Goal: Task Accomplishment & Management: Use online tool/utility

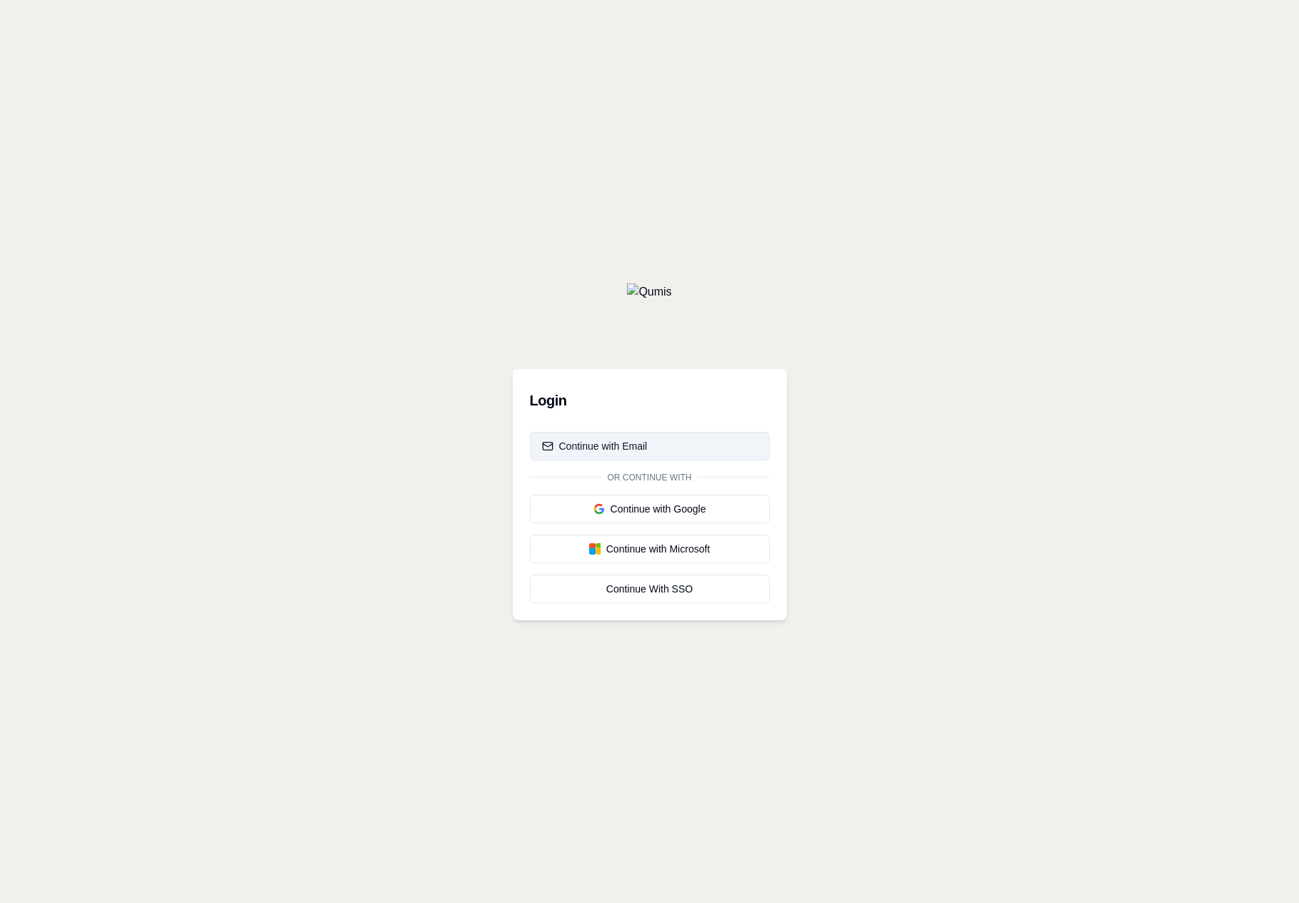
click at [653, 456] on button "Continue with Email" at bounding box center [650, 446] width 240 height 29
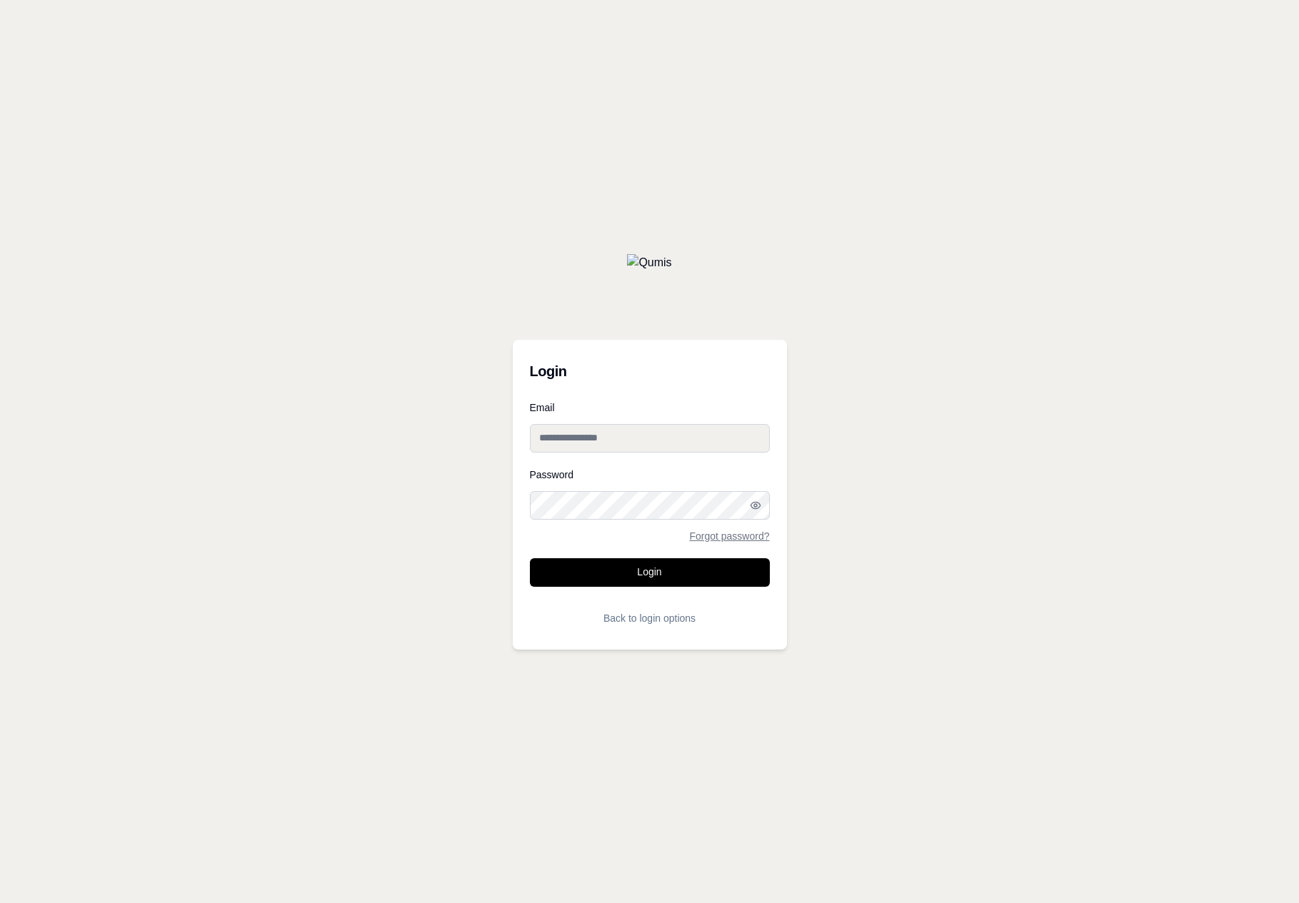
click at [630, 442] on input "Email" at bounding box center [650, 438] width 240 height 29
paste input "**********"
type input "**********"
click at [530, 558] on button "Login" at bounding box center [650, 572] width 240 height 29
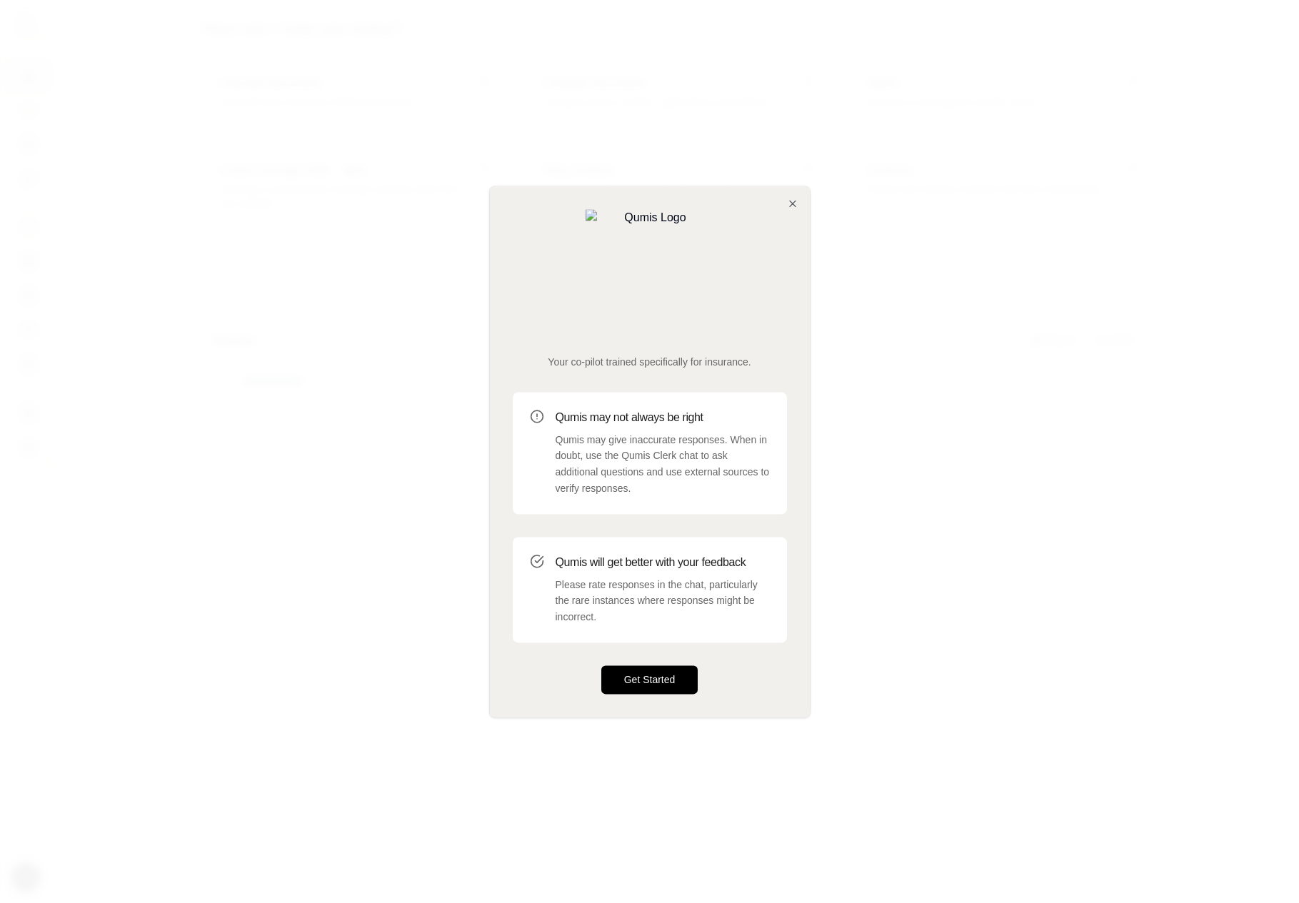
click at [625, 665] on button "Get Started" at bounding box center [649, 679] width 97 height 29
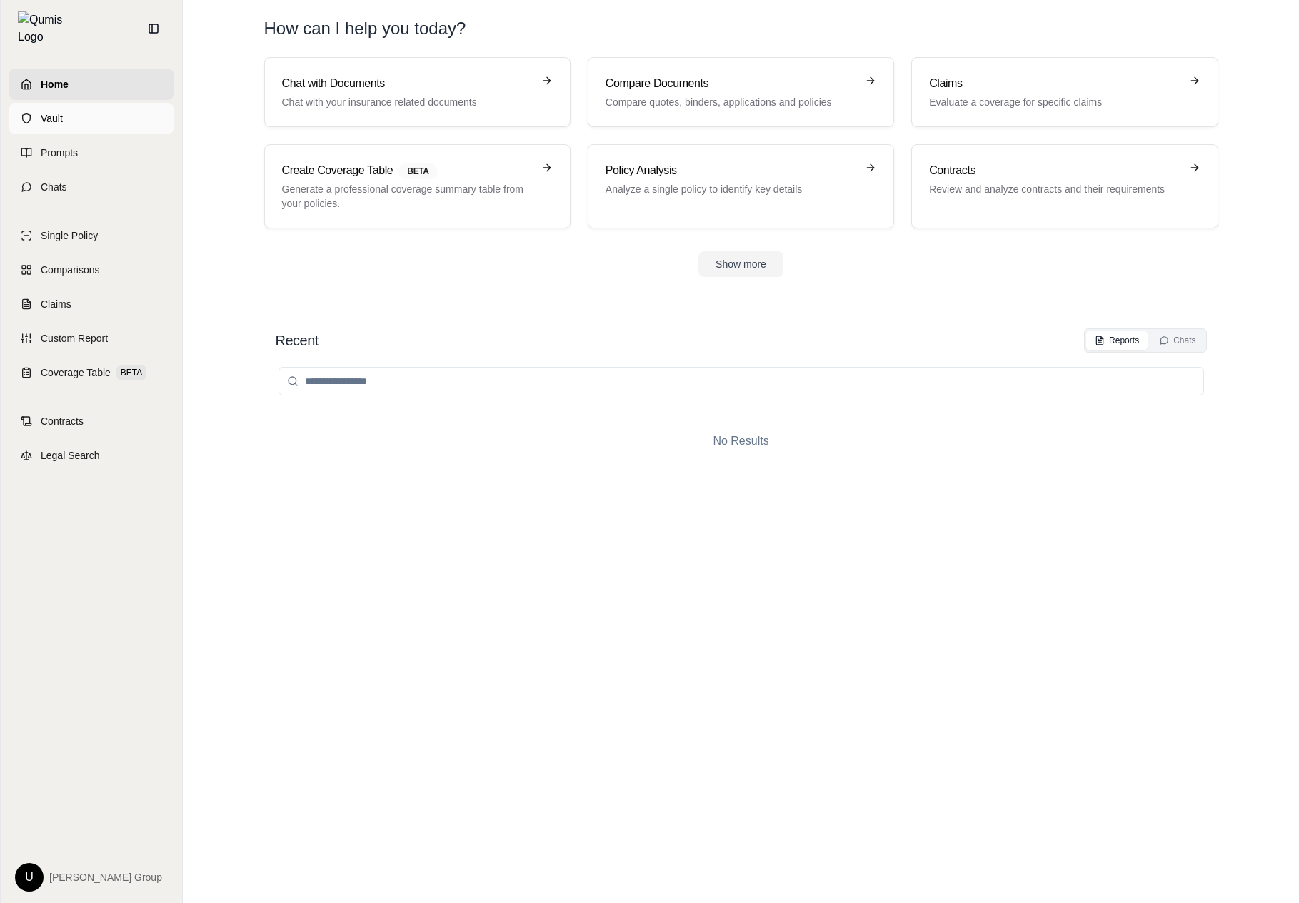
click at [41, 115] on span "Vault" at bounding box center [52, 118] width 22 height 14
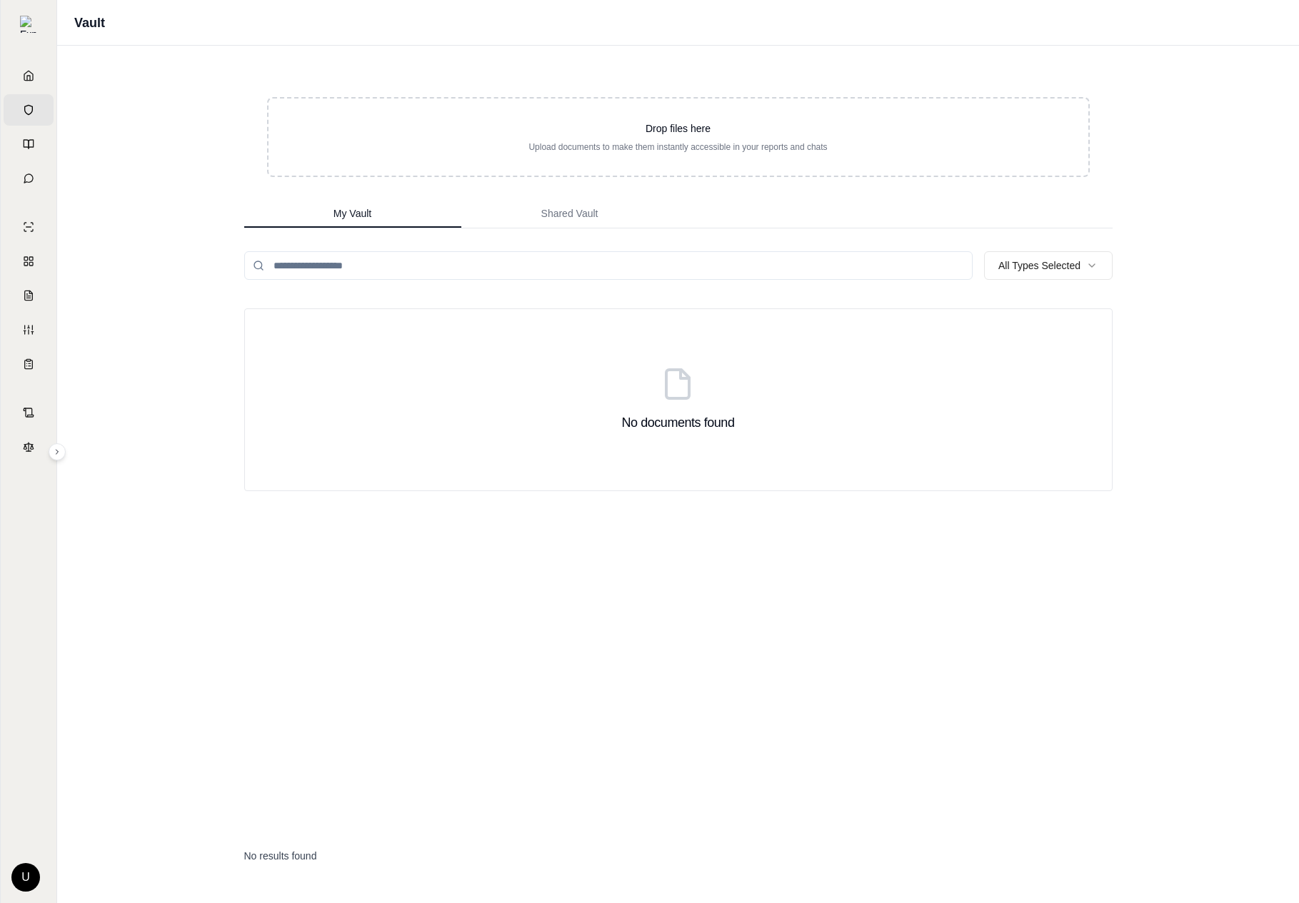
click at [54, 163] on div "Home Vault Prompts Chats Single Policy Comparisons Claims Custom Report Coverag…" at bounding box center [29, 476] width 56 height 855
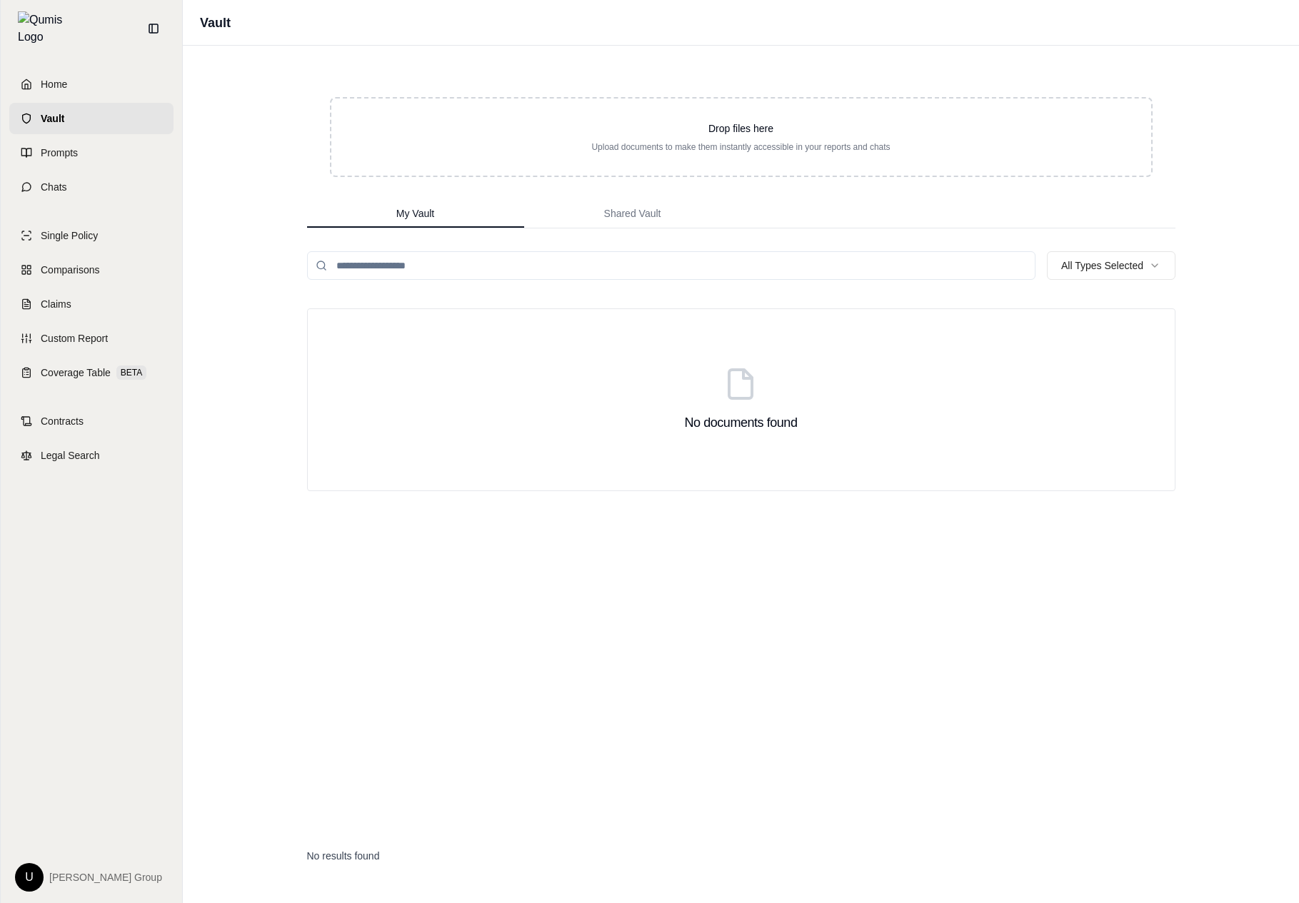
click at [54, 171] on link "Chats" at bounding box center [91, 186] width 164 height 31
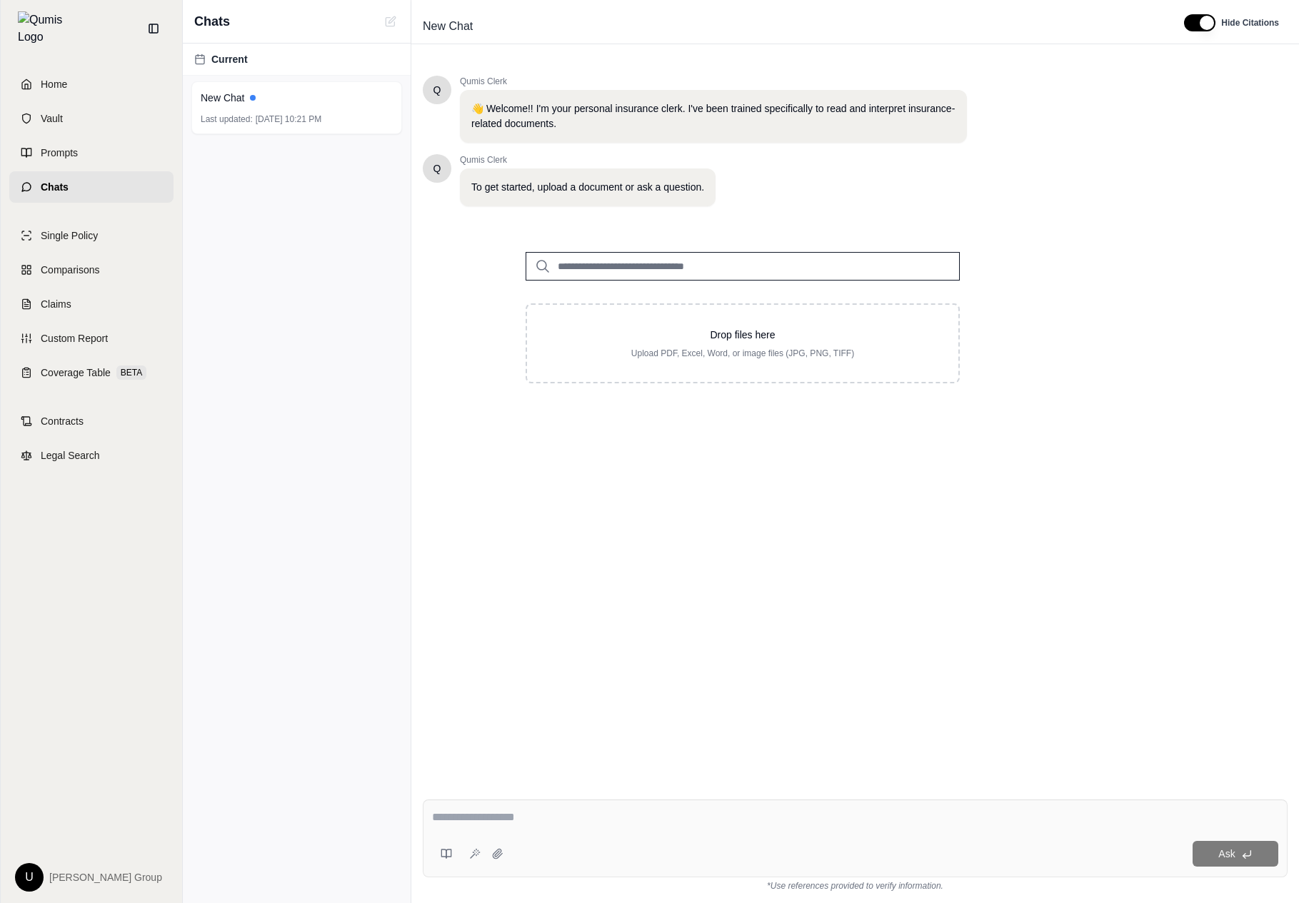
click at [54, 171] on link "Chats" at bounding box center [91, 186] width 164 height 31
click at [74, 146] on span "Prompts" at bounding box center [59, 153] width 37 height 14
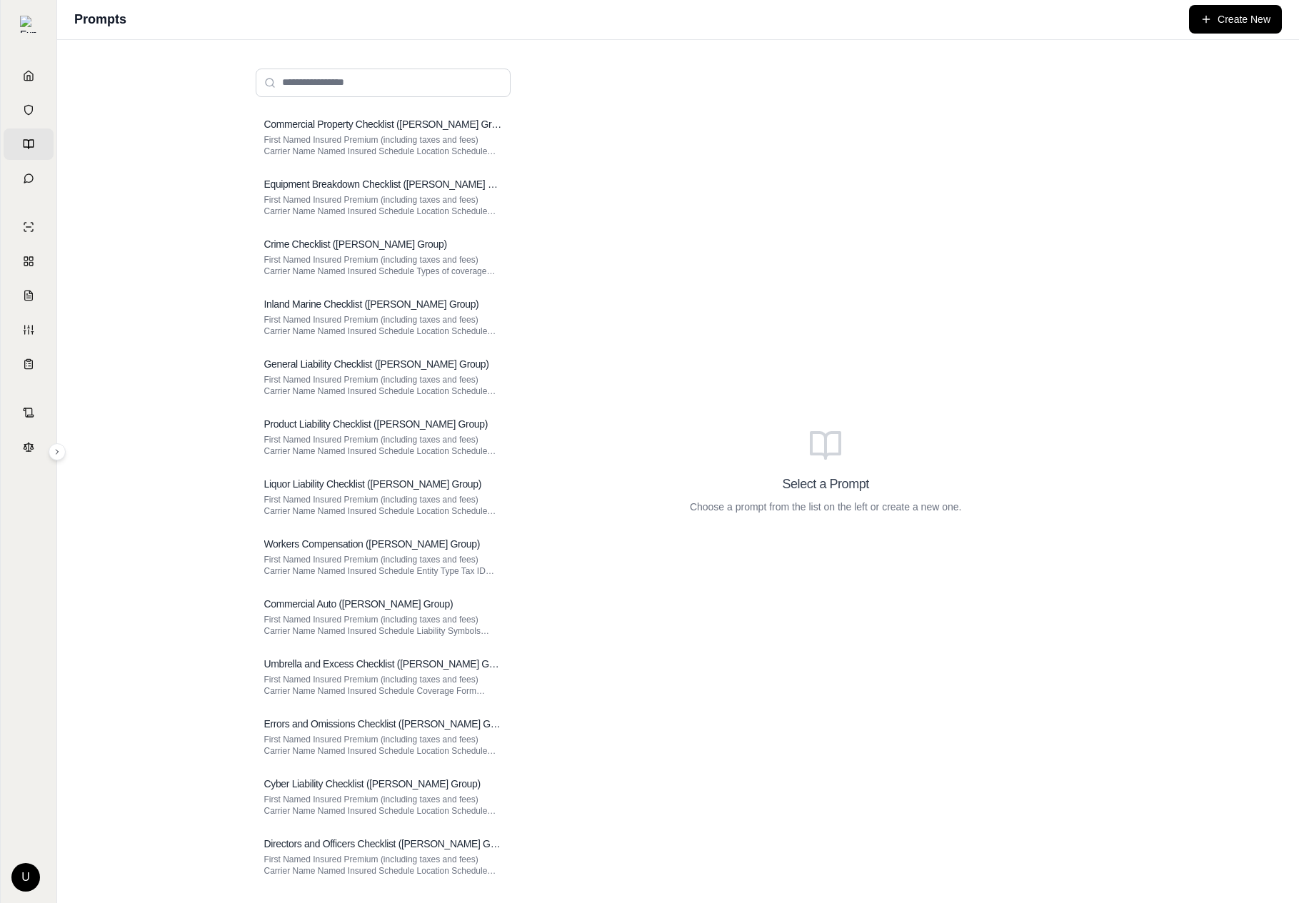
scroll to position [130, 0]
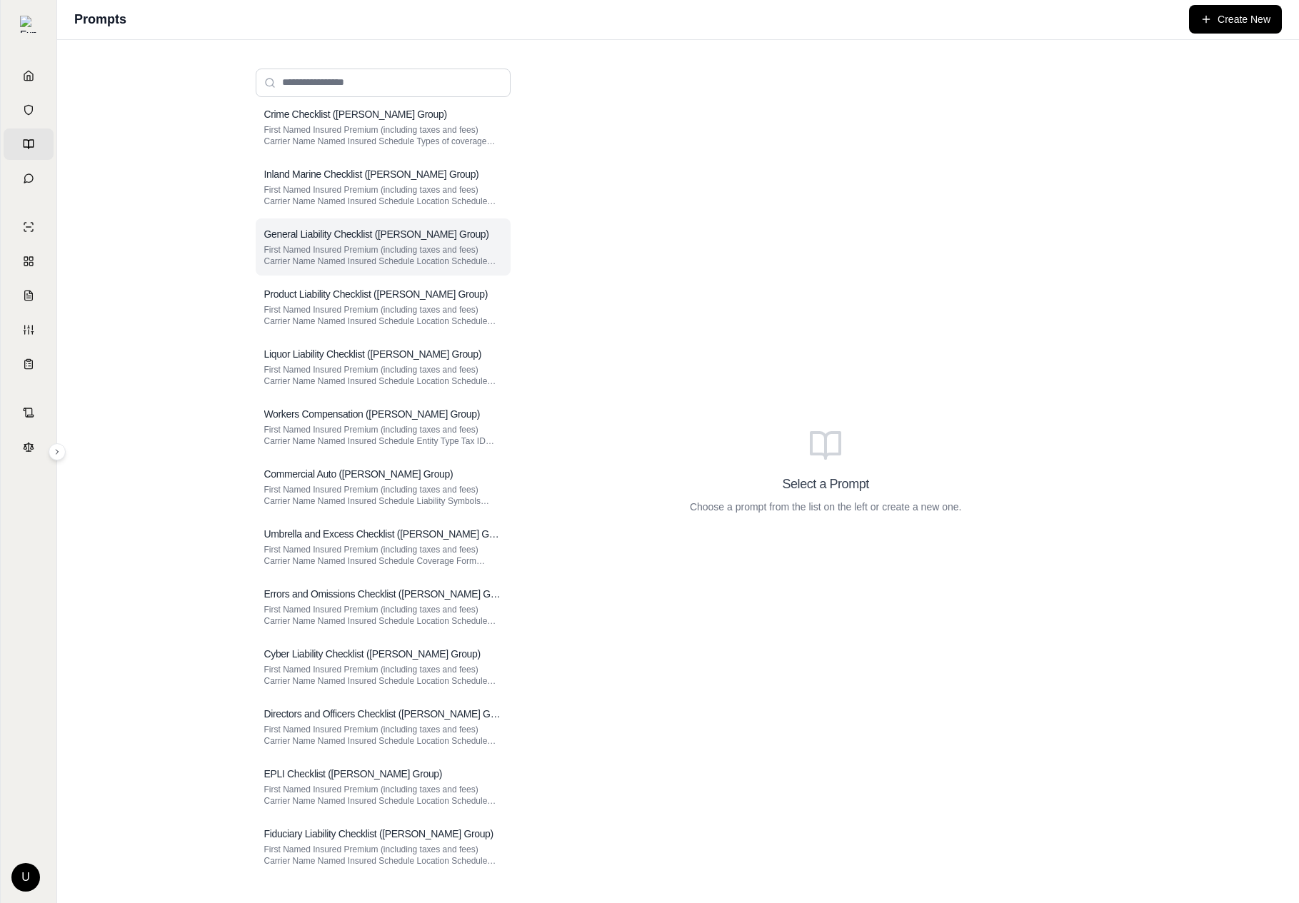
click at [404, 253] on p "First Named Insured Premium (including taxes and fees) Carrier Name Named Insur…" at bounding box center [383, 255] width 238 height 23
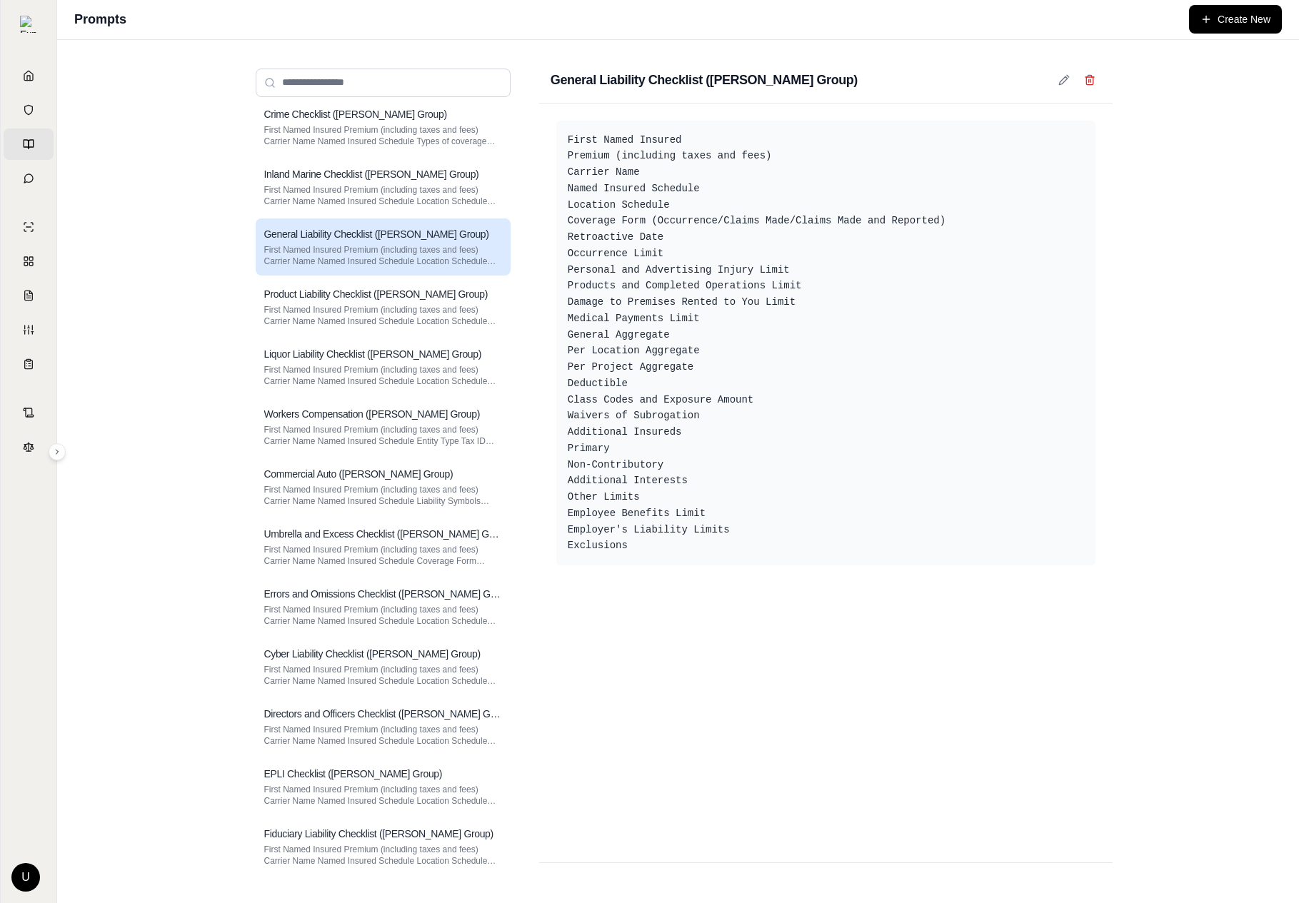
scroll to position [0, 0]
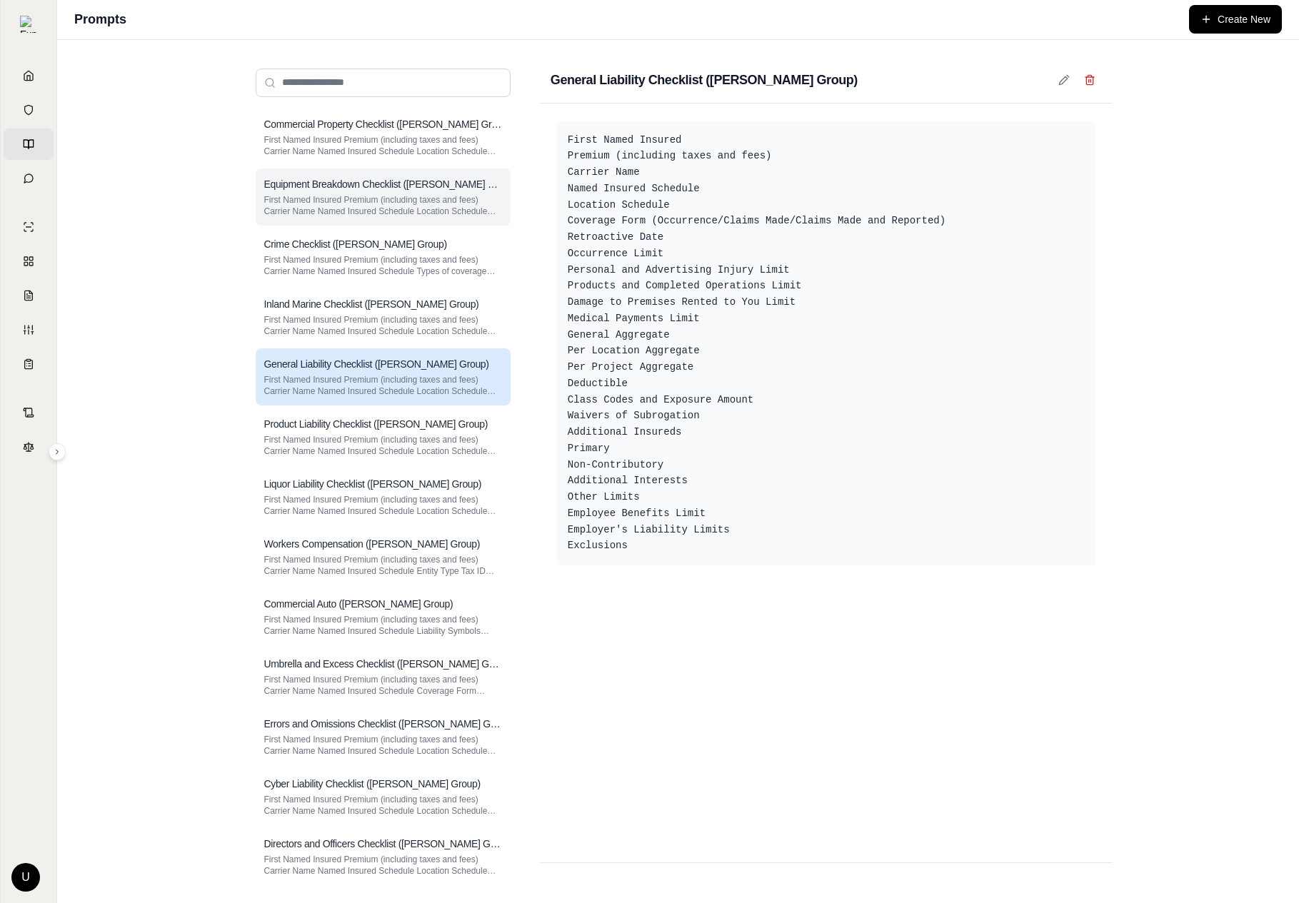
click at [420, 207] on p "First Named Insured Premium (including taxes and fees) Carrier Name Named Insur…" at bounding box center [383, 205] width 238 height 23
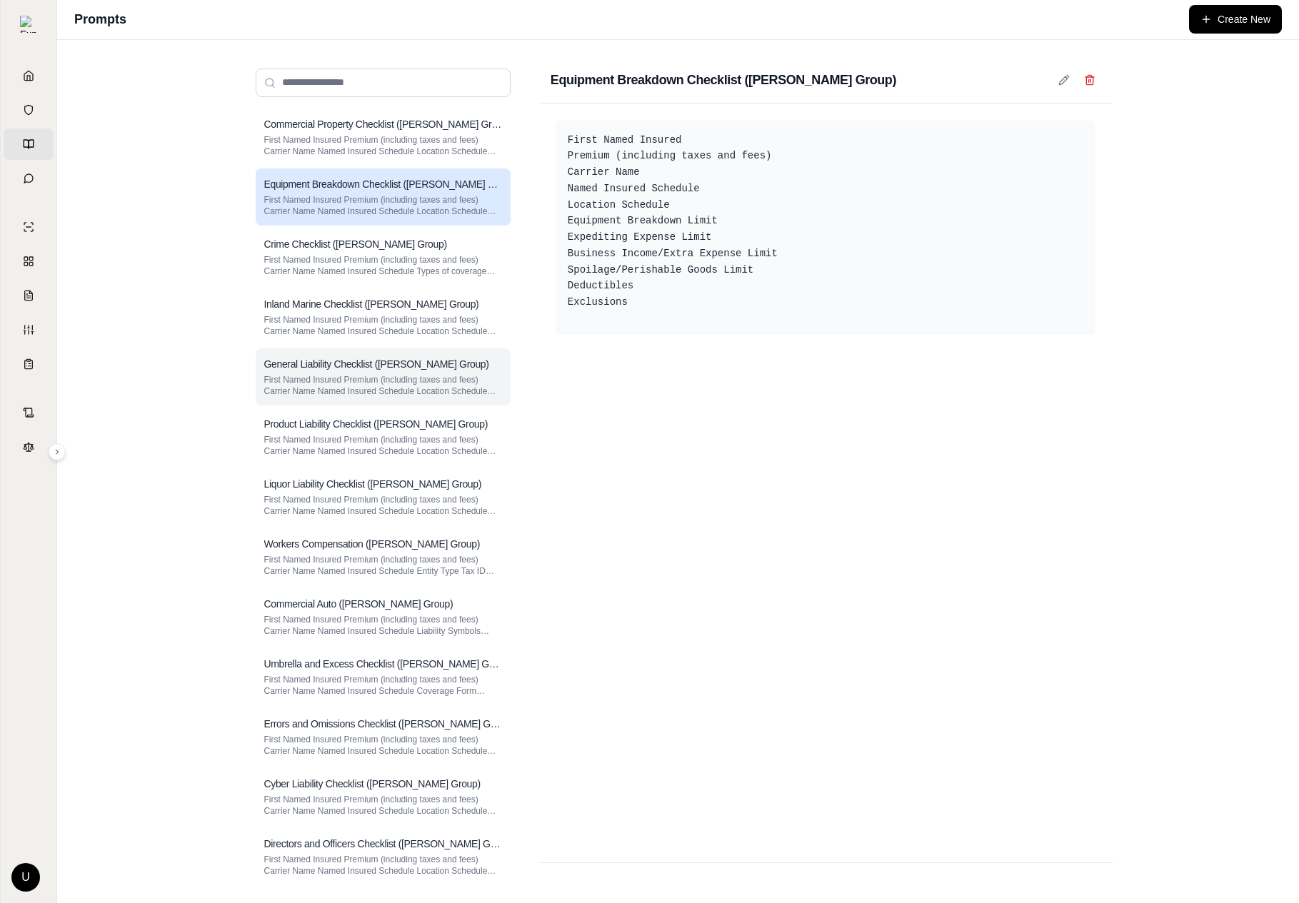
click at [423, 378] on p "First Named Insured Premium (including taxes and fees) Carrier Name Named Insur…" at bounding box center [383, 385] width 238 height 23
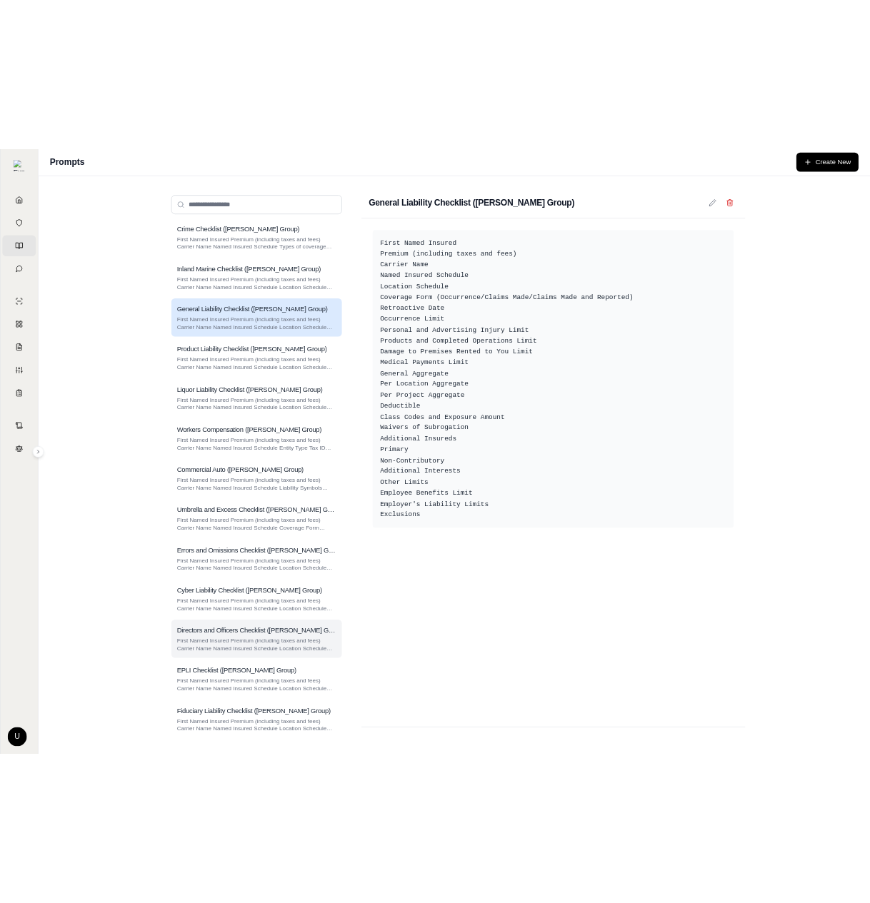
scroll to position [130, 0]
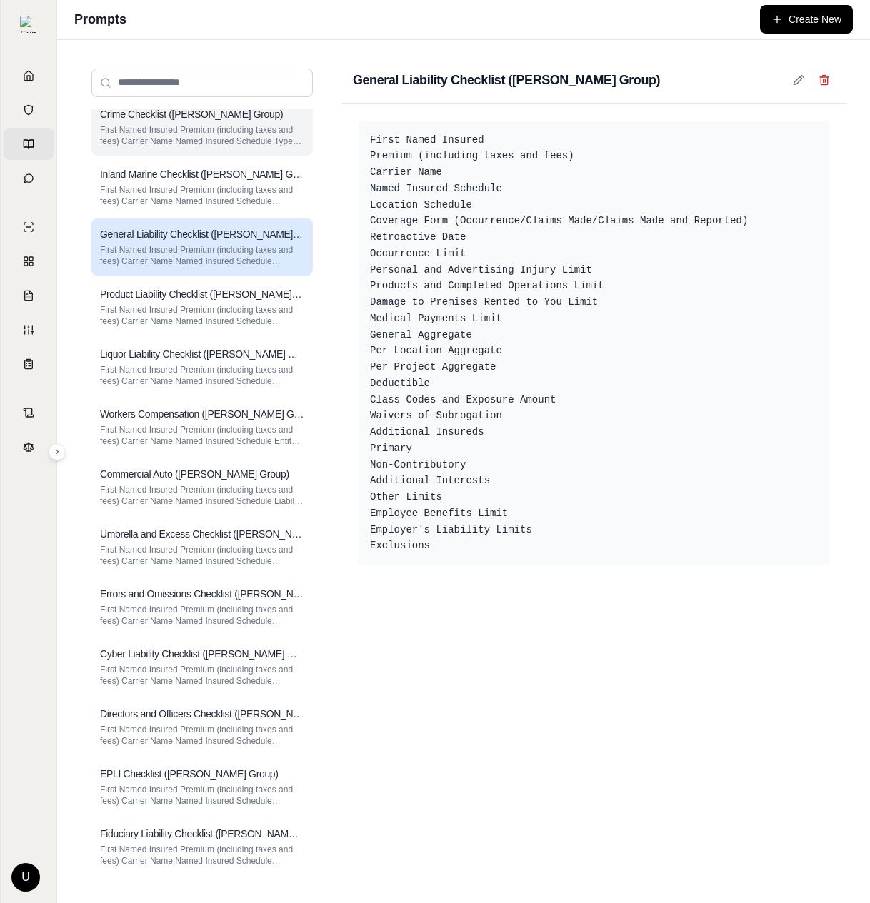
click at [235, 124] on p "First Named Insured Premium (including taxes and fees) Carrier Name Named Insur…" at bounding box center [202, 135] width 204 height 23
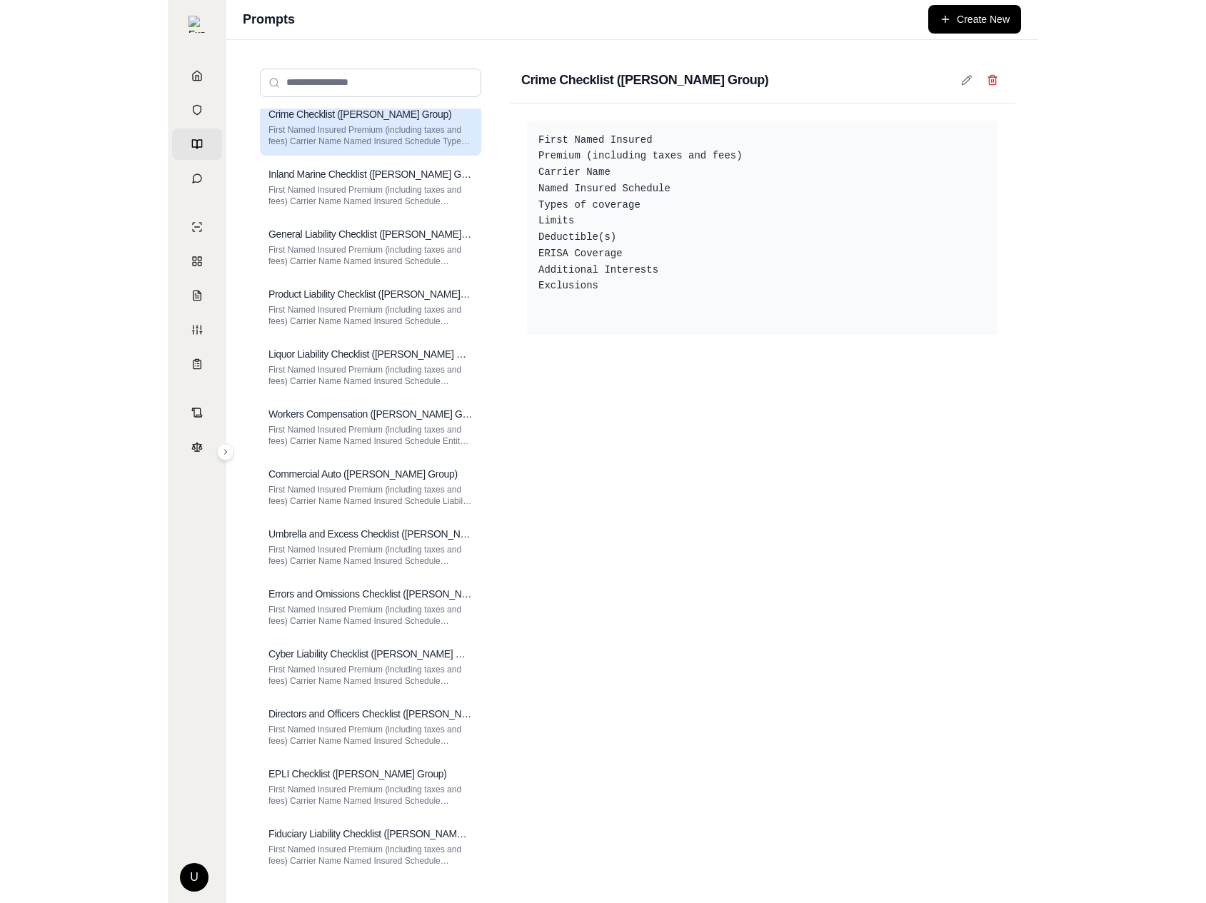
scroll to position [0, 0]
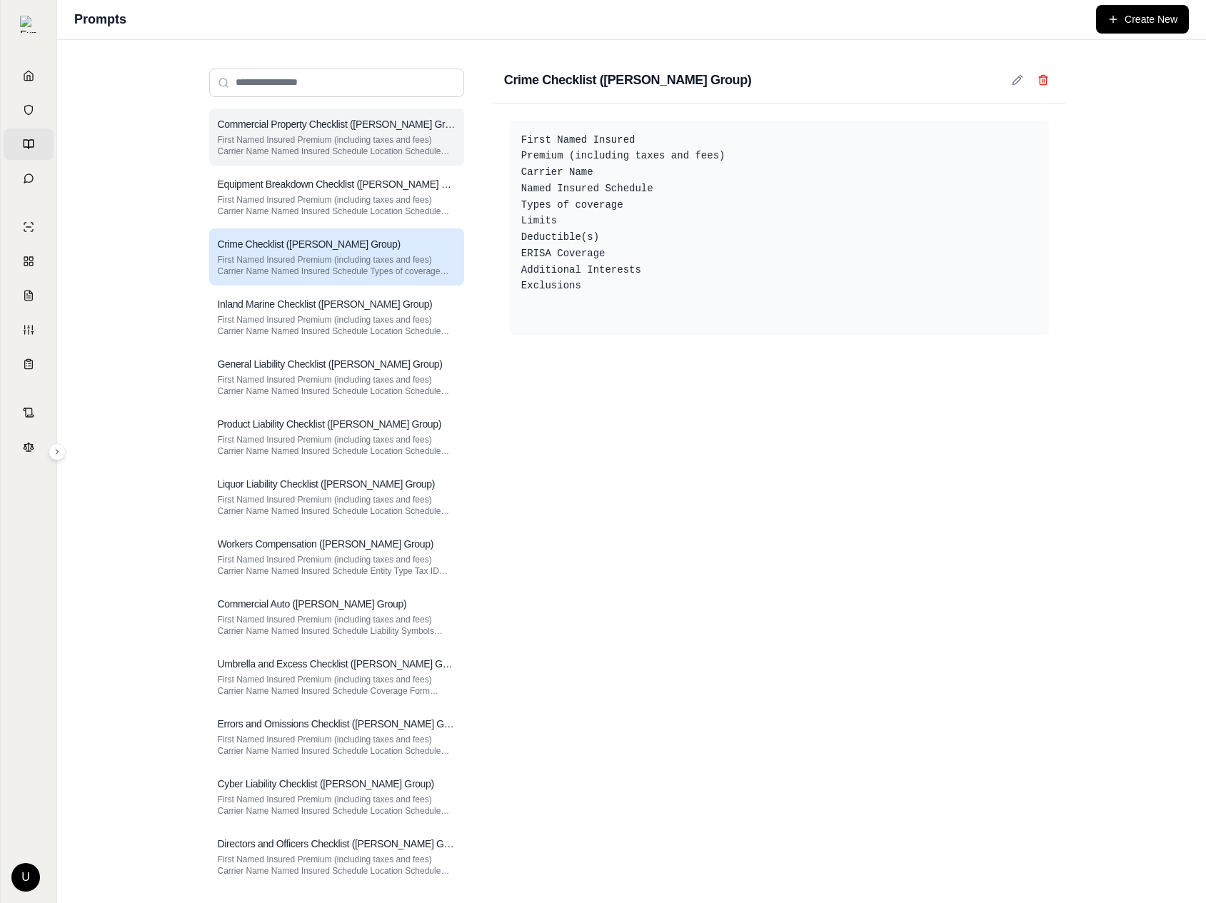
click at [395, 160] on div "Commercial Property Checklist (Hummel Group) First Named Insured Premium (inclu…" at bounding box center [336, 137] width 255 height 57
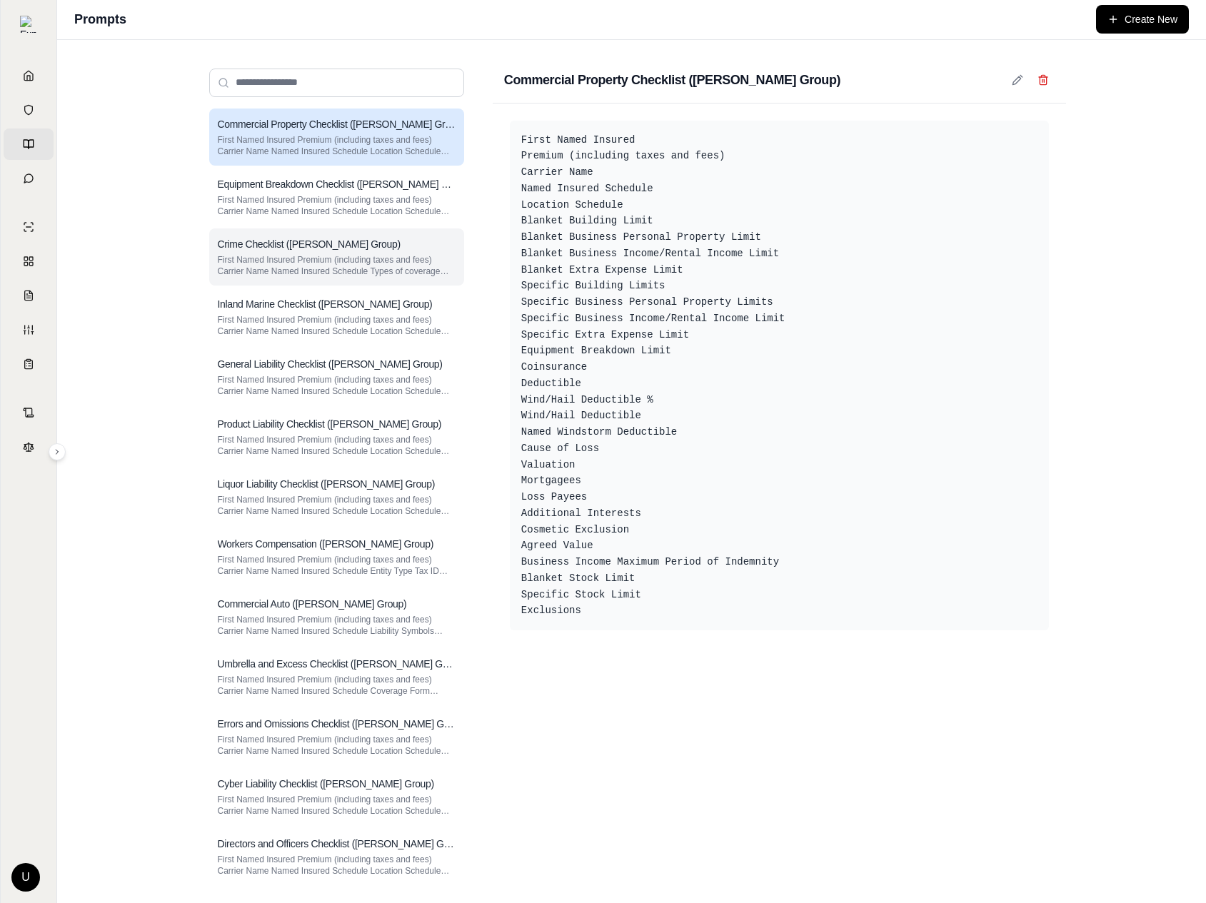
click at [373, 251] on div "Crime Checklist (Hummel Group) First Named Insured Premium (including taxes and…" at bounding box center [336, 256] width 255 height 57
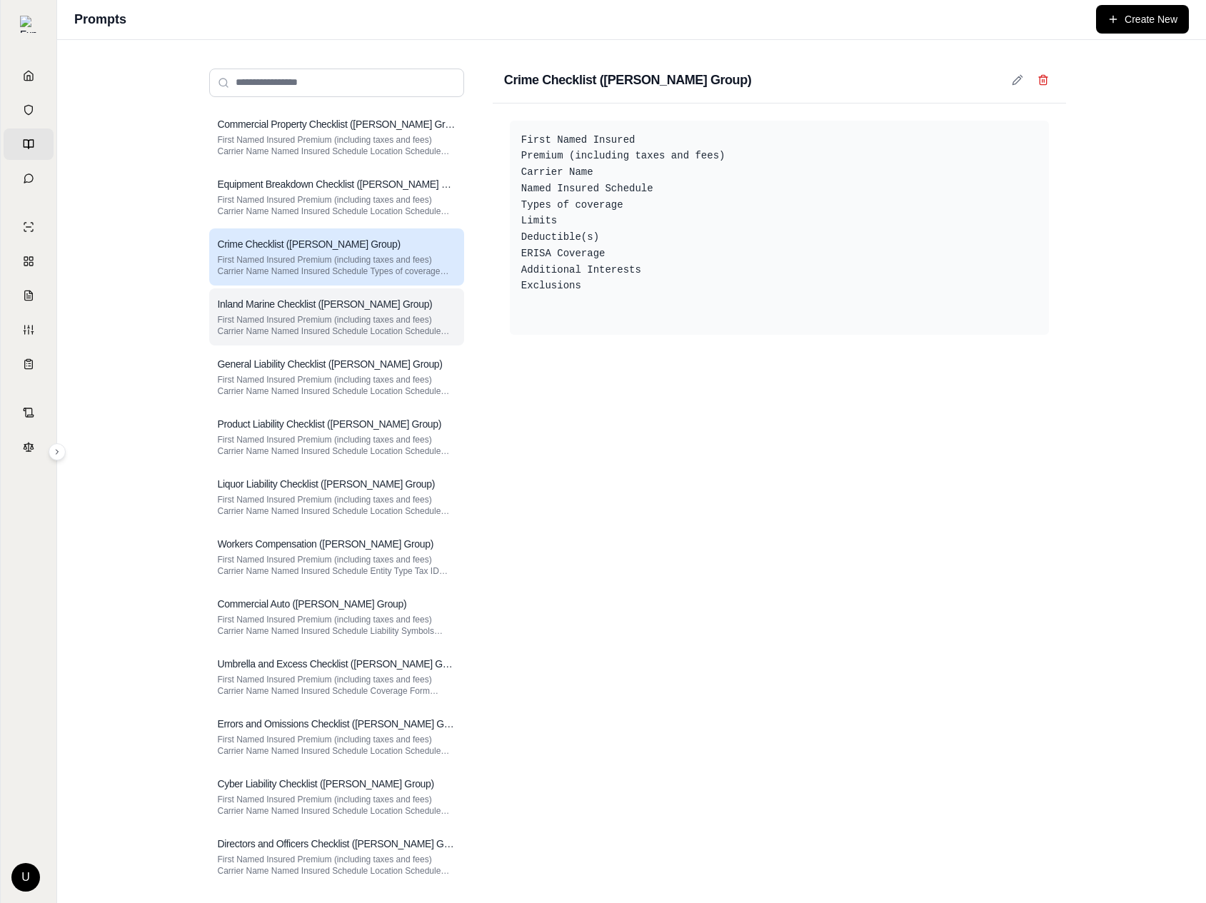
click at [398, 334] on p "First Named Insured Premium (including taxes and fees) Carrier Name Named Insur…" at bounding box center [337, 325] width 238 height 23
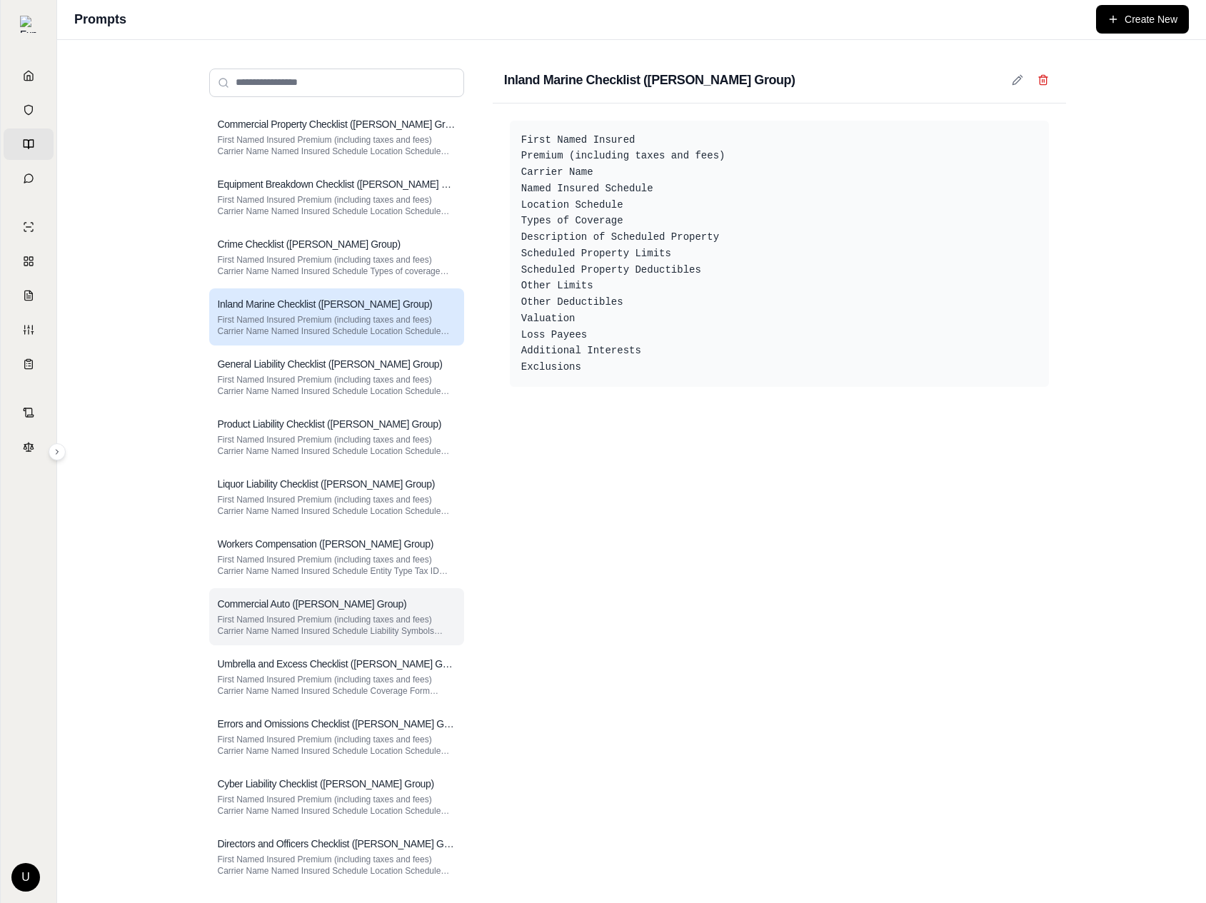
click at [398, 617] on p "First Named Insured Premium (including taxes and fees) Carrier Name Named Insur…" at bounding box center [337, 625] width 238 height 23
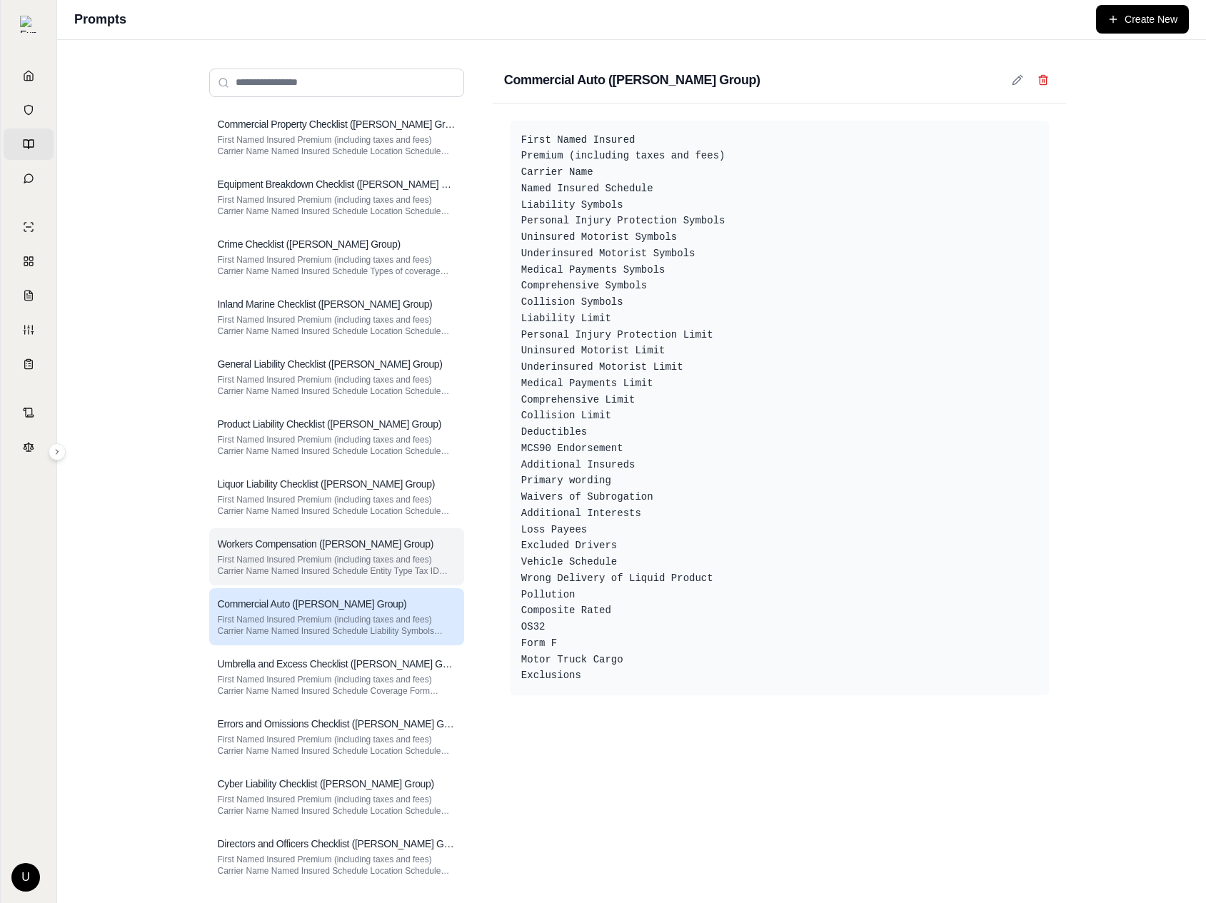
scroll to position [130, 0]
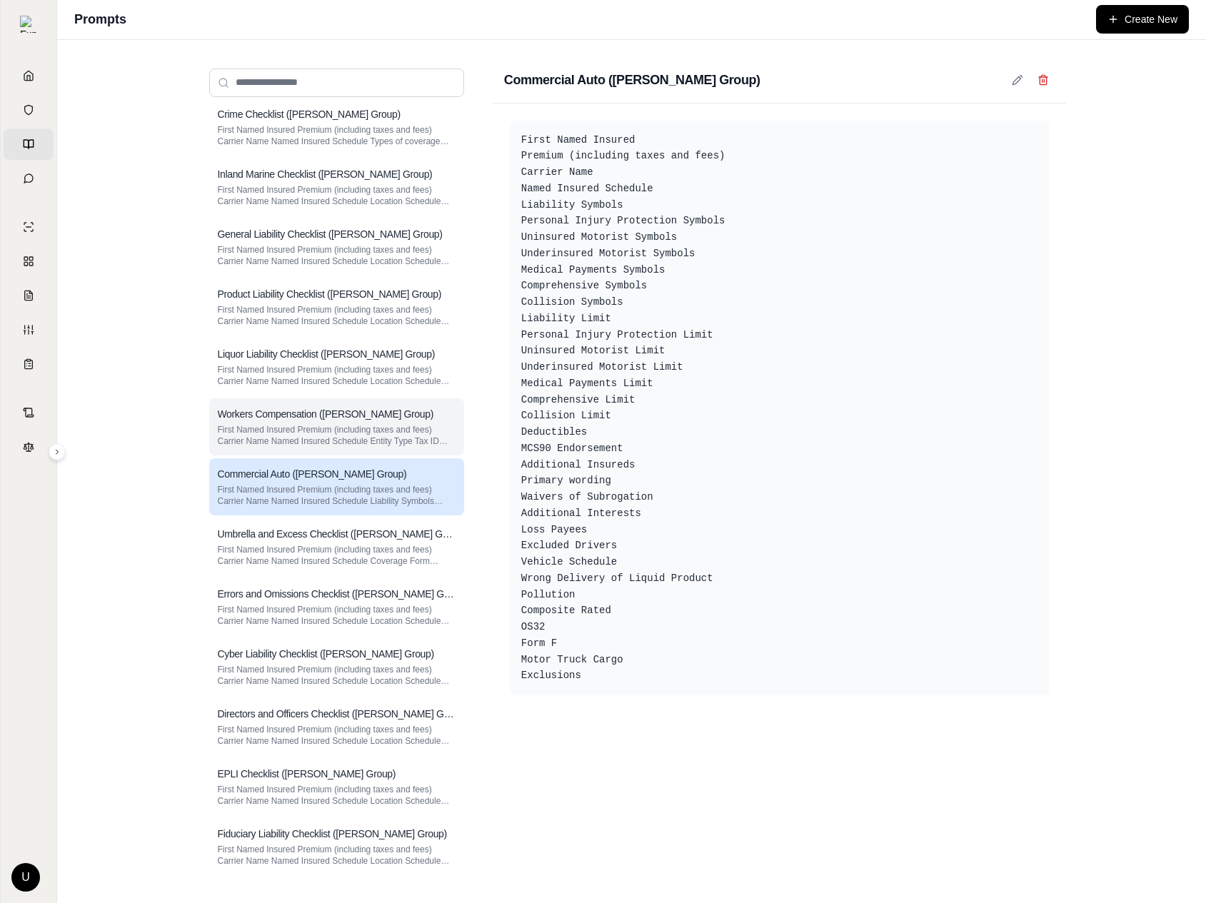
click at [409, 413] on div "Workers Compensation ([PERSON_NAME] Group)" at bounding box center [337, 414] width 238 height 14
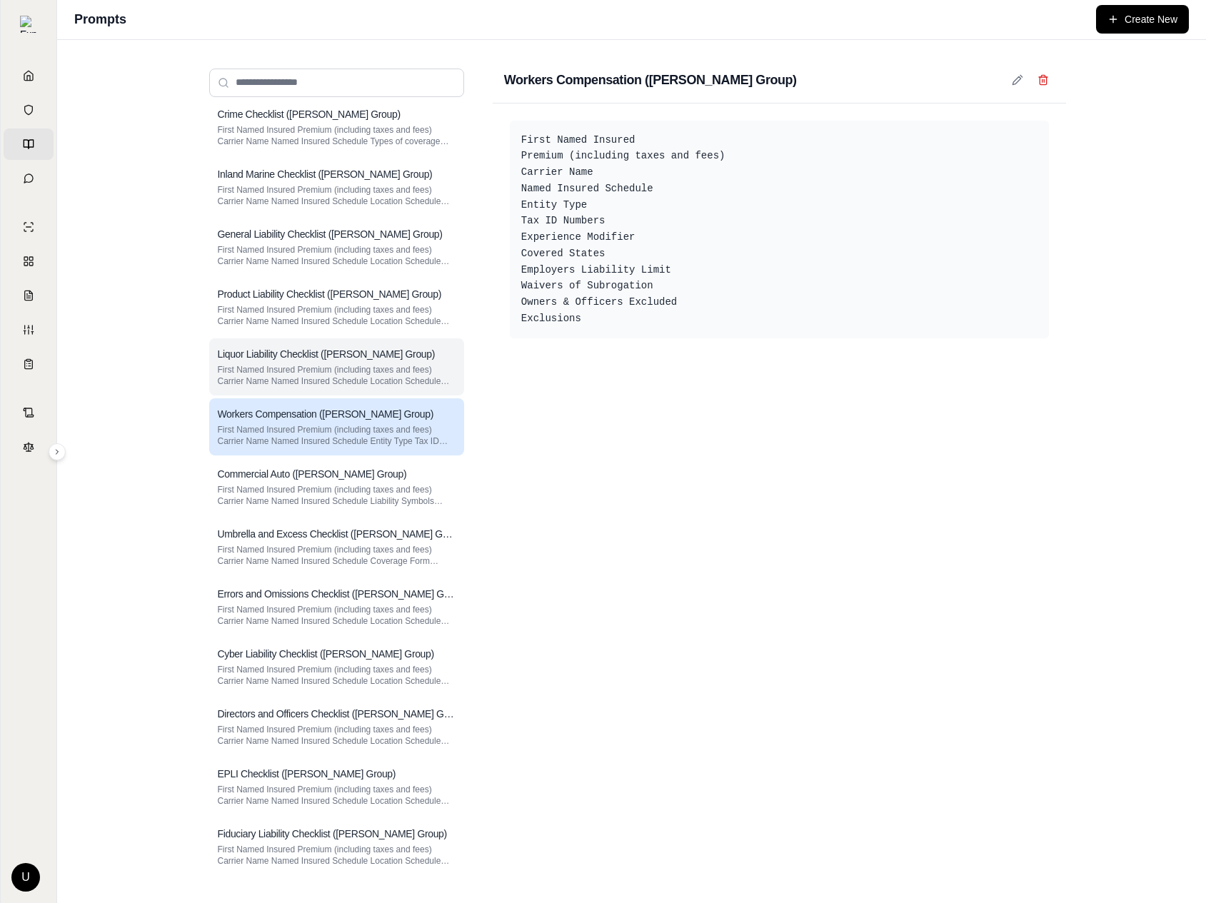
click at [418, 338] on div "Liquor Liability Checklist (Hummel Group) First Named Insured Premium (includin…" at bounding box center [336, 366] width 255 height 57
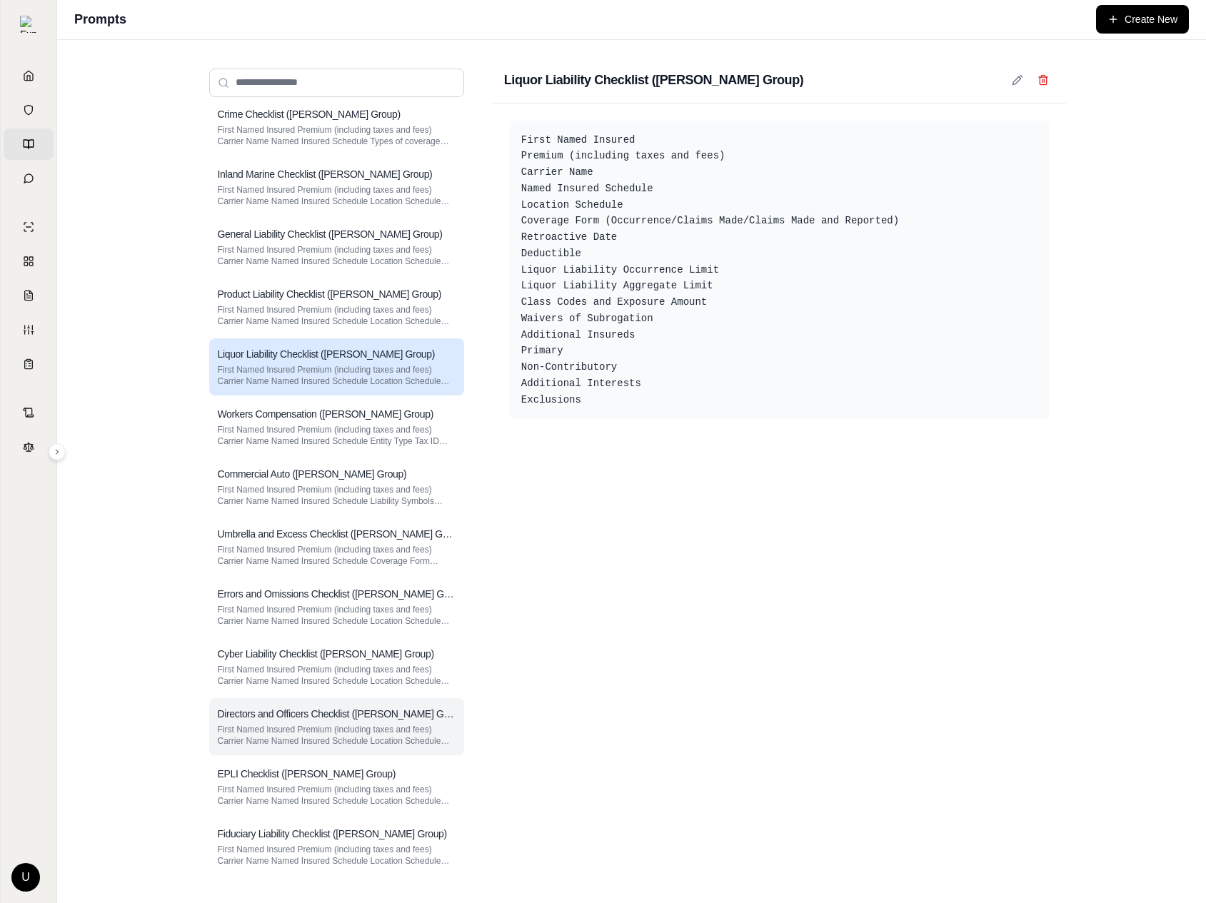
click at [338, 716] on h3 "Directors and Officers Checklist ([PERSON_NAME] Group)" at bounding box center [337, 714] width 238 height 14
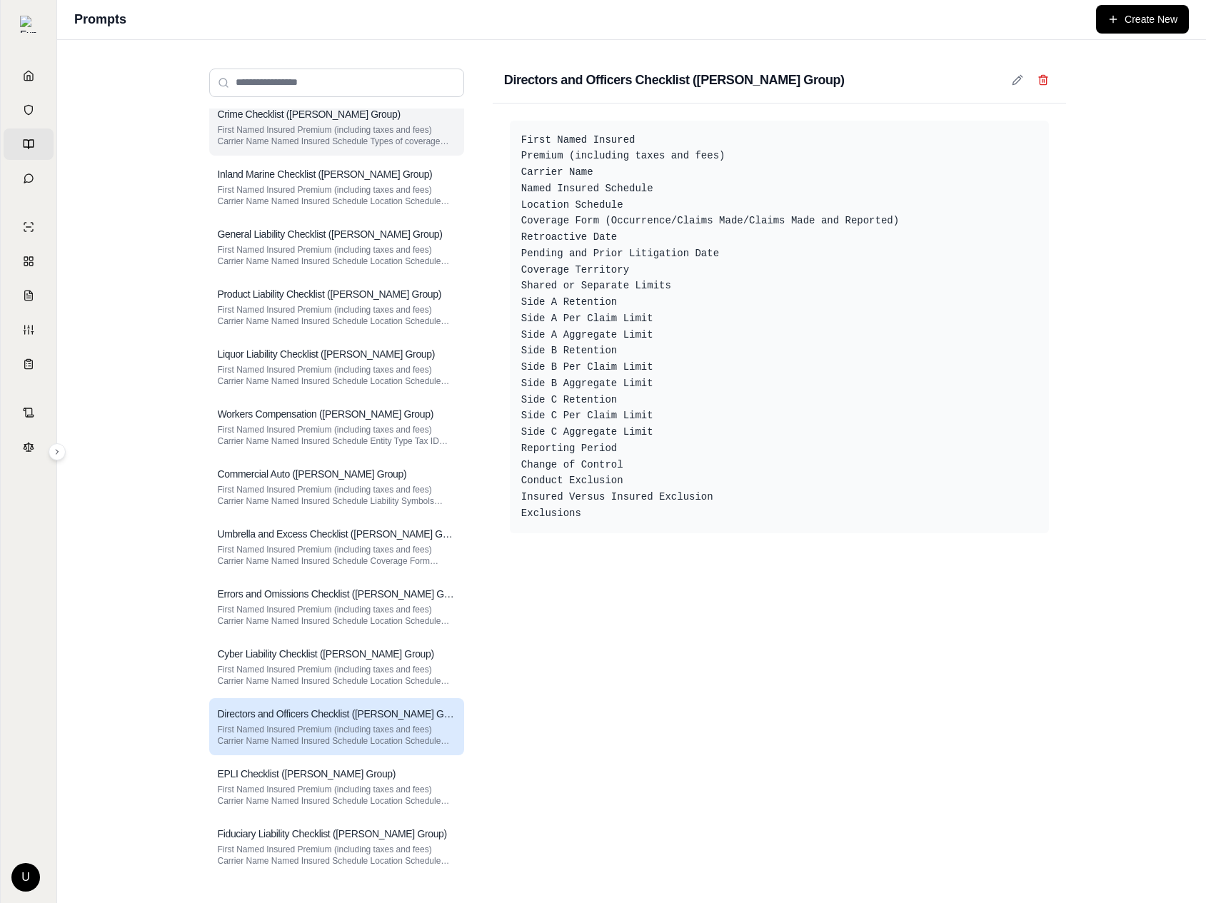
click at [426, 138] on p "First Named Insured Premium (including taxes and fees) Carrier Name Named Insur…" at bounding box center [337, 135] width 238 height 23
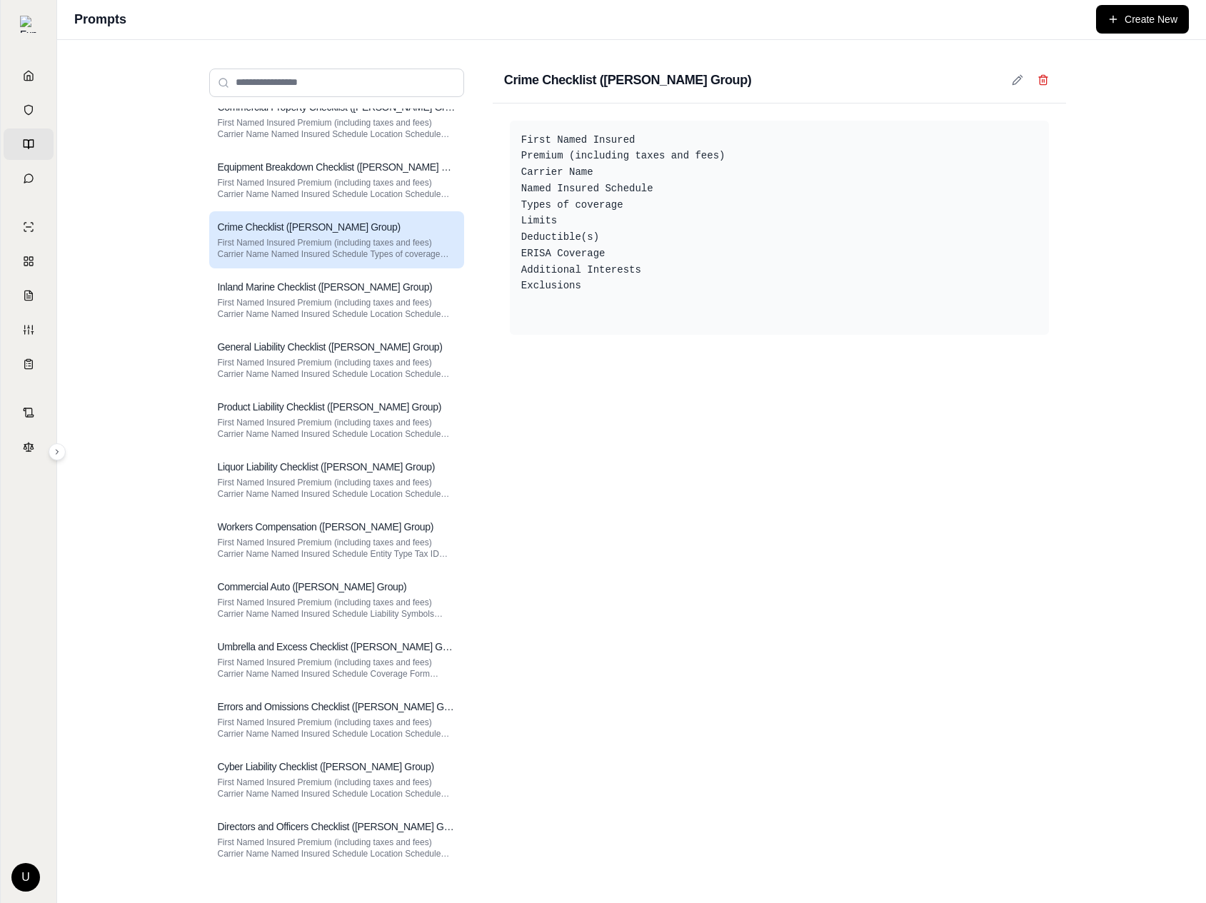
scroll to position [0, 0]
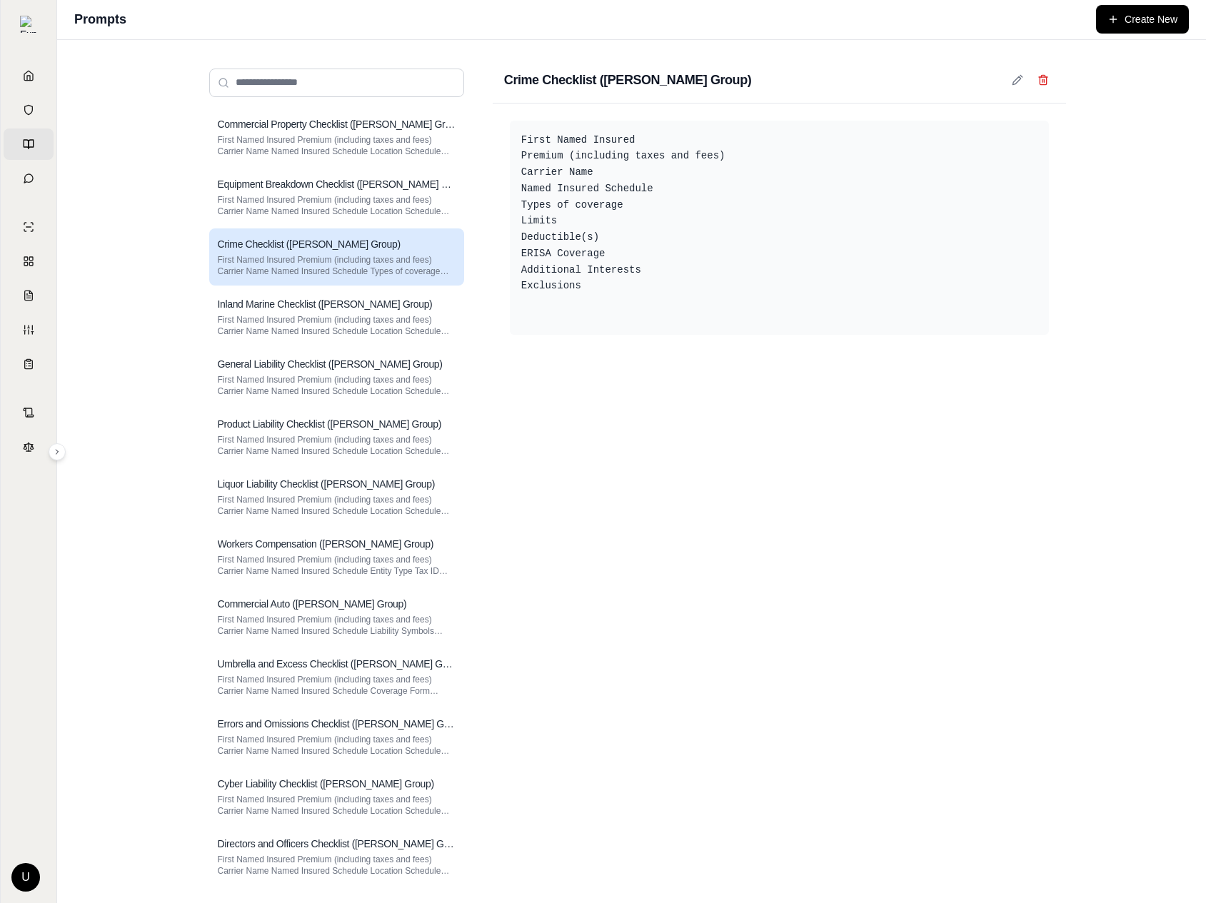
click at [426, 138] on p "First Named Insured Premium (including taxes and fees) Carrier Name Named Insur…" at bounding box center [337, 145] width 238 height 23
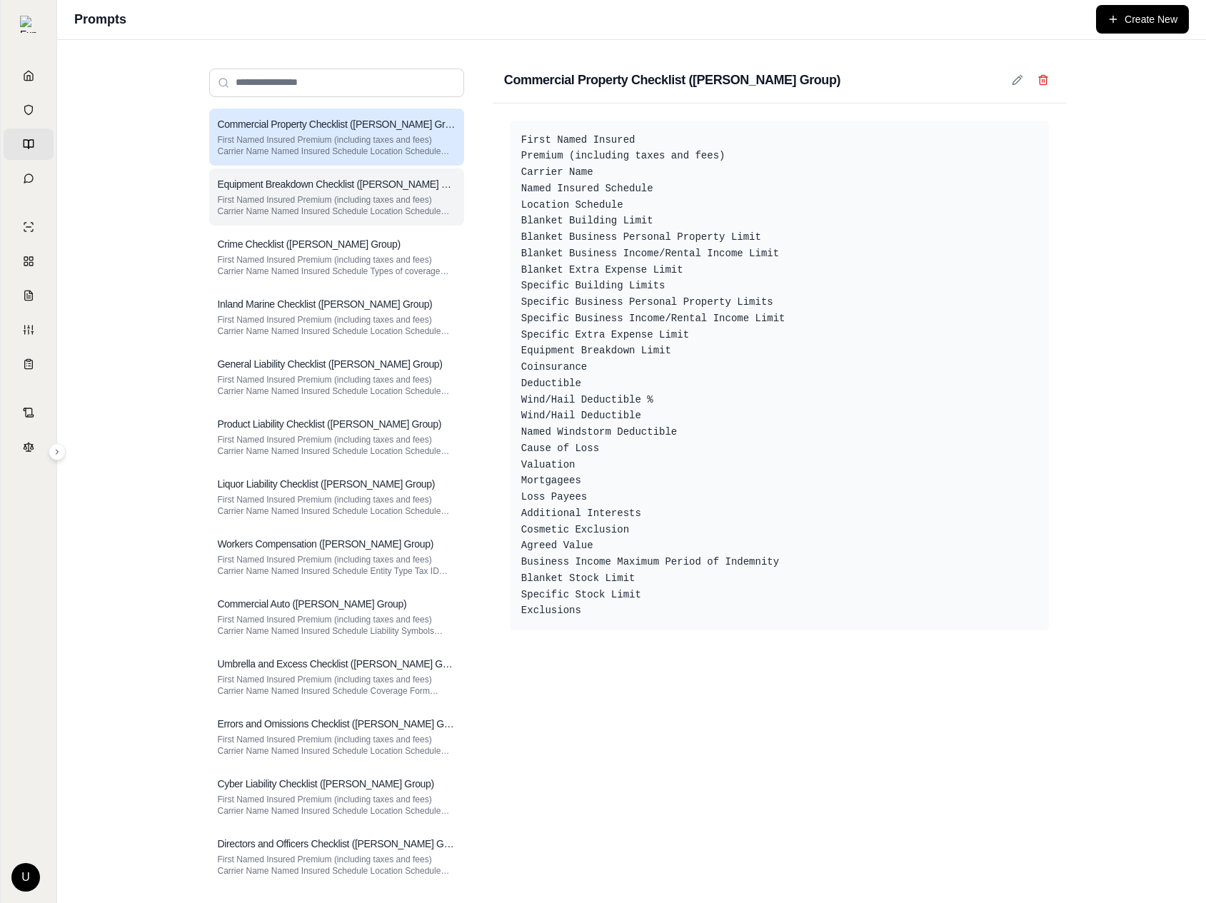
click at [410, 181] on h3 "Equipment Breakdown Checklist ([PERSON_NAME] Group)" at bounding box center [337, 184] width 238 height 14
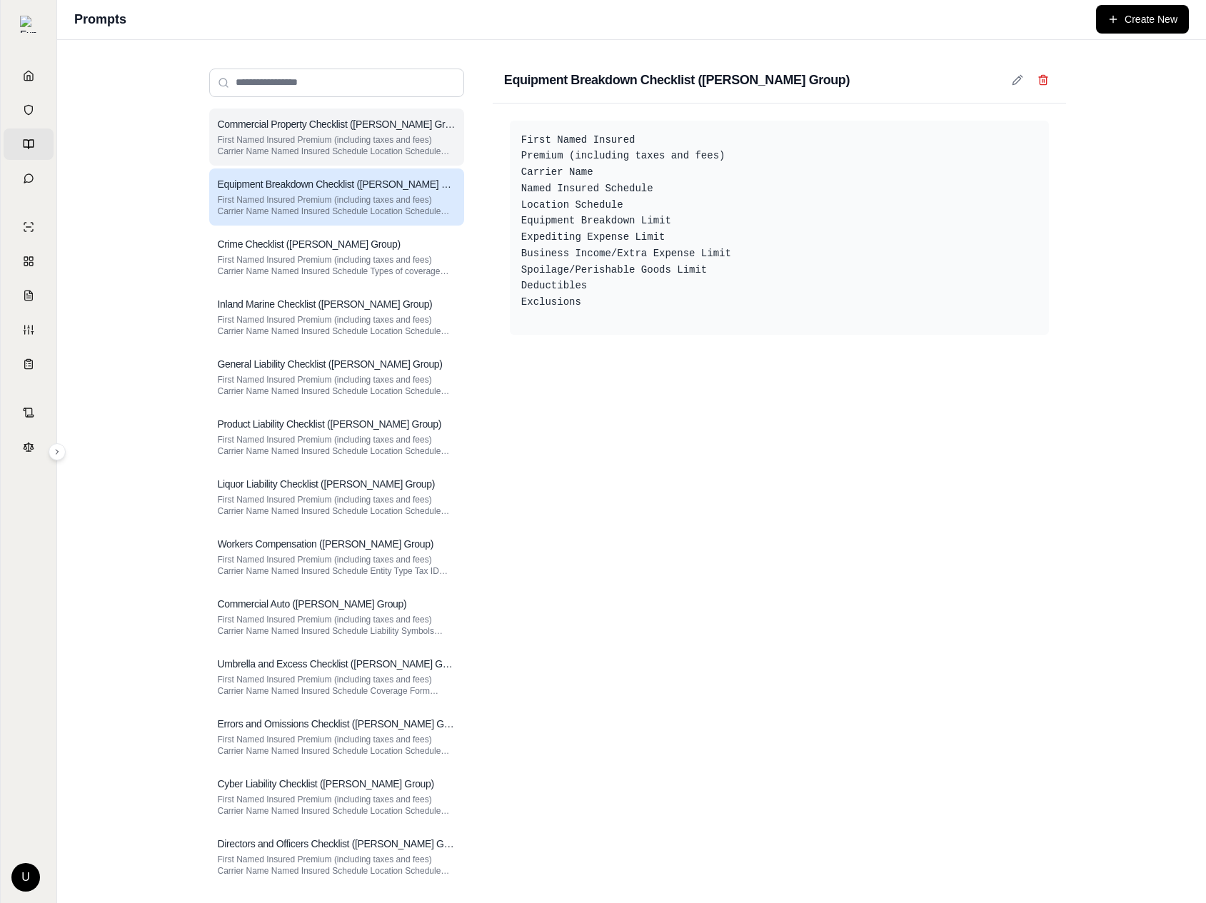
click at [432, 109] on div "Commercial Property Checklist (Hummel Group) First Named Insured Premium (inclu…" at bounding box center [336, 137] width 255 height 57
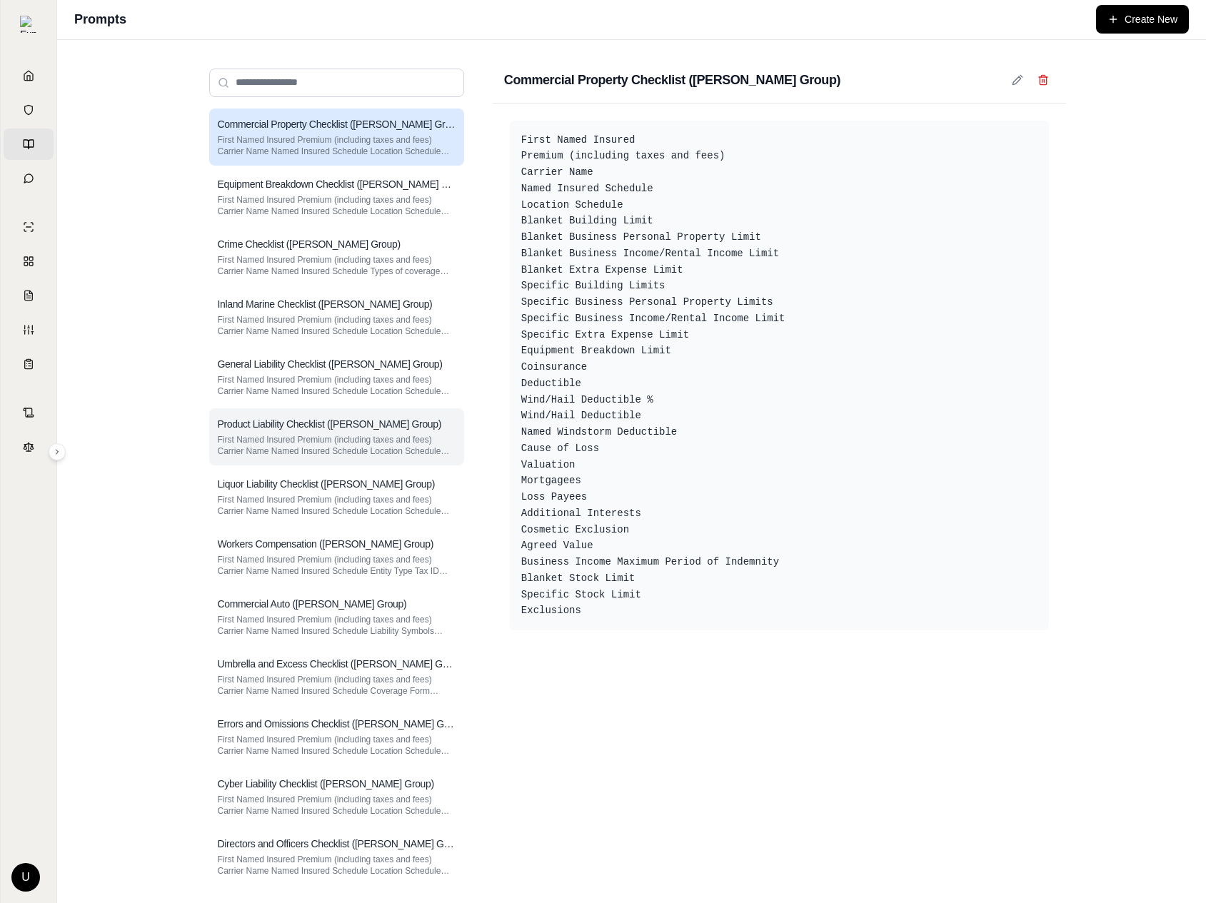
click at [376, 430] on h3 "Product Liability Checklist ([PERSON_NAME] Group)" at bounding box center [330, 424] width 224 height 14
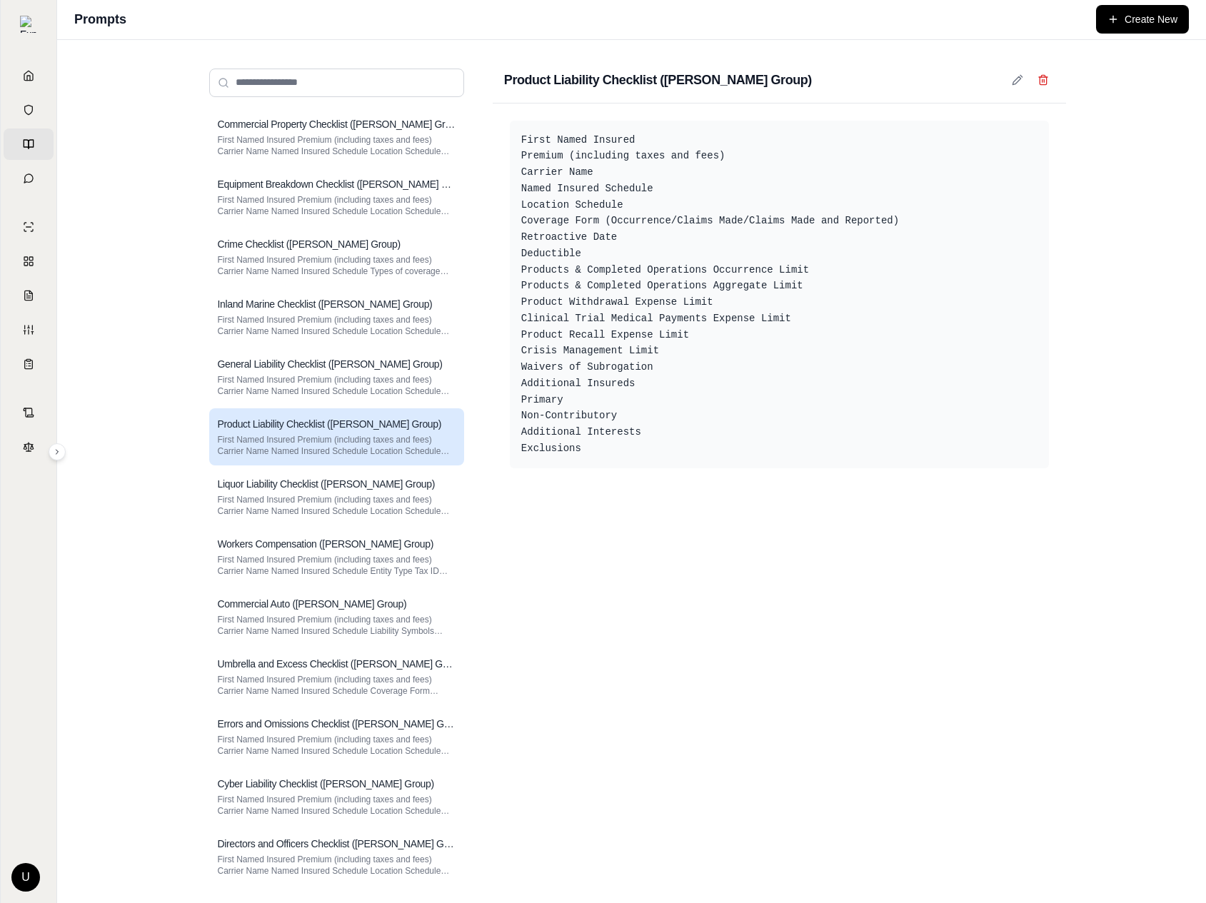
scroll to position [130, 0]
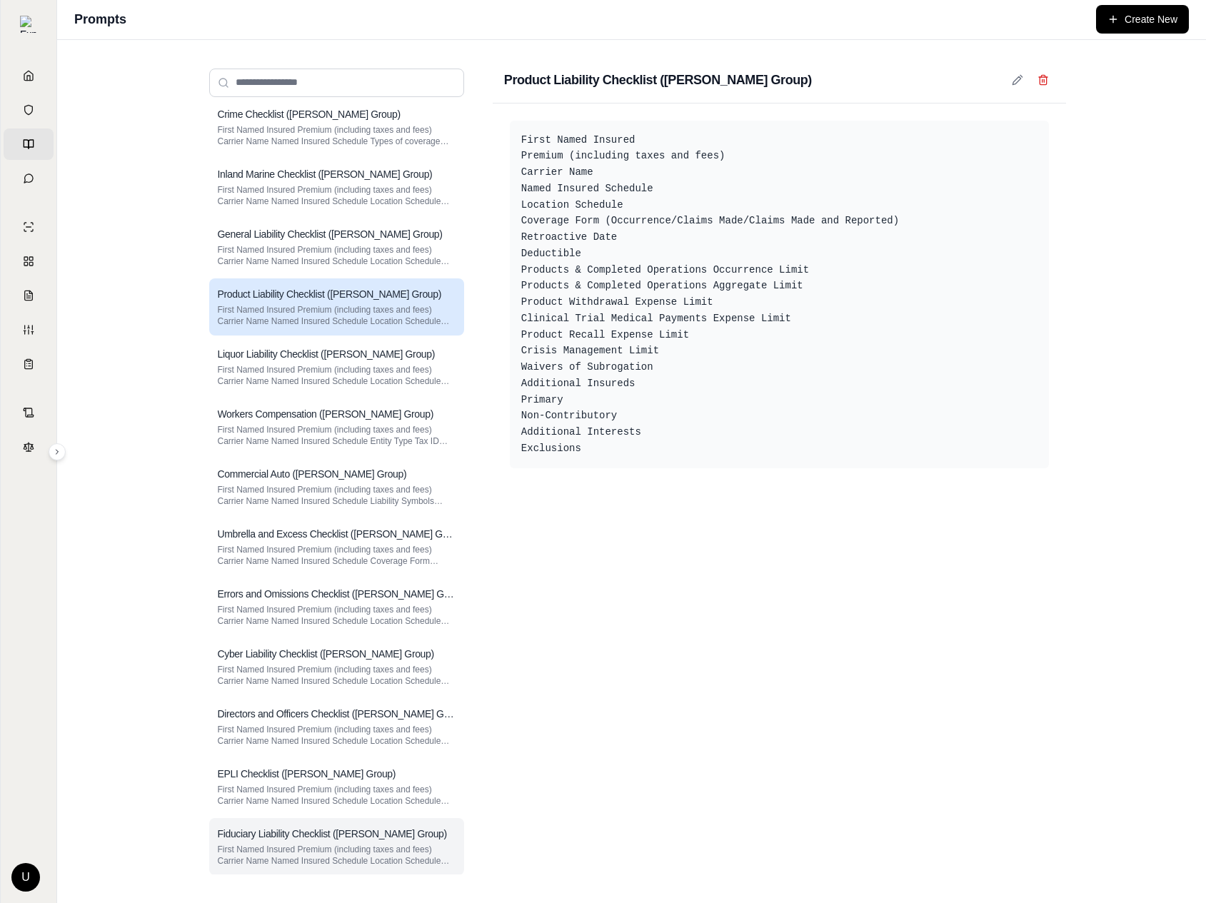
click at [386, 869] on div "Fiduciary Liability Checklist (Hummel Group) First Named Insured Premium (inclu…" at bounding box center [336, 846] width 255 height 57
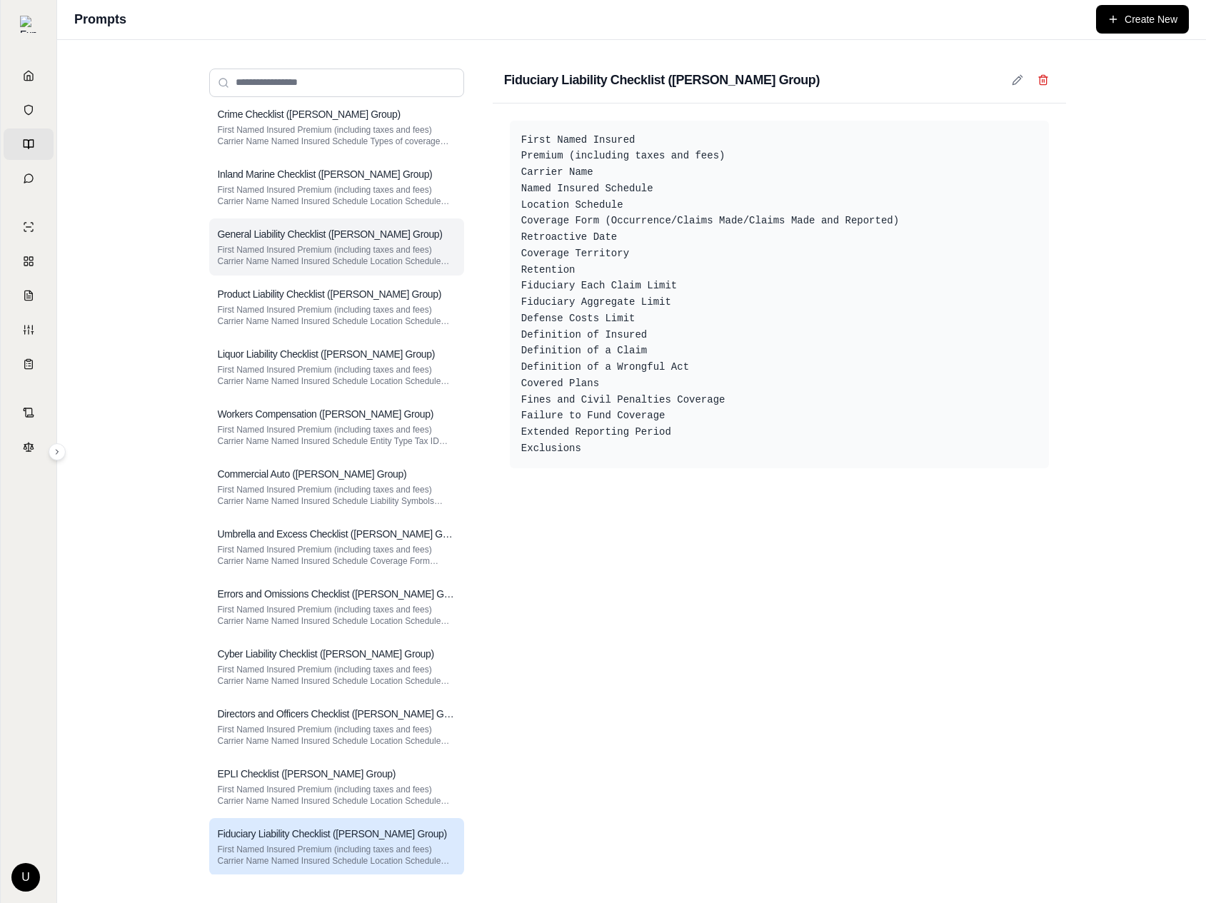
click at [388, 224] on div "General Liability Checklist (Hummel Group) First Named Insured Premium (includi…" at bounding box center [336, 246] width 255 height 57
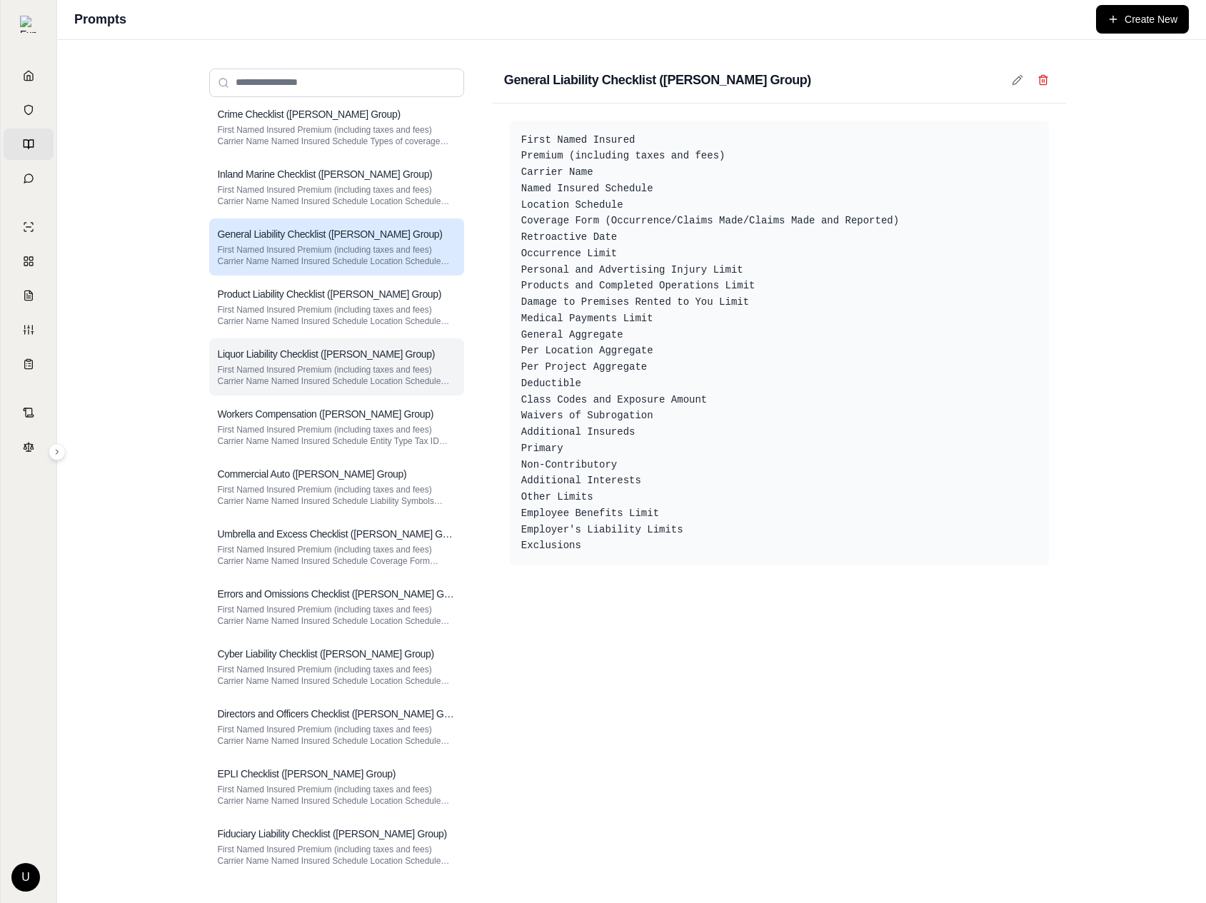
click at [376, 366] on p "First Named Insured Premium (including taxes and fees) Carrier Name Named Insur…" at bounding box center [337, 375] width 238 height 23
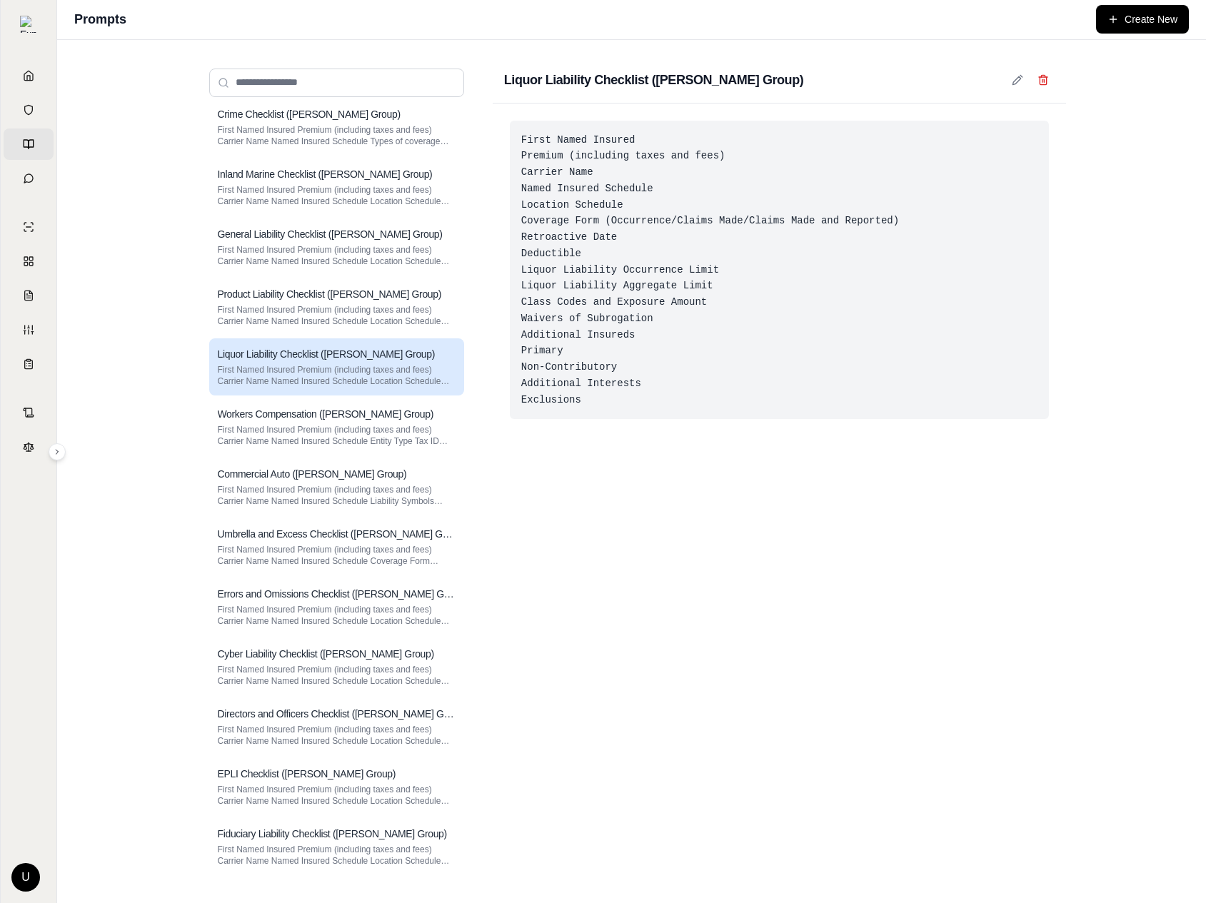
click at [839, 158] on div "First Named Insured Premium (including taxes and fees) Carrier Name Named Insur…" at bounding box center [779, 270] width 539 height 299
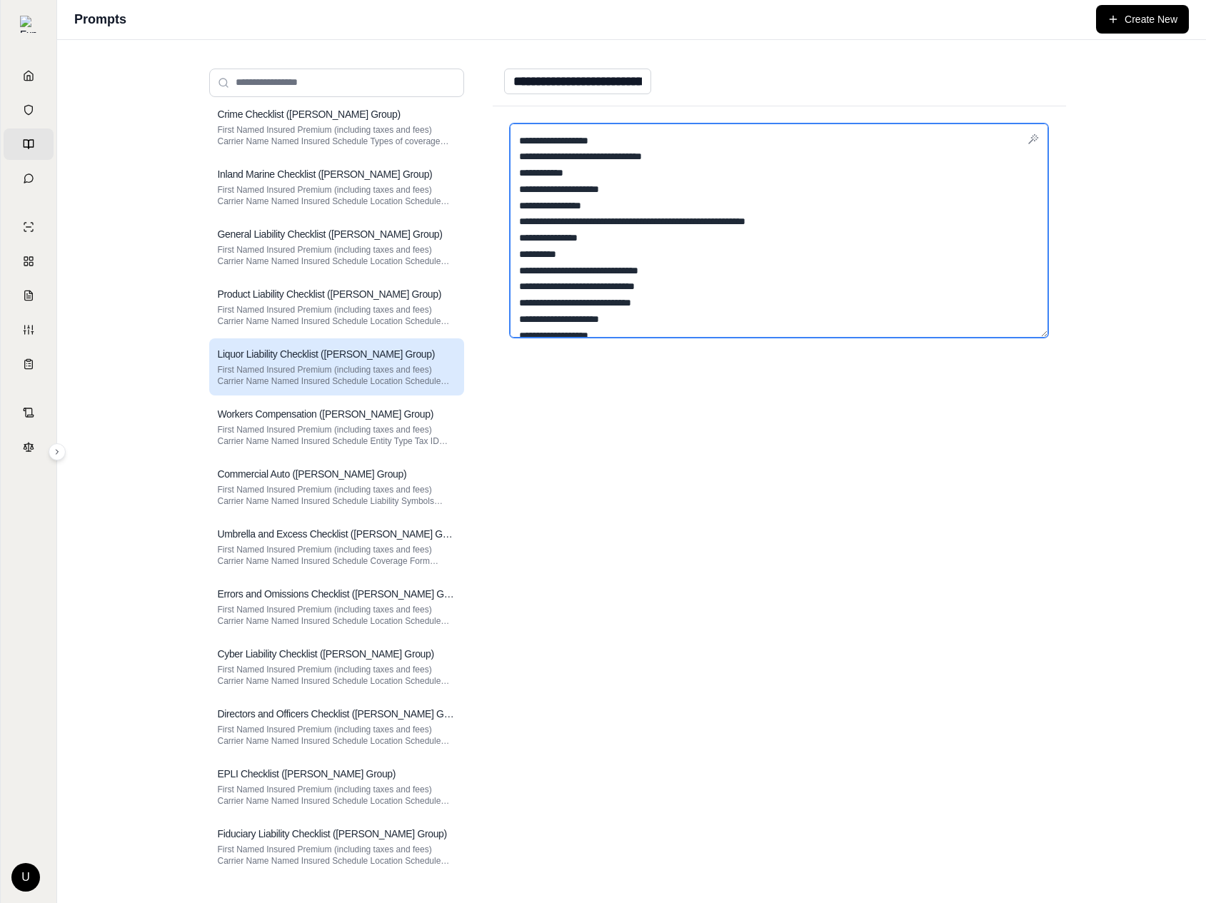
click at [862, 160] on textarea "**********" at bounding box center [779, 231] width 539 height 214
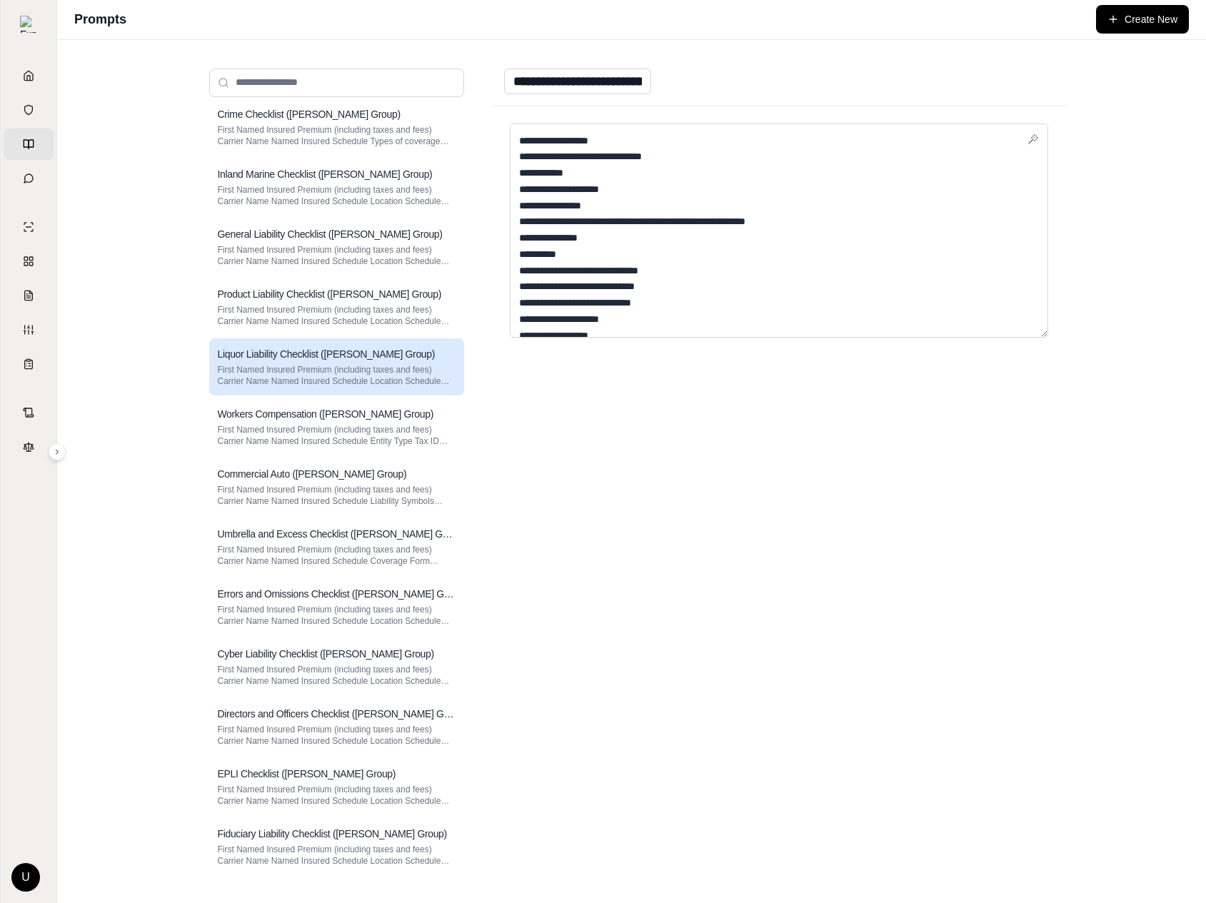
click at [818, 408] on div "**********" at bounding box center [779, 496] width 573 height 780
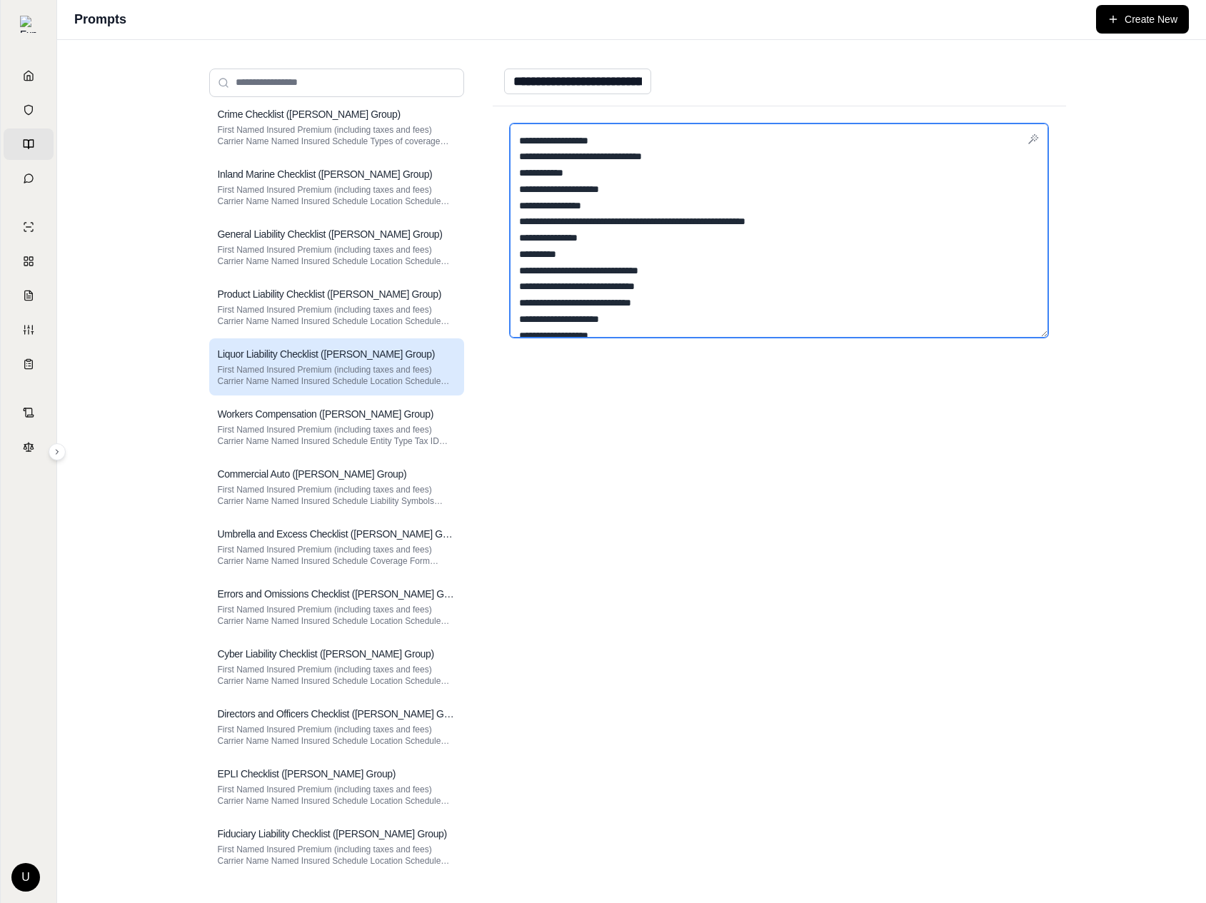
click at [797, 301] on textarea "**********" at bounding box center [779, 231] width 539 height 214
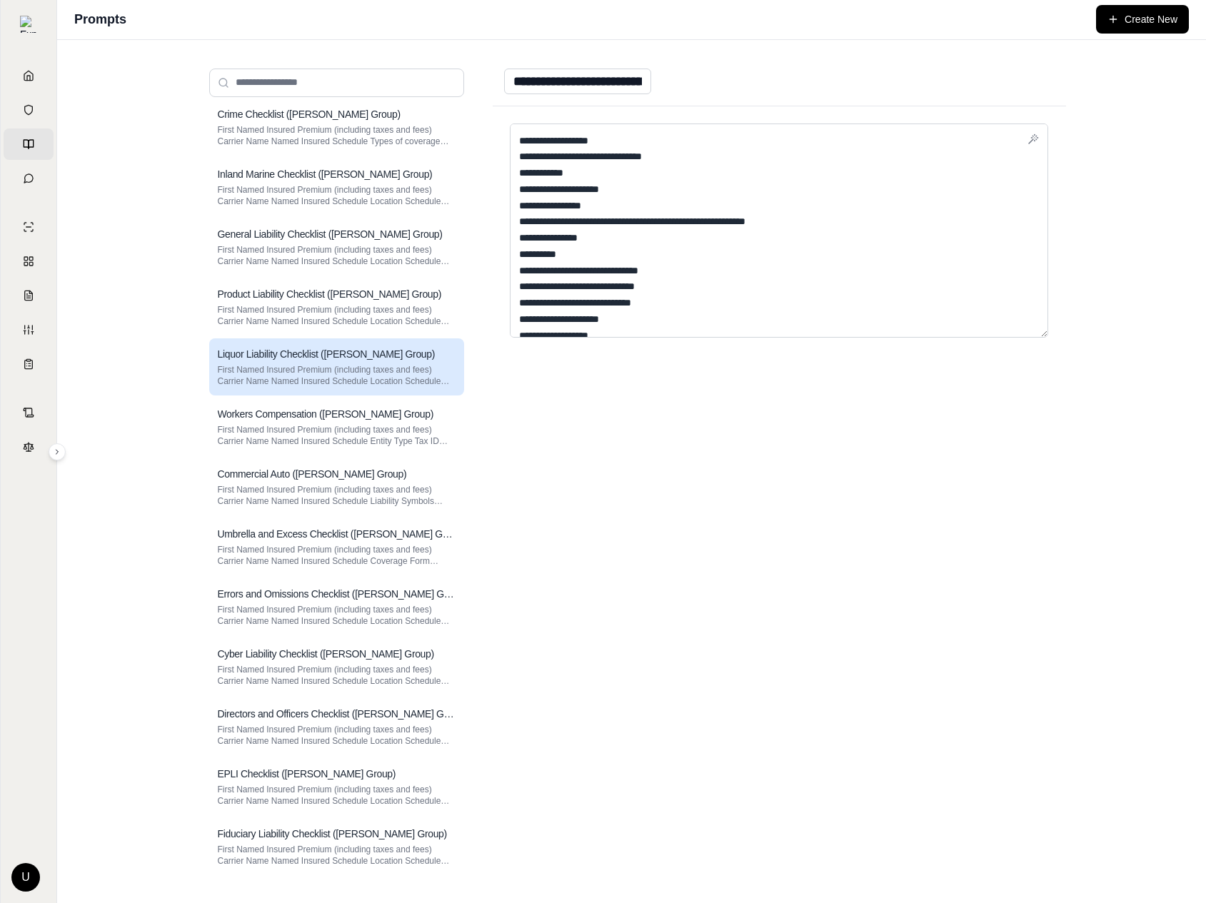
click at [1114, 34] on div "Prompts Create New" at bounding box center [631, 20] width 1149 height 40
click at [1171, 5] on button "Create New" at bounding box center [1142, 19] width 93 height 29
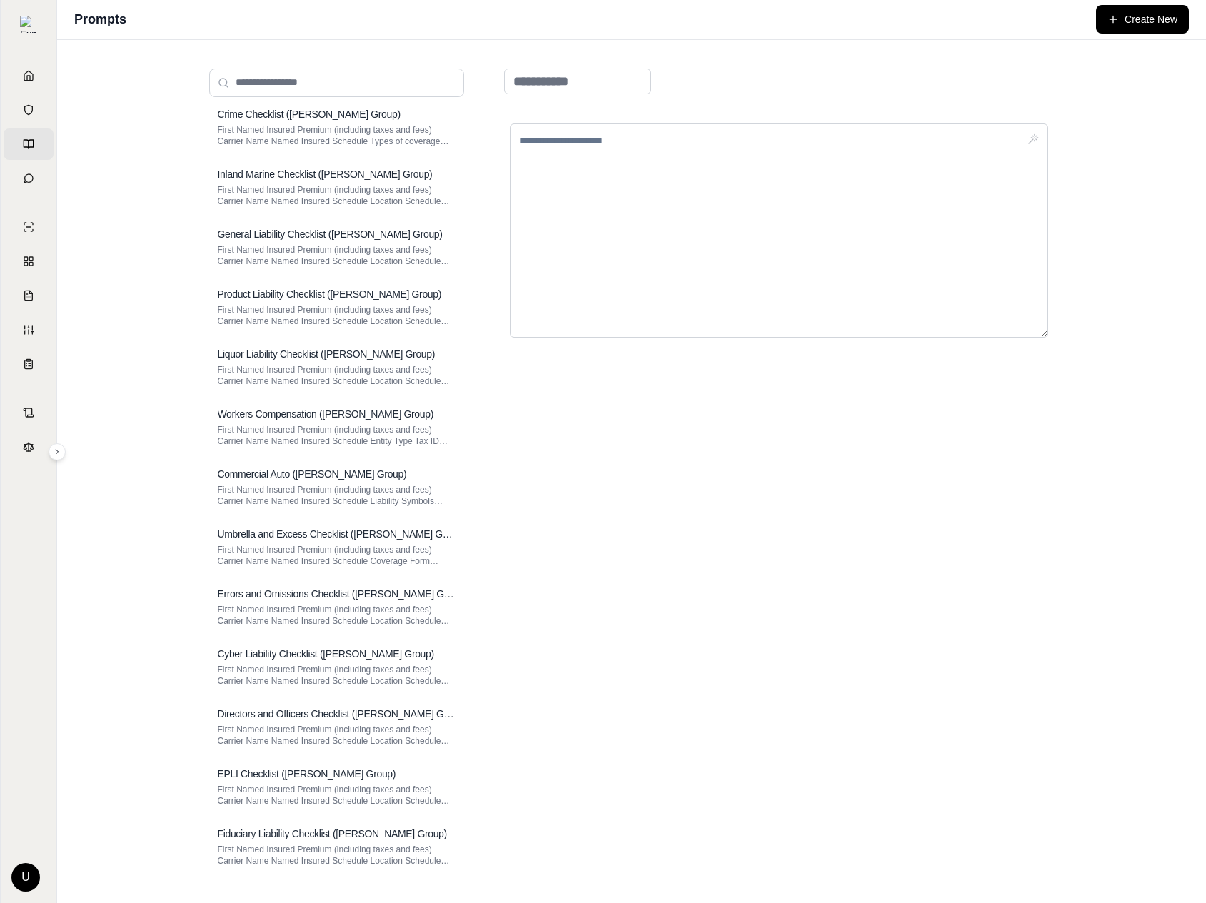
click at [648, 67] on div at bounding box center [779, 81] width 573 height 49
click at [599, 93] on input at bounding box center [577, 82] width 147 height 26
type input "**********"
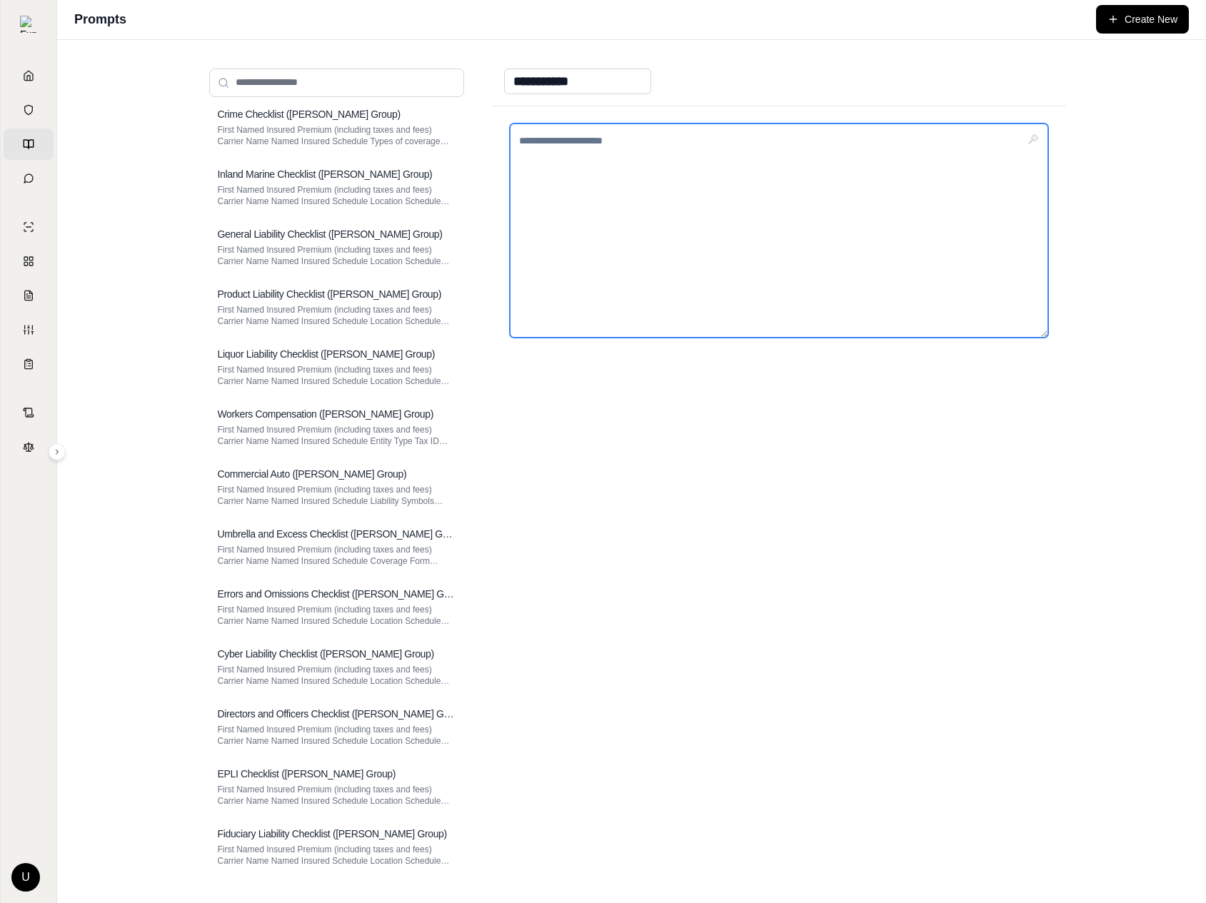
click at [560, 197] on textarea at bounding box center [779, 231] width 539 height 214
paste textarea "**********"
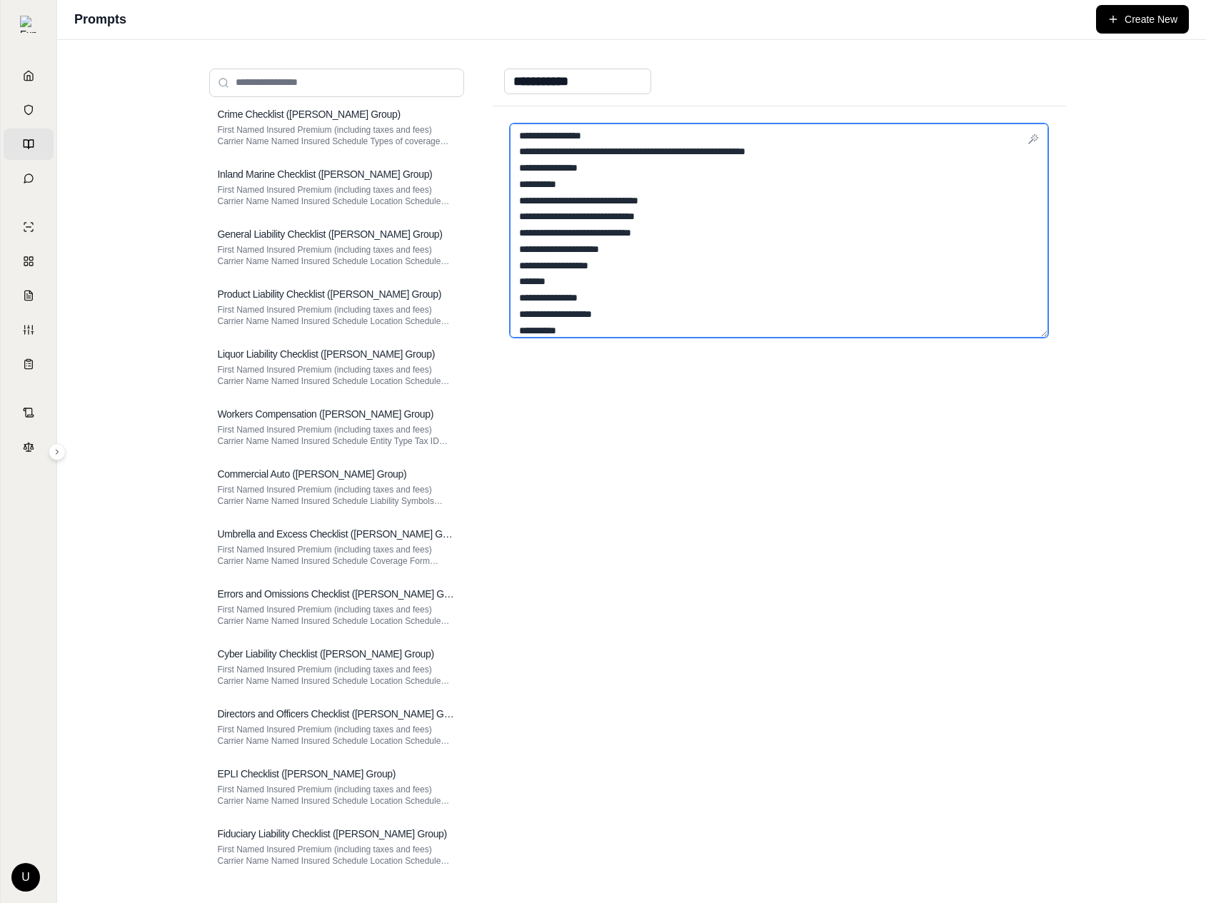
paste textarea "**********"
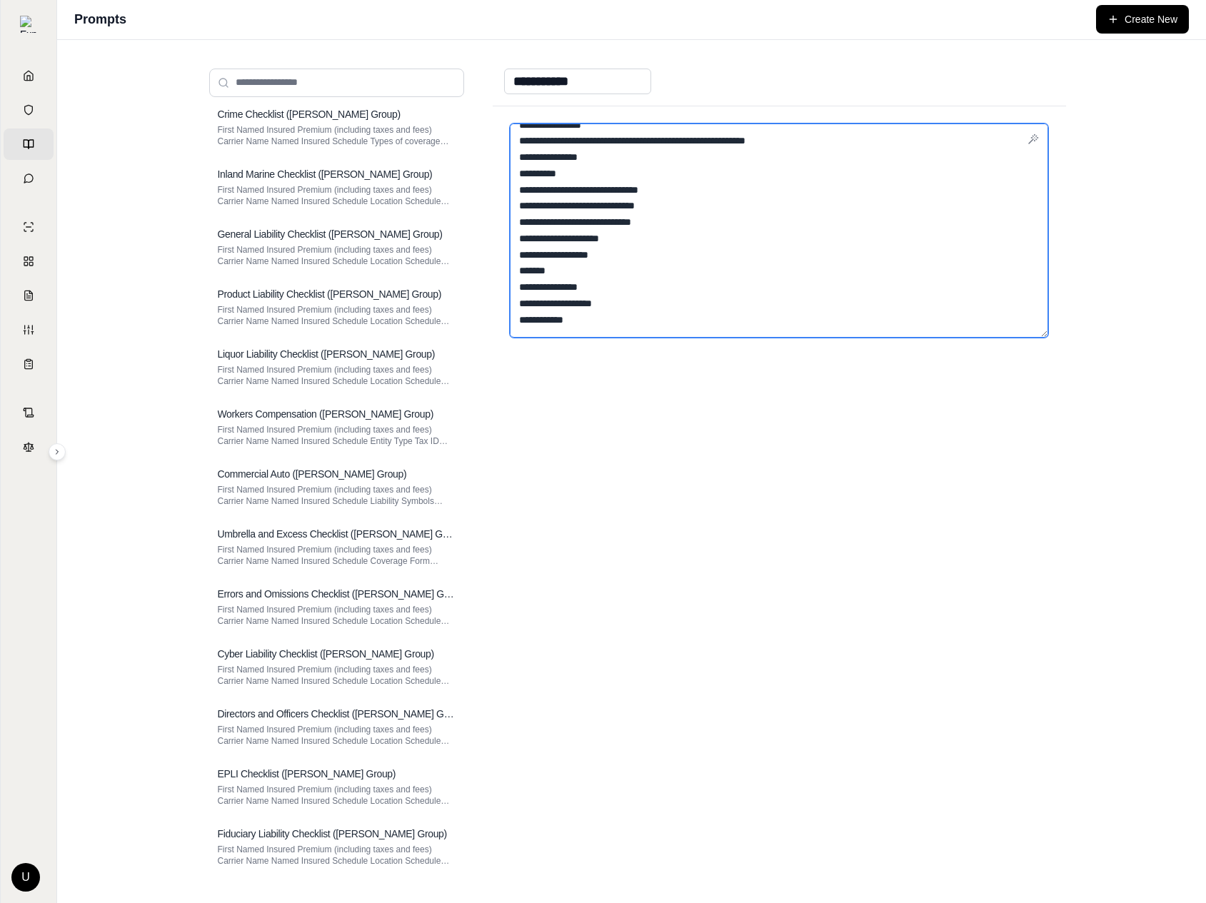
scroll to position [882, 0]
type textarea "**********"
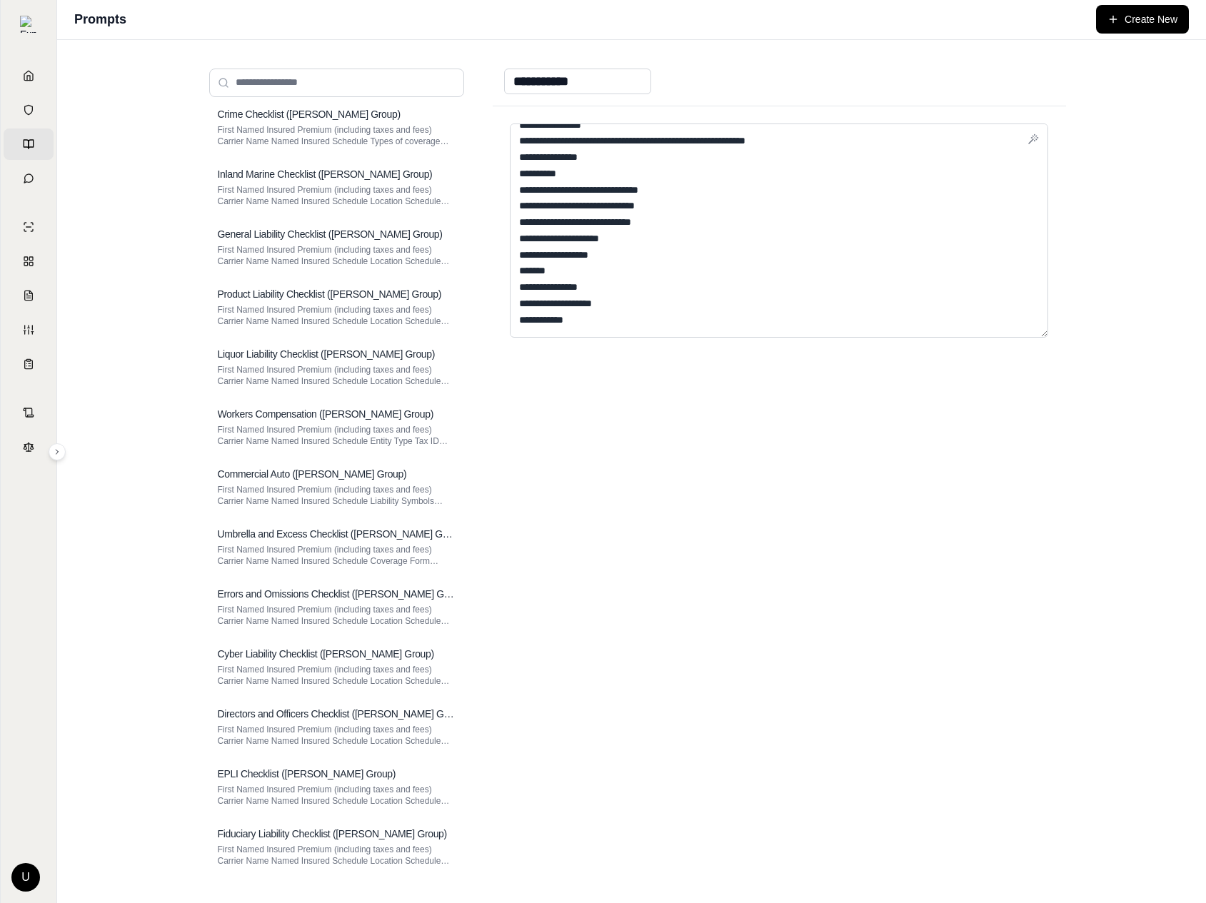
click at [825, 388] on div at bounding box center [779, 496] width 573 height 780
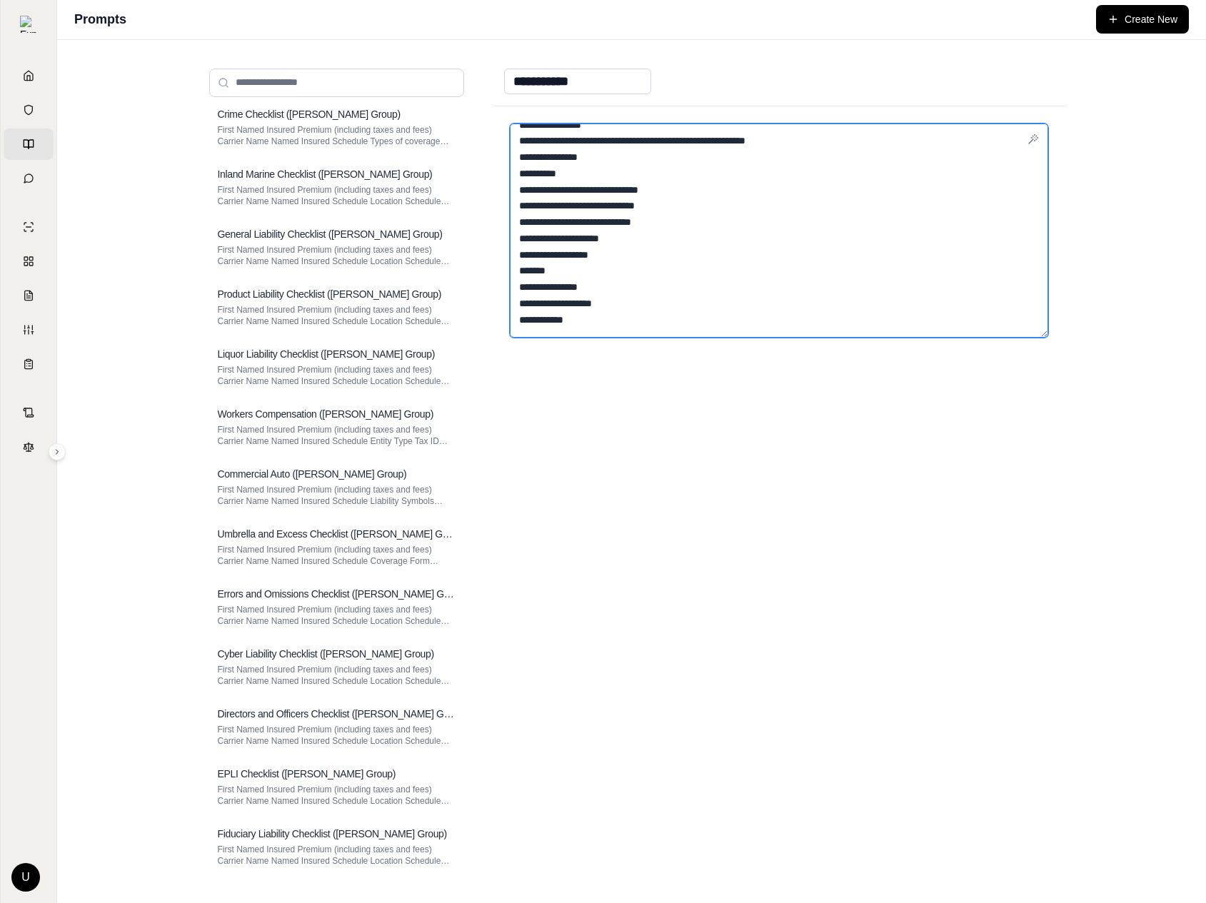
click at [885, 294] on textarea at bounding box center [779, 231] width 539 height 214
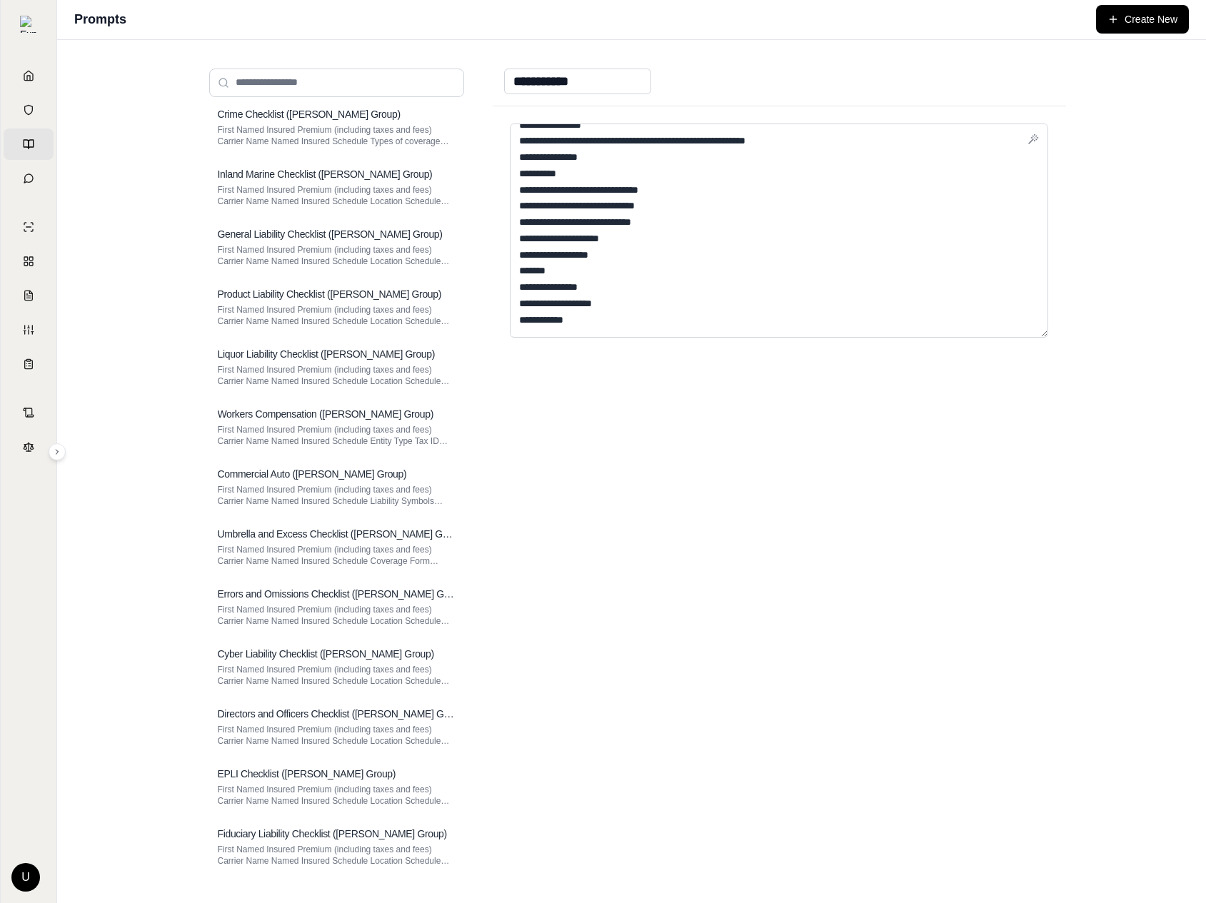
click at [824, 570] on div at bounding box center [779, 496] width 573 height 780
click at [451, 73] on input "search" at bounding box center [336, 83] width 255 height 29
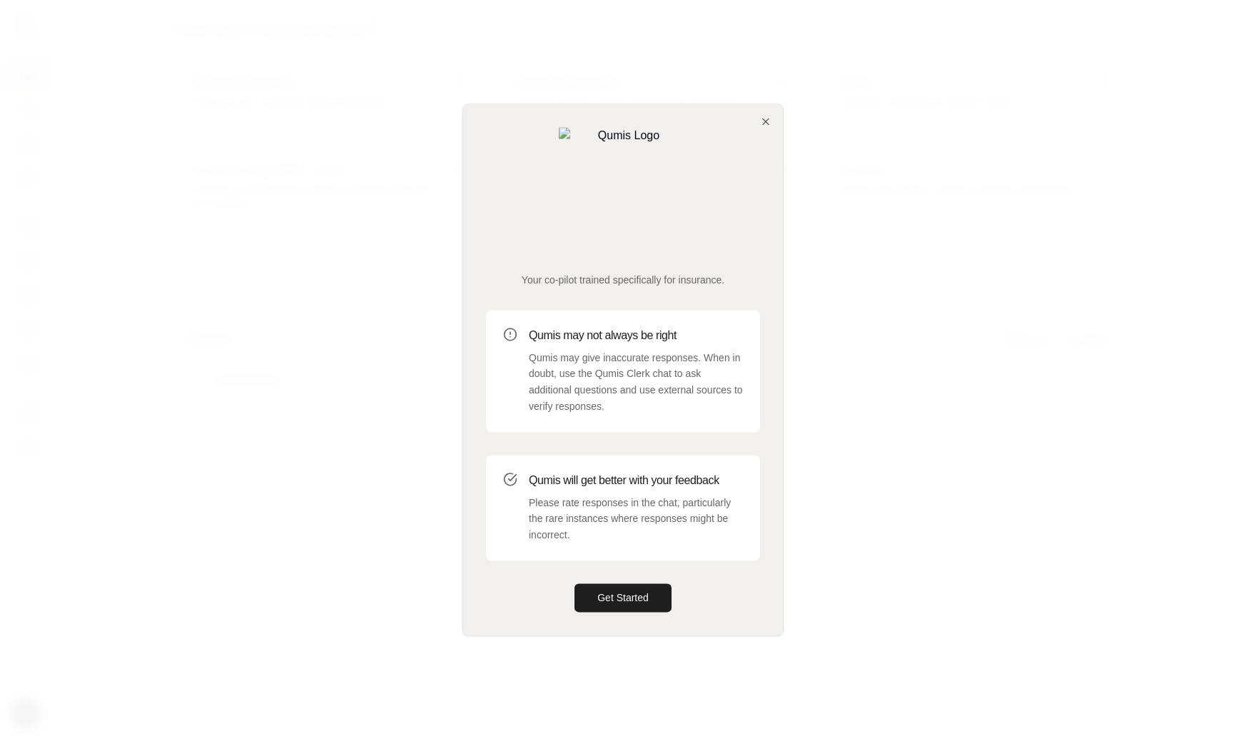
click at [807, 116] on div at bounding box center [623, 369] width 1246 height 739
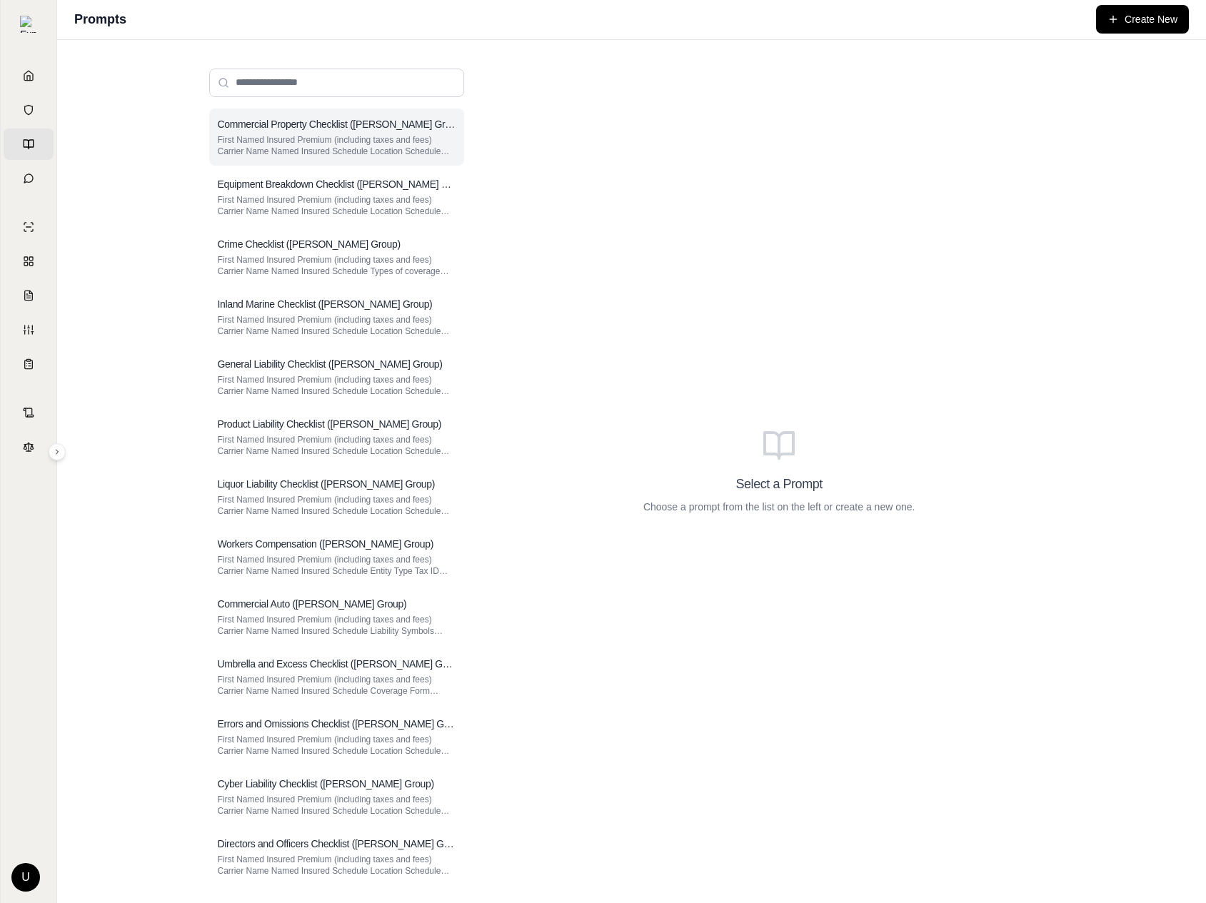
click at [383, 154] on p "First Named Insured Premium (including taxes and fees) Carrier Name Named Insur…" at bounding box center [337, 145] width 238 height 23
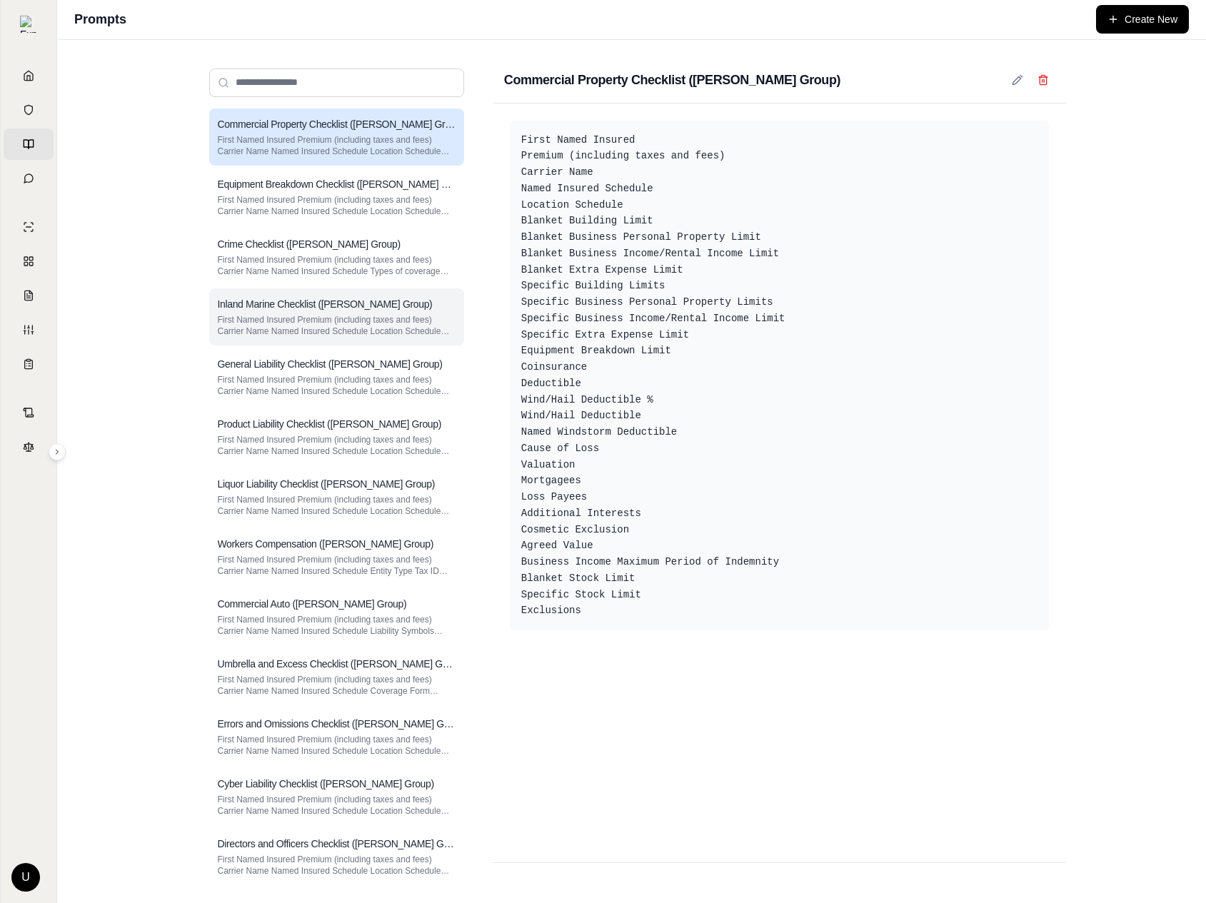
click at [369, 321] on p "First Named Insured Premium (including taxes and fees) Carrier Name Named Insur…" at bounding box center [337, 325] width 238 height 23
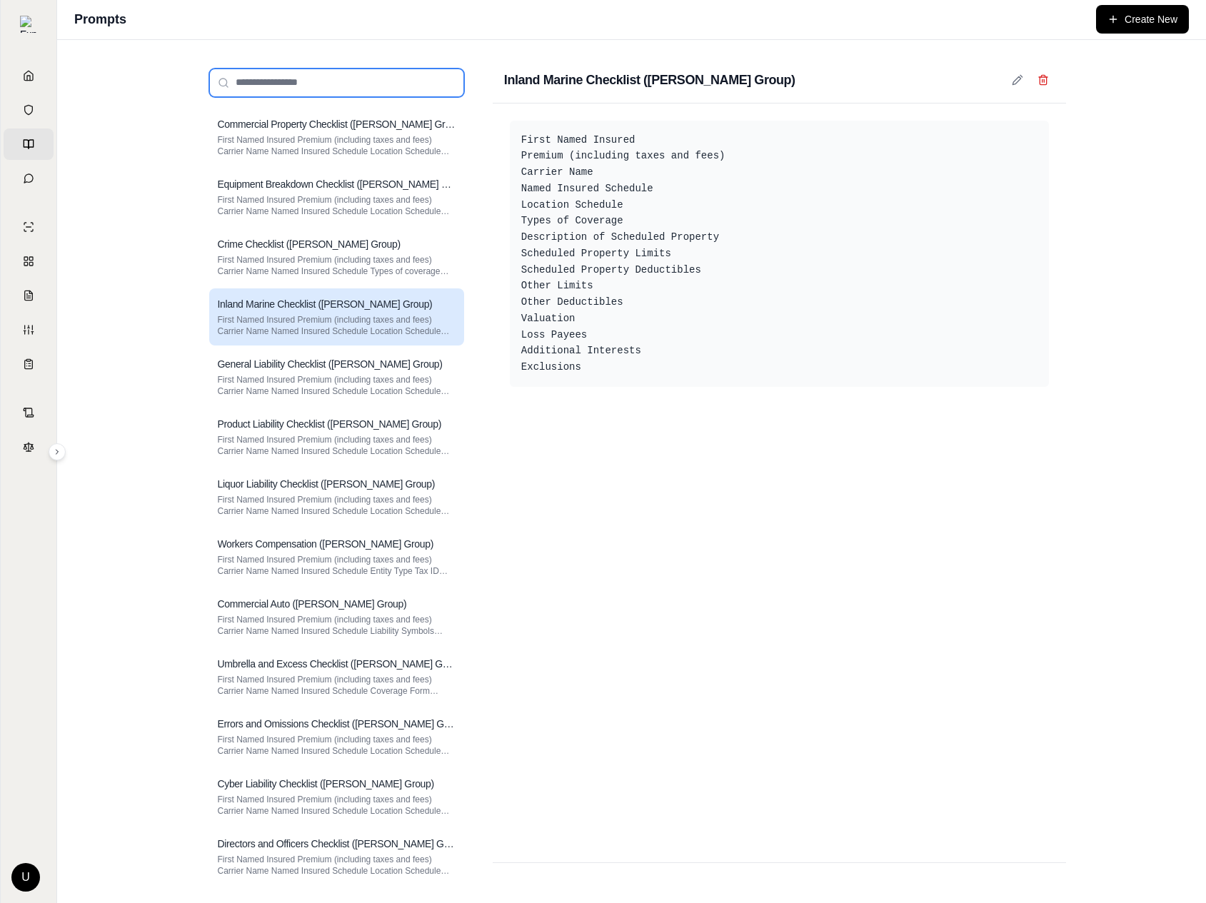
click at [343, 76] on input "search" at bounding box center [336, 83] width 255 height 29
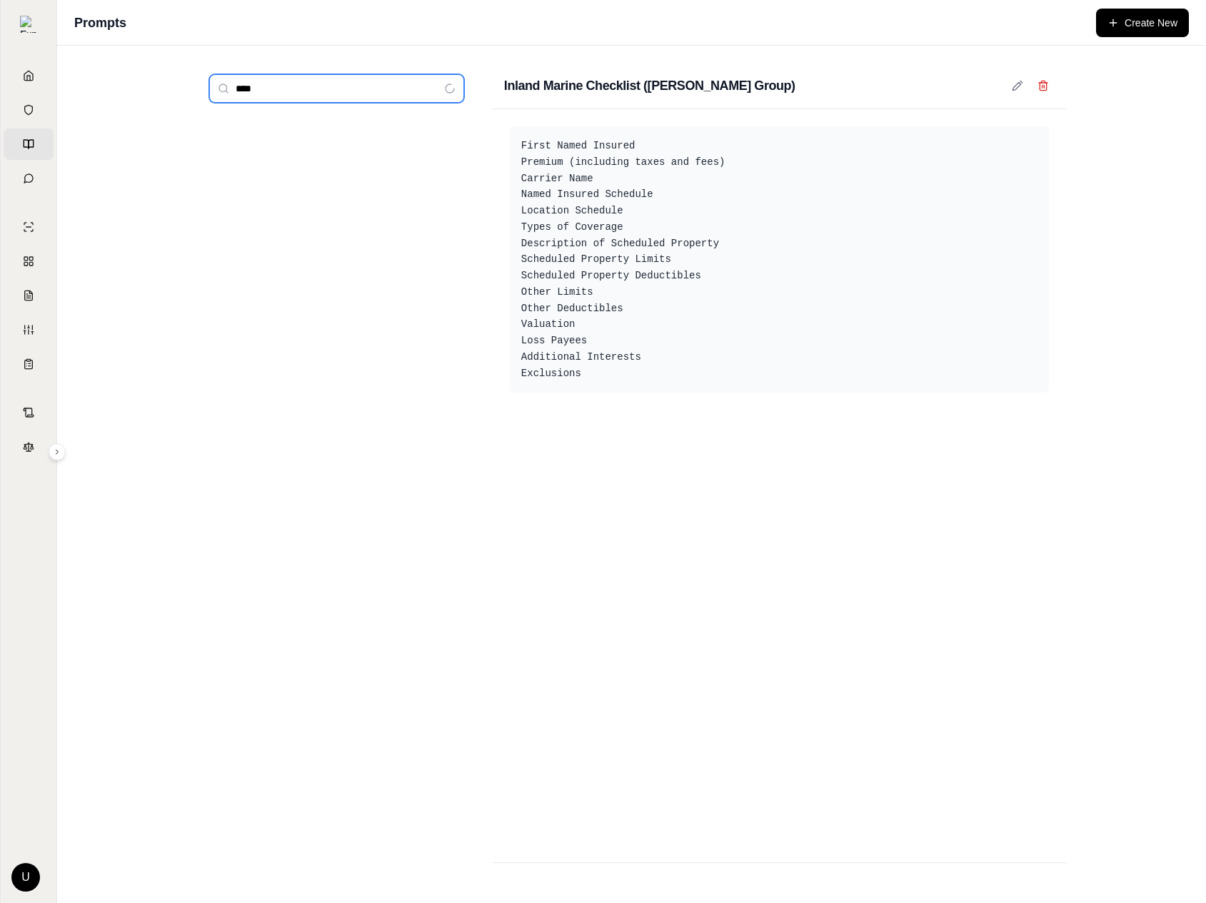
type input "****"
click at [42, 161] on div "Home Vault Prompts Chats" at bounding box center [29, 127] width 50 height 134
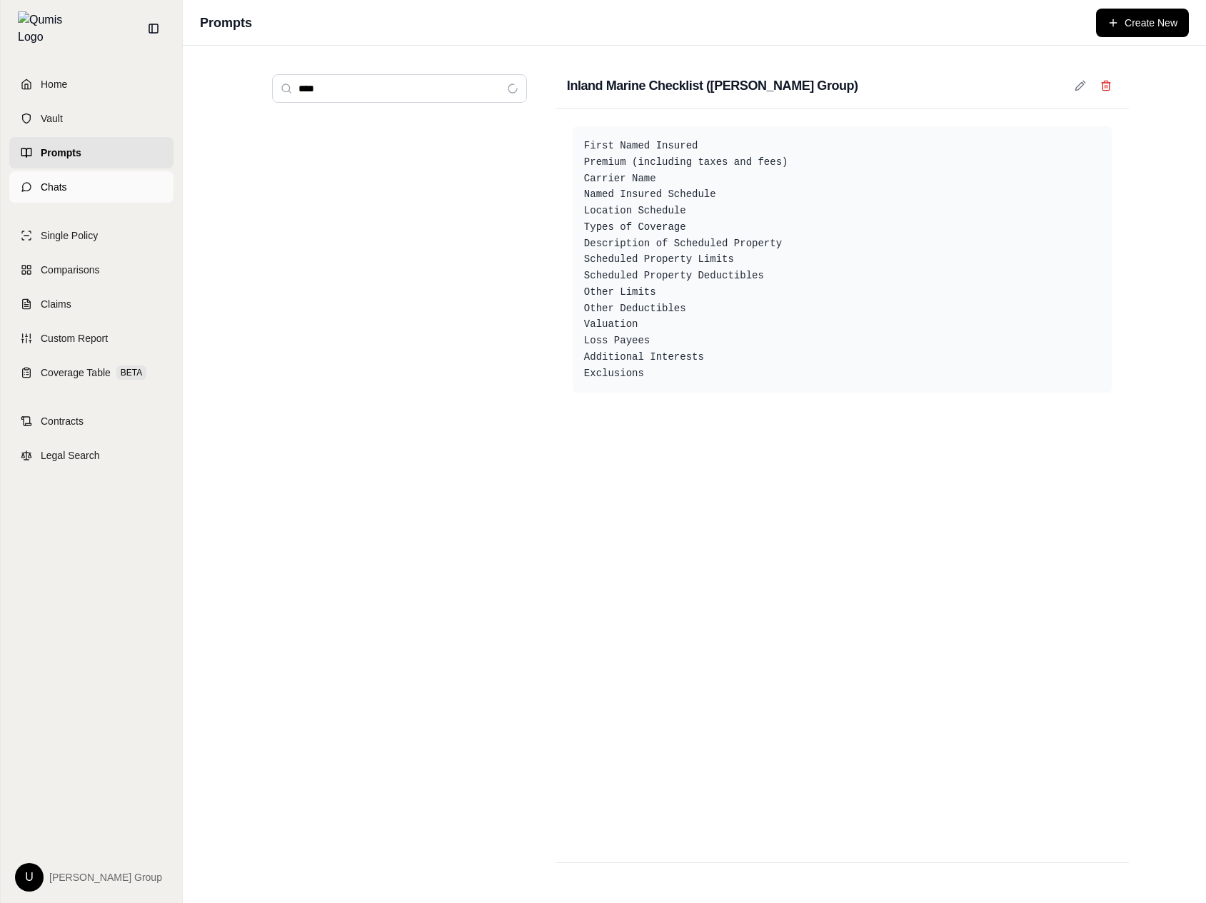
click at [38, 171] on link "Chats" at bounding box center [91, 186] width 164 height 31
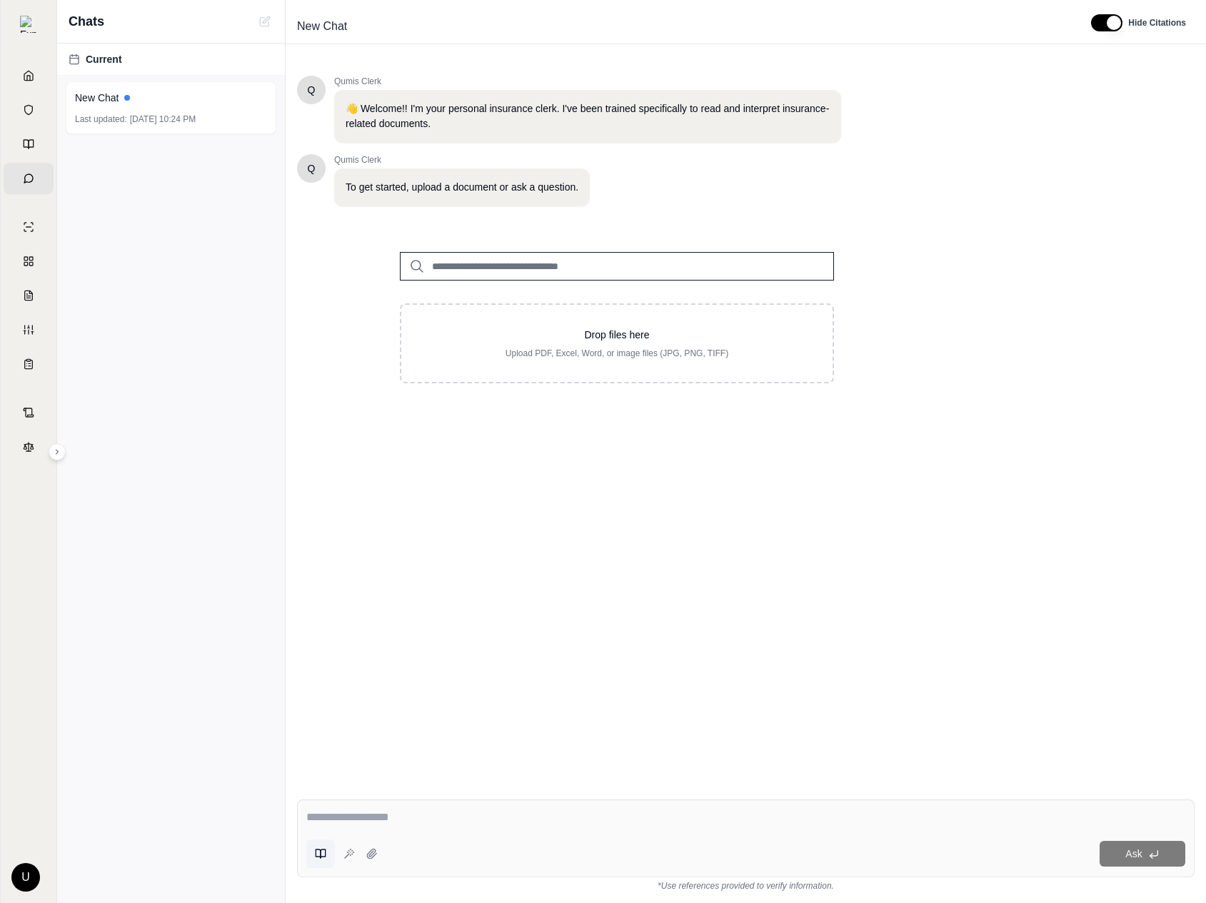
click at [323, 841] on button at bounding box center [320, 854] width 29 height 29
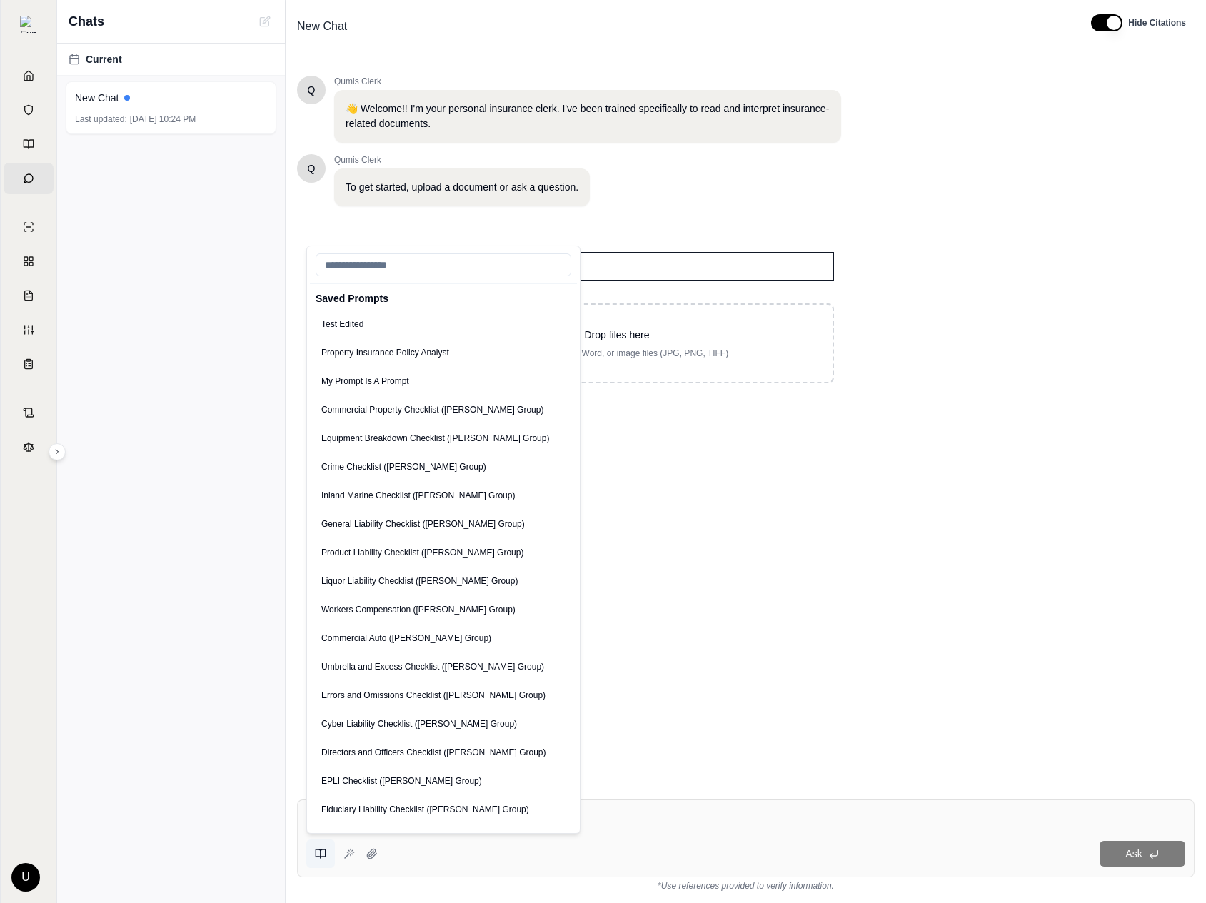
click at [312, 866] on button at bounding box center [320, 854] width 29 height 29
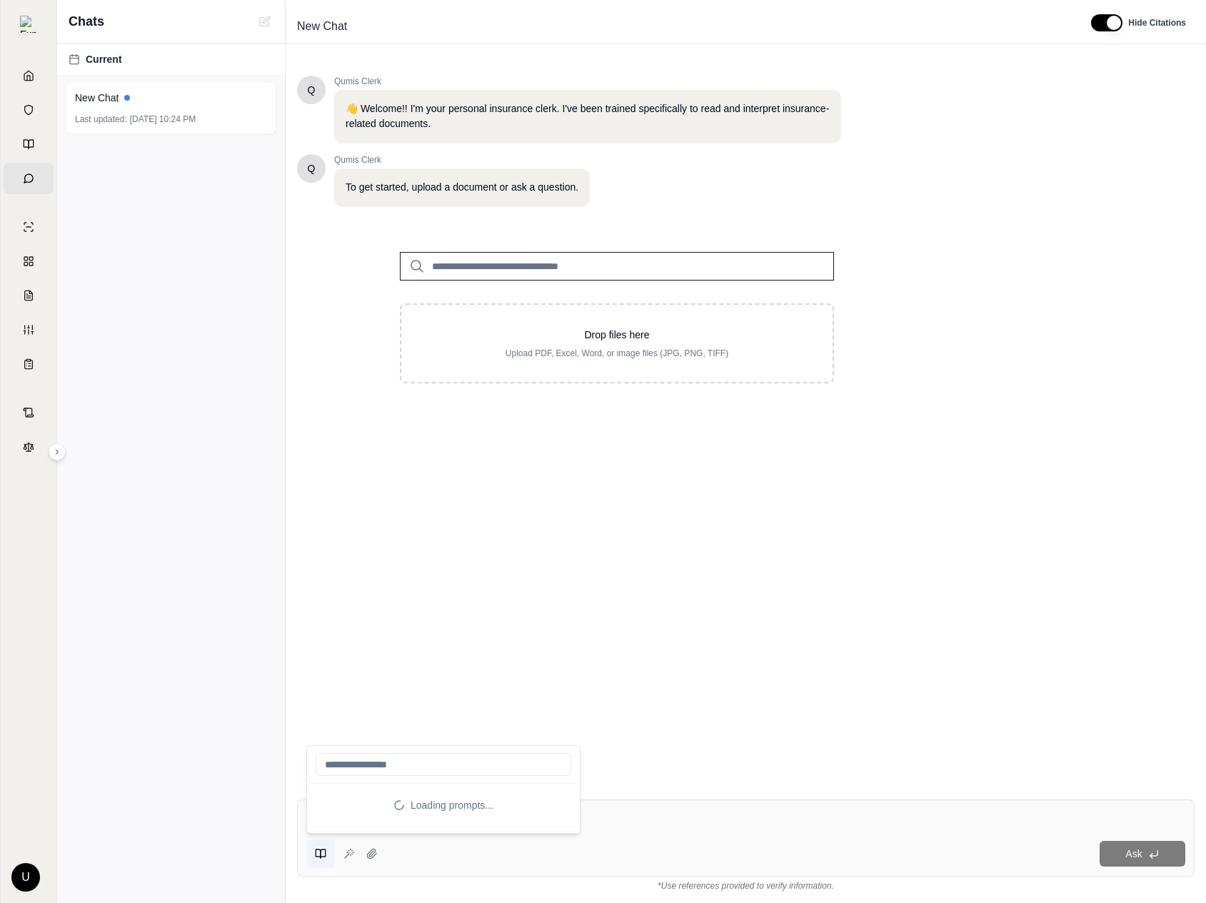
click at [312, 866] on button at bounding box center [320, 854] width 29 height 29
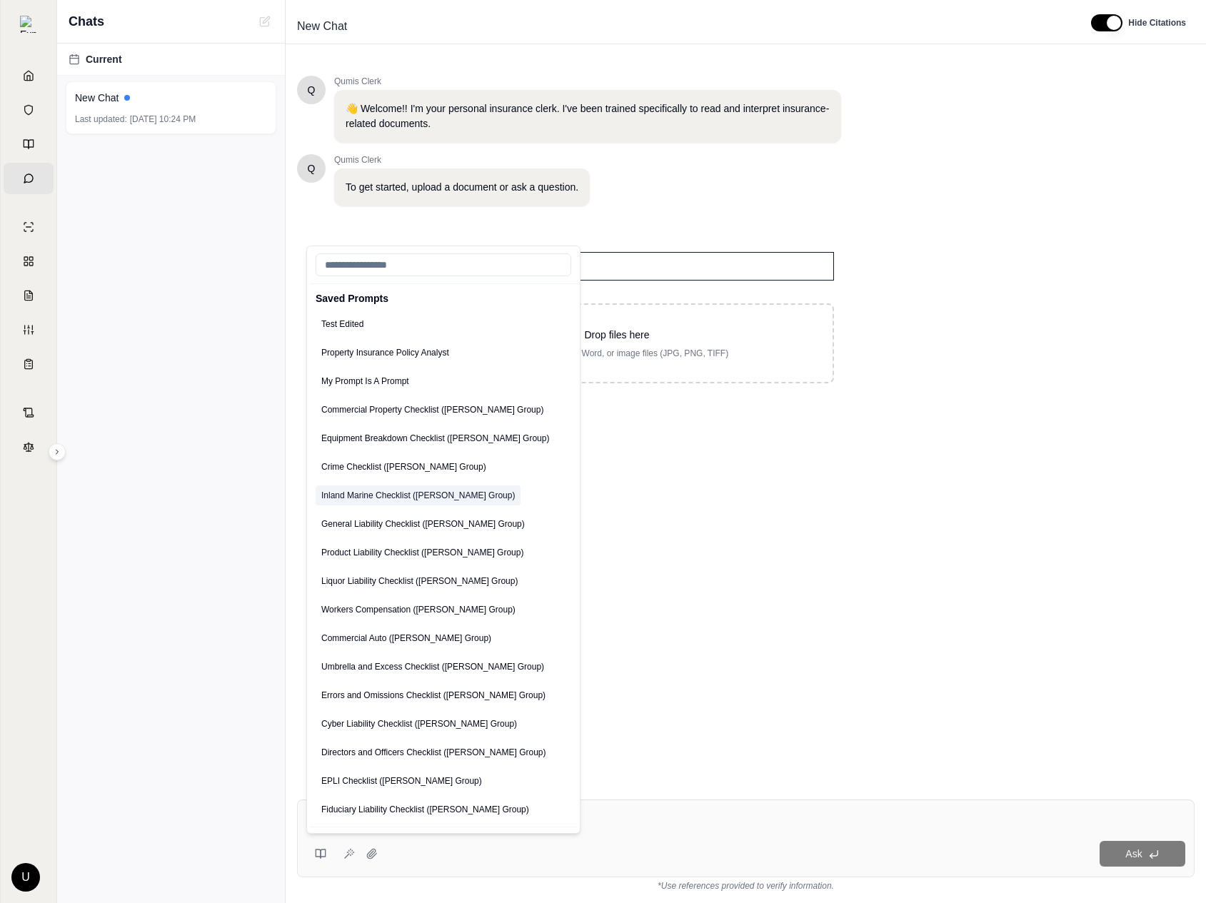
click at [425, 493] on button "Inland Marine Checklist ([PERSON_NAME] Group)" at bounding box center [418, 495] width 205 height 20
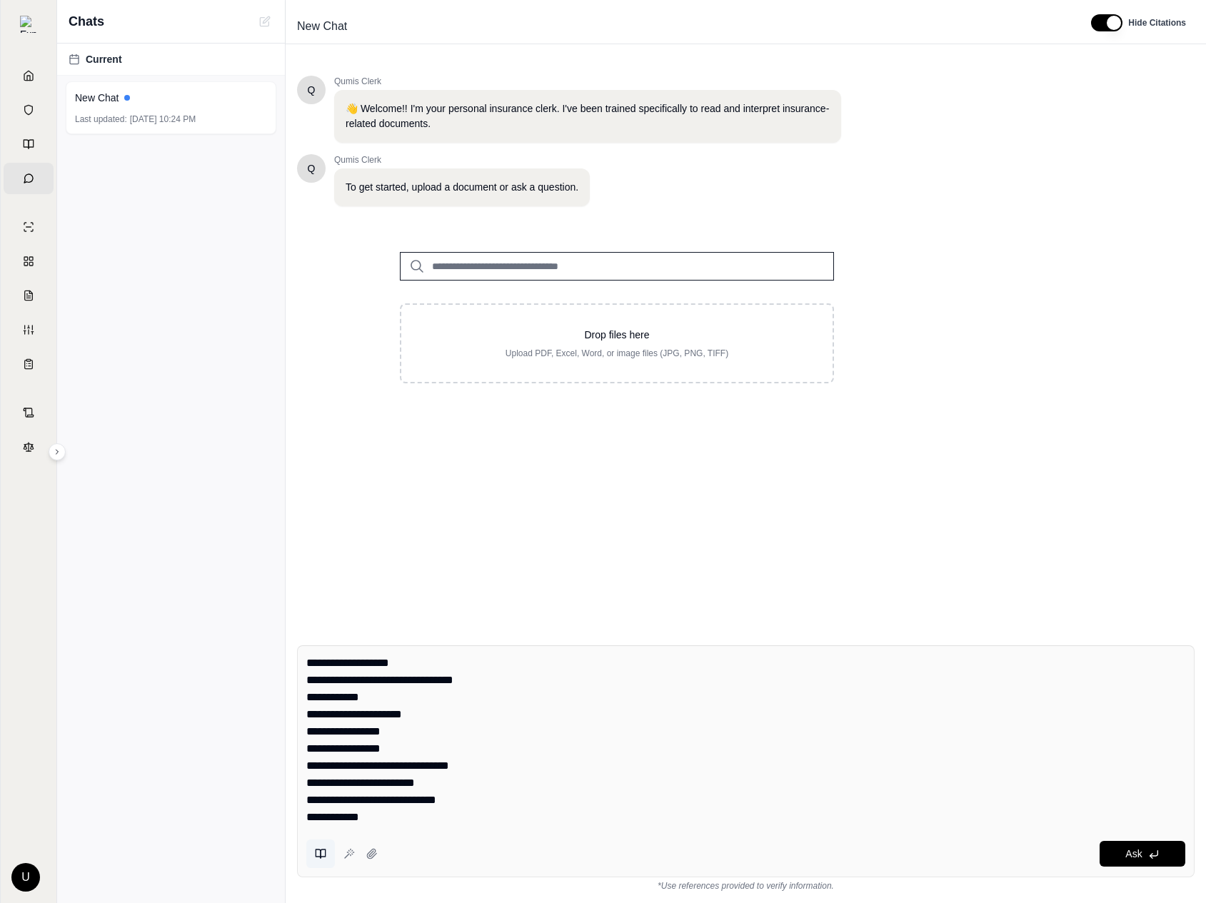
click at [323, 849] on icon at bounding box center [320, 853] width 11 height 11
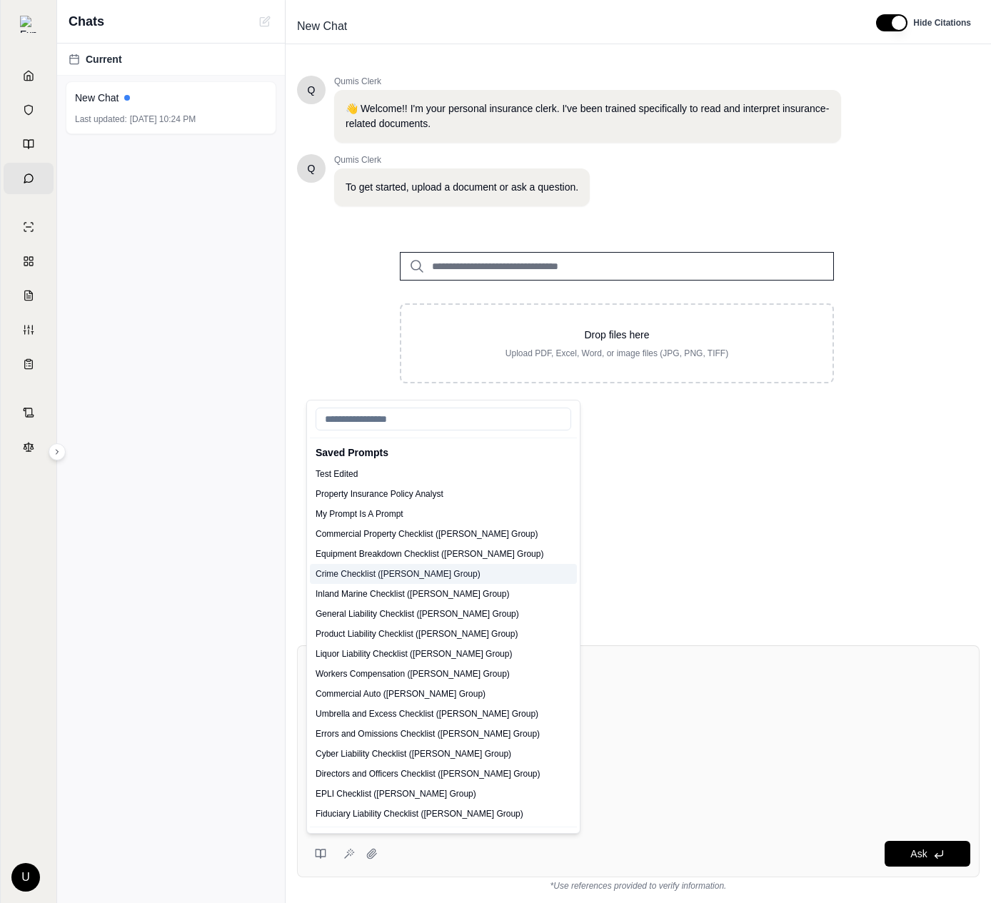
click at [415, 571] on button "Crime Checklist ([PERSON_NAME] Group)" at bounding box center [443, 574] width 267 height 20
type textarea "**********"
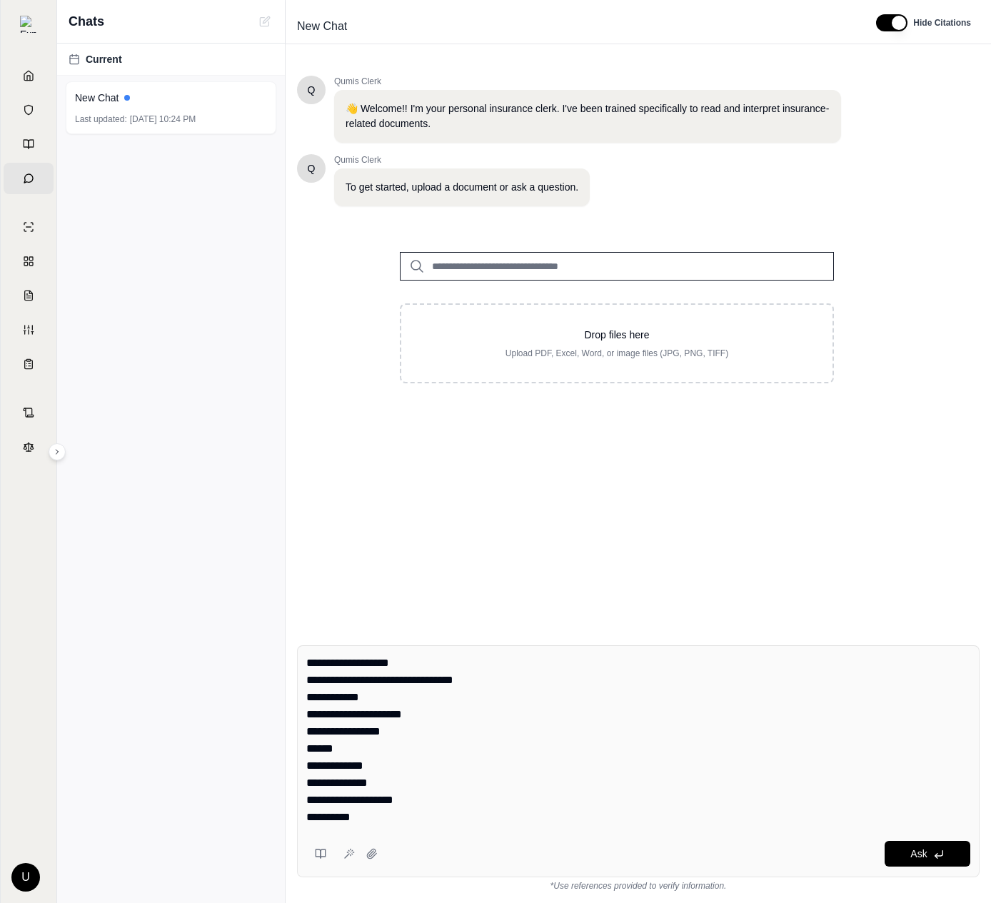
click at [544, 794] on textarea "**********" at bounding box center [638, 740] width 664 height 171
click at [316, 850] on icon at bounding box center [318, 854] width 5 height 9
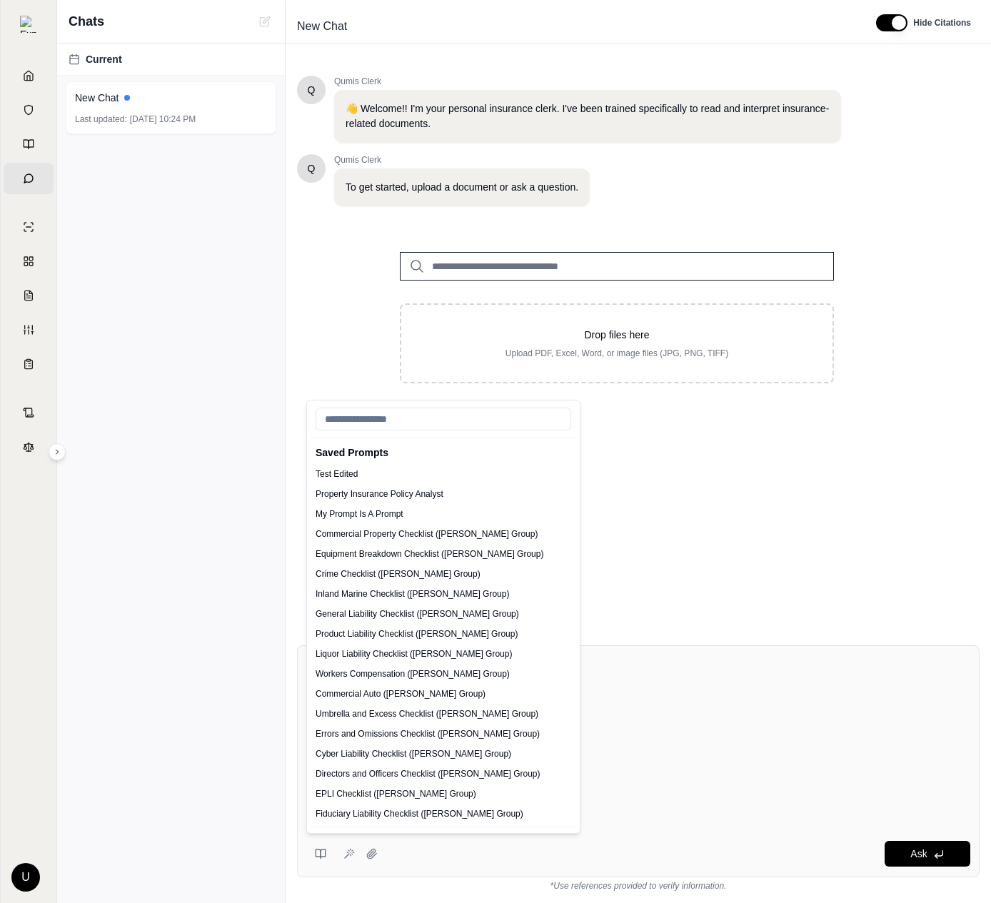
click at [690, 788] on textarea "**********" at bounding box center [638, 740] width 664 height 171
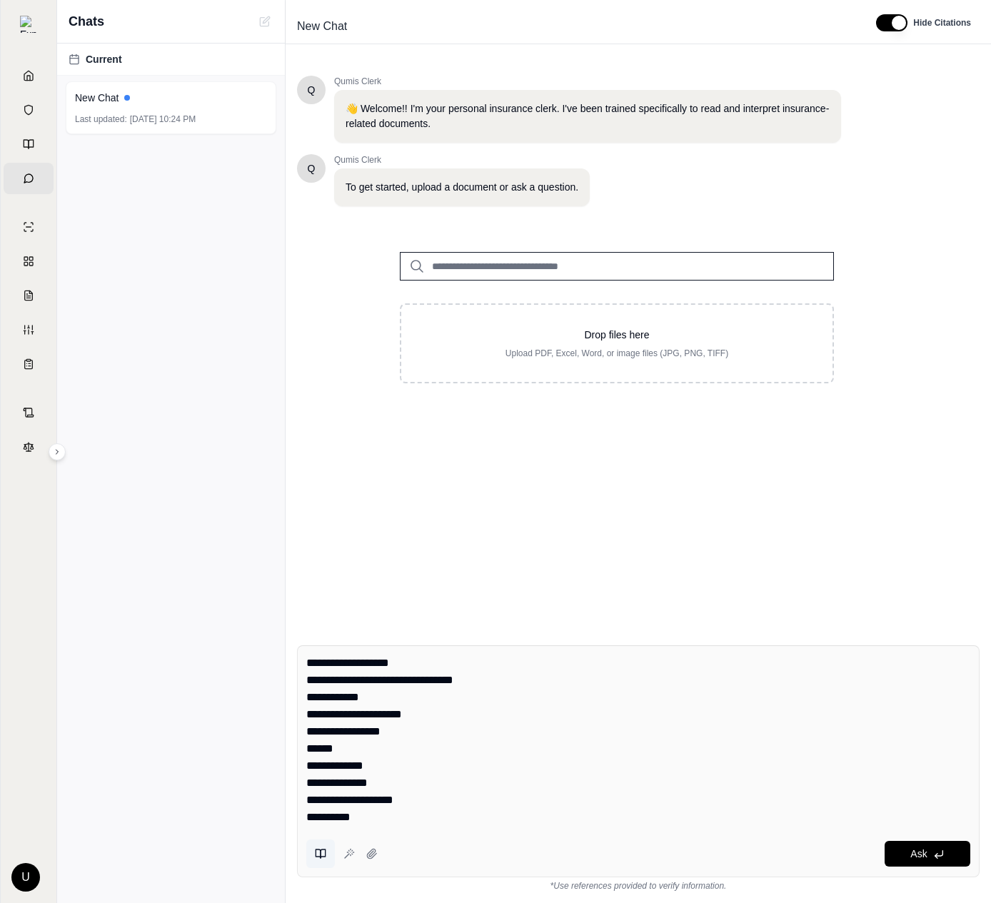
click at [330, 858] on button at bounding box center [320, 854] width 29 height 29
click at [321, 860] on button at bounding box center [320, 854] width 29 height 29
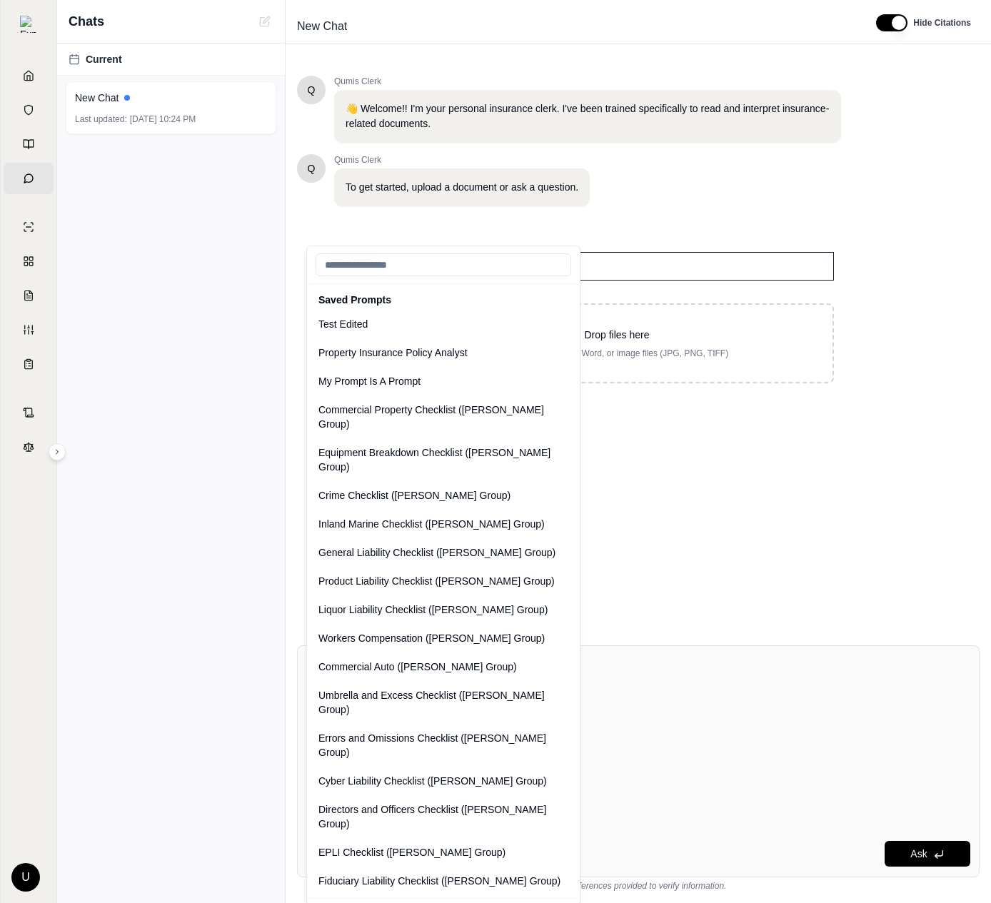
click at [733, 412] on div "Q Qumis Clerk 👋 Welcome!! I'm your personal insurance clerk. I've been trained …" at bounding box center [638, 343] width 682 height 558
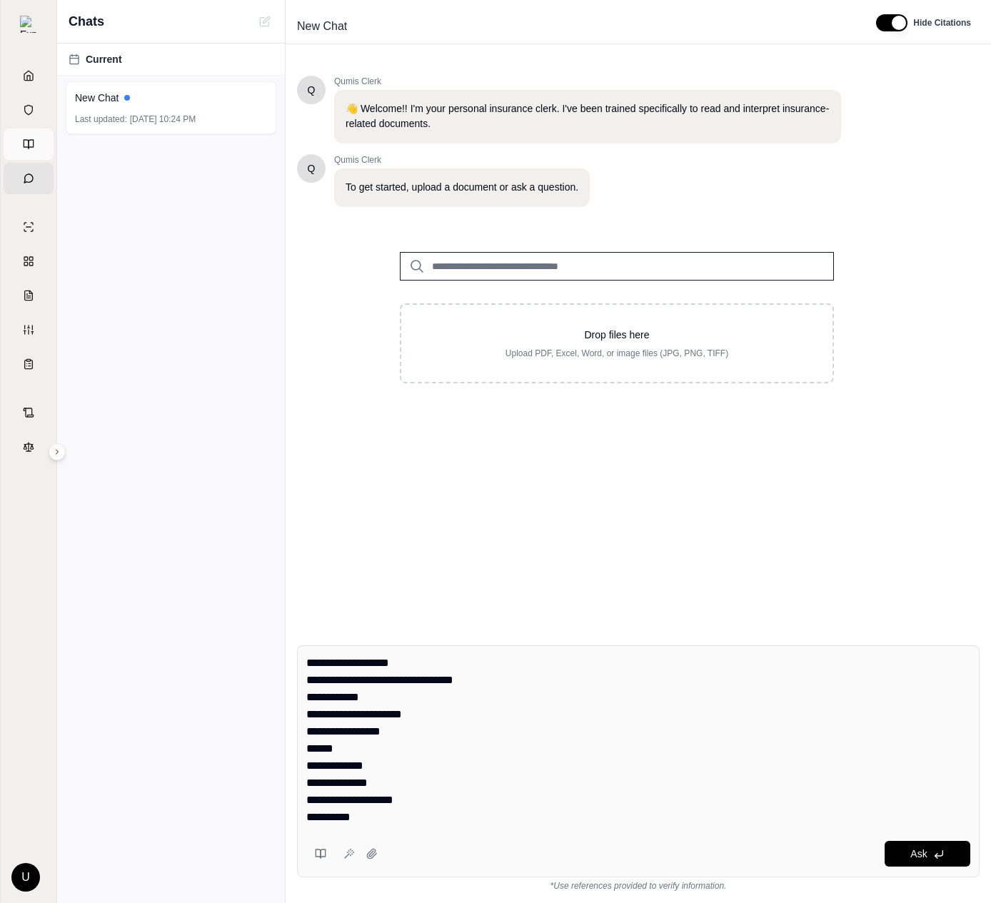
click at [40, 140] on link "Prompts" at bounding box center [29, 144] width 50 height 31
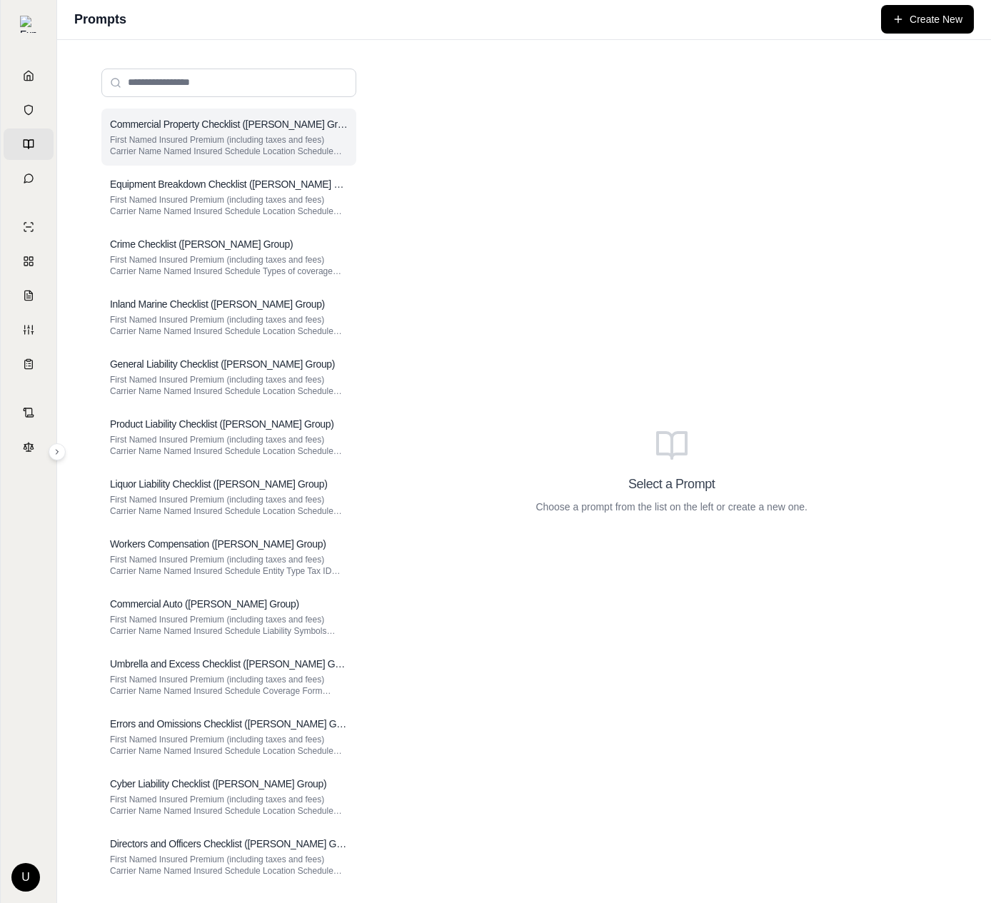
click at [260, 137] on p "First Named Insured Premium (including taxes and fees) Carrier Name Named Insur…" at bounding box center [229, 145] width 238 height 23
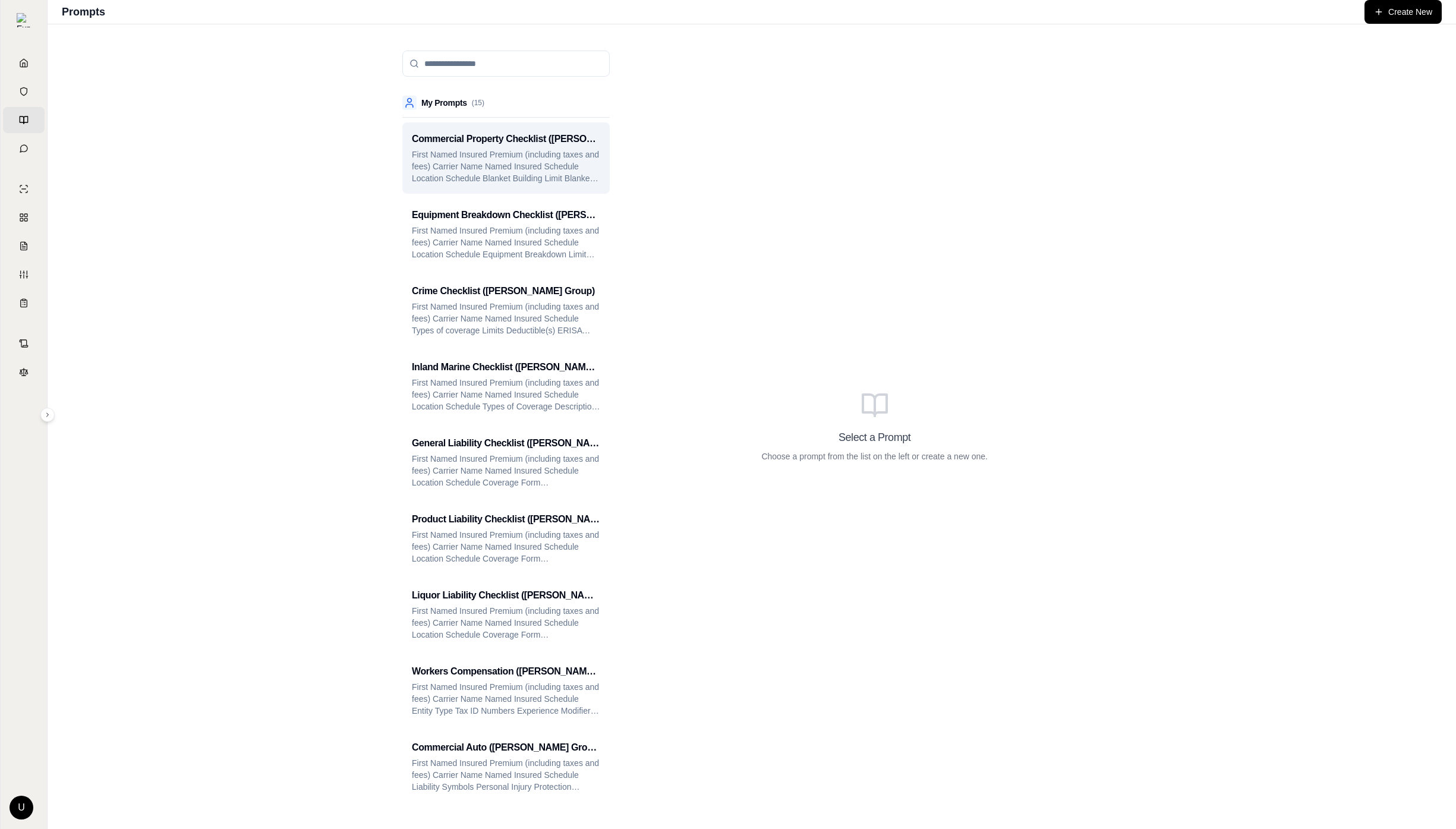
click at [462, 176] on p "First Named Insured Premium (including taxes and fees) Carrier Name Named Insur…" at bounding box center [506, 166] width 188 height 36
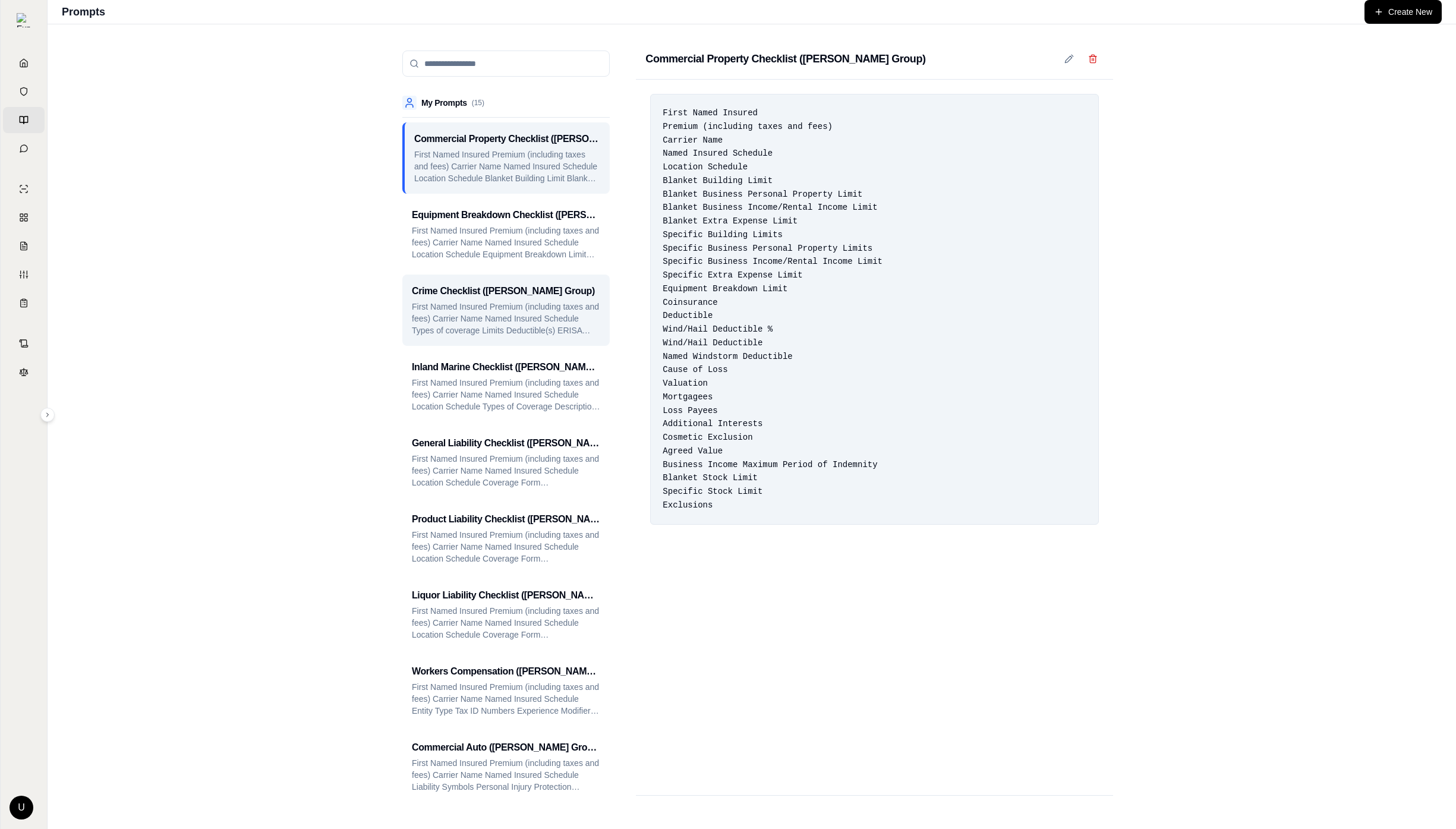
click at [572, 295] on div "Crime Checklist ([PERSON_NAME] Group)" at bounding box center [506, 290] width 188 height 14
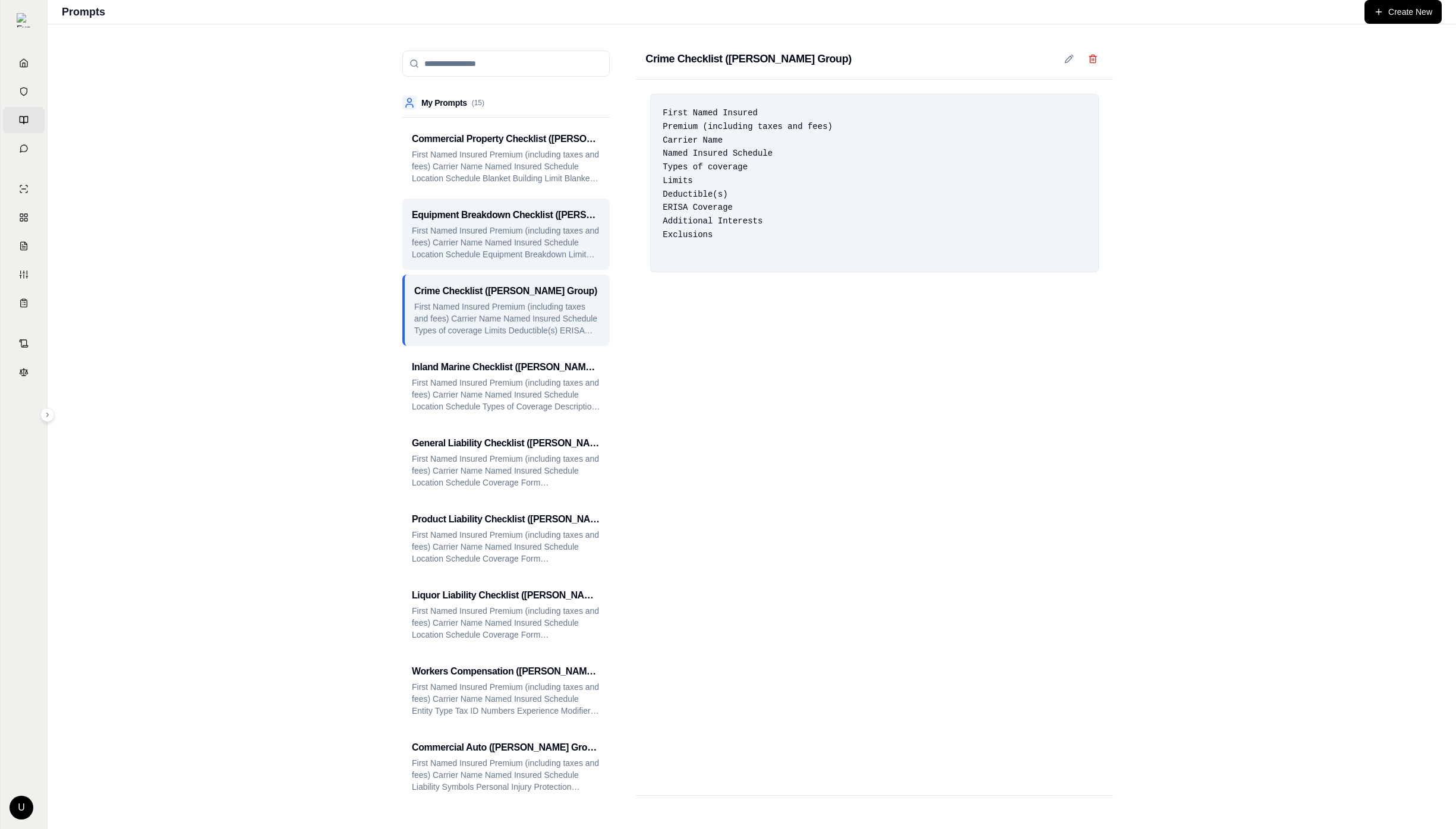
click at [584, 220] on h3 "Equipment Breakdown Checklist ([PERSON_NAME] Group)" at bounding box center [506, 215] width 188 height 14
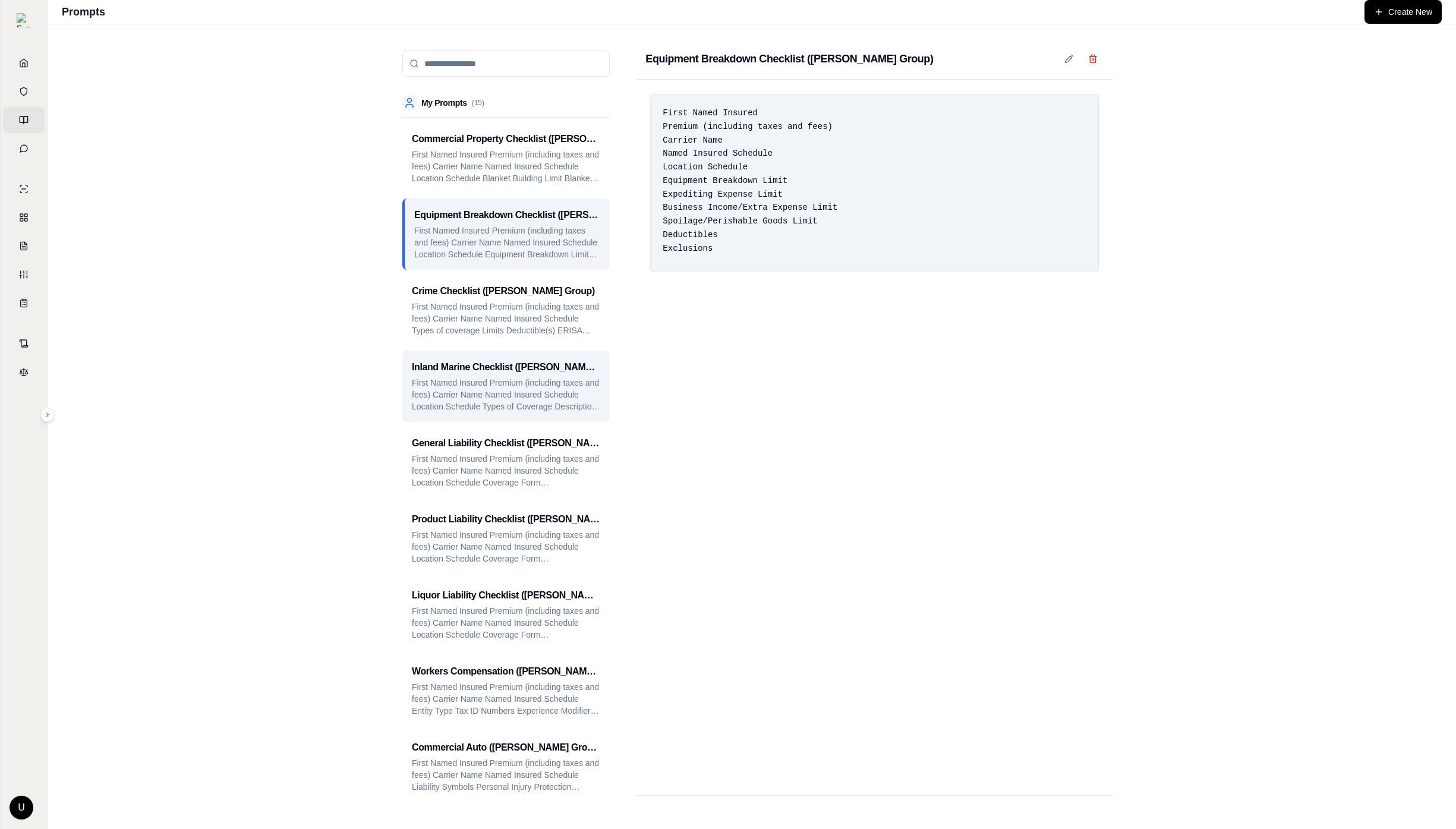
click at [543, 410] on p "First Named Insured Premium (including taxes and fees) Carrier Name Named Insur…" at bounding box center [506, 395] width 188 height 36
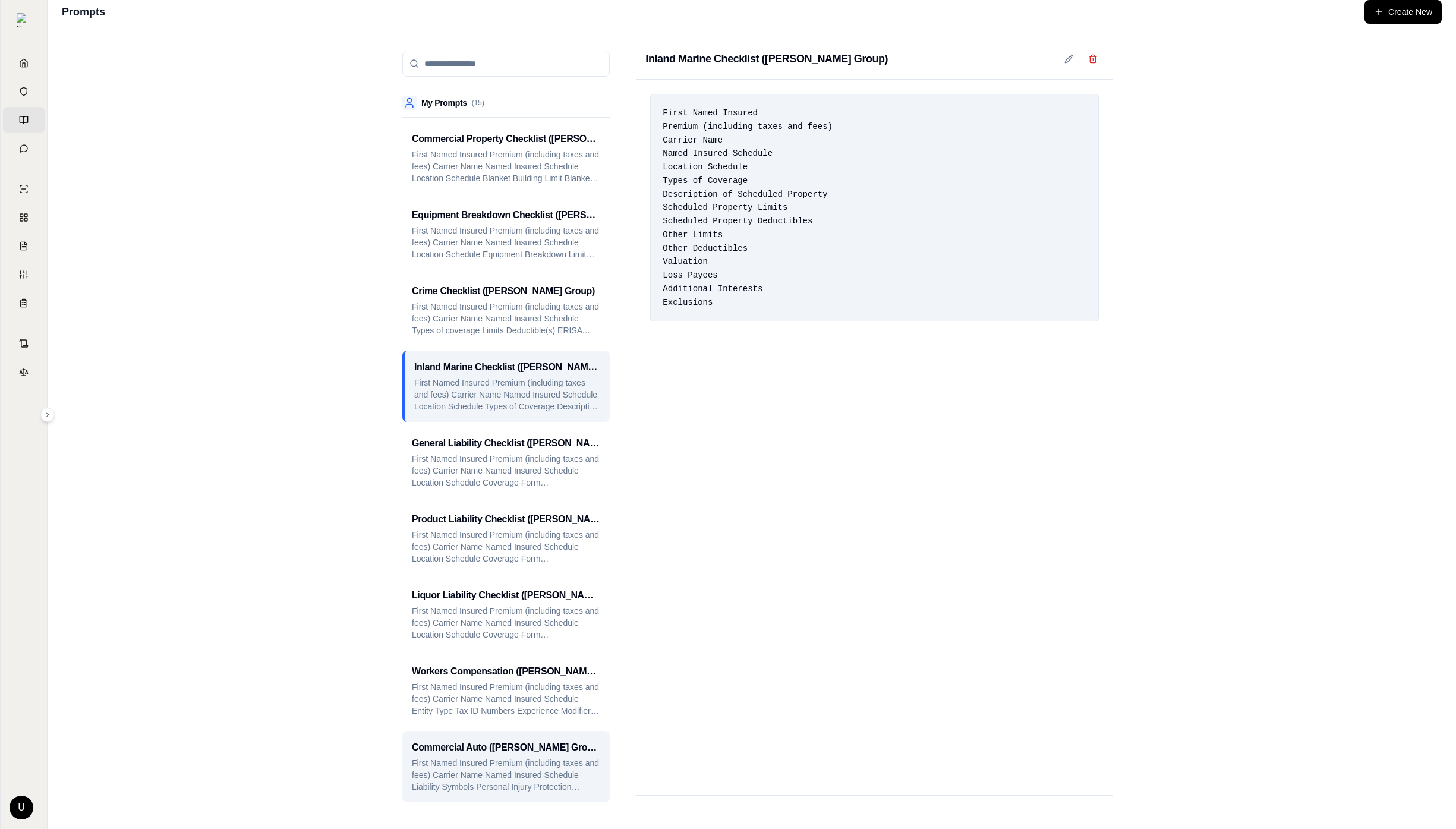
scroll to position [460, 0]
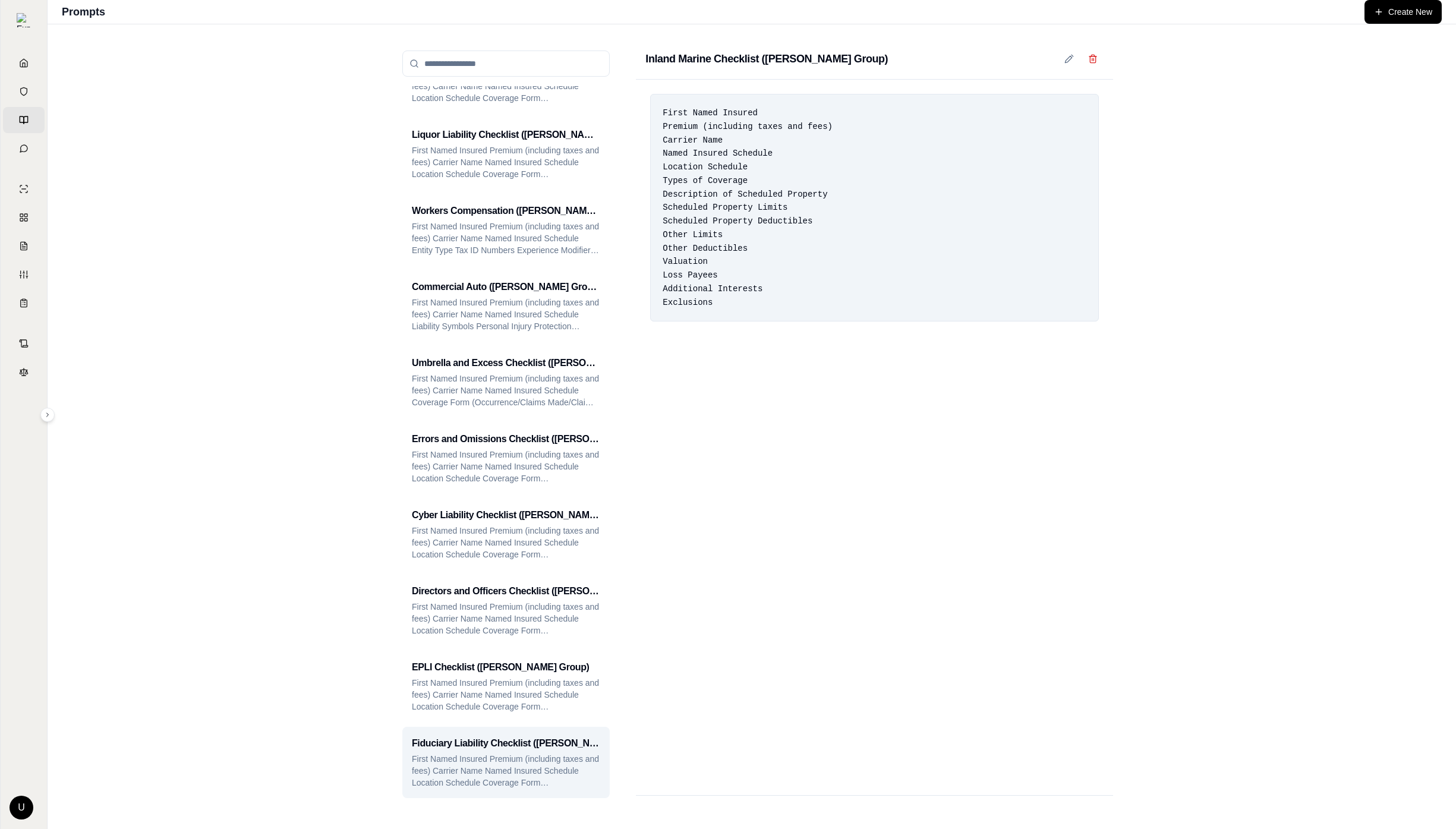
click at [526, 768] on p "First Named Insured Premium (including taxes and fees) Carrier Name Named Insur…" at bounding box center [506, 771] width 188 height 36
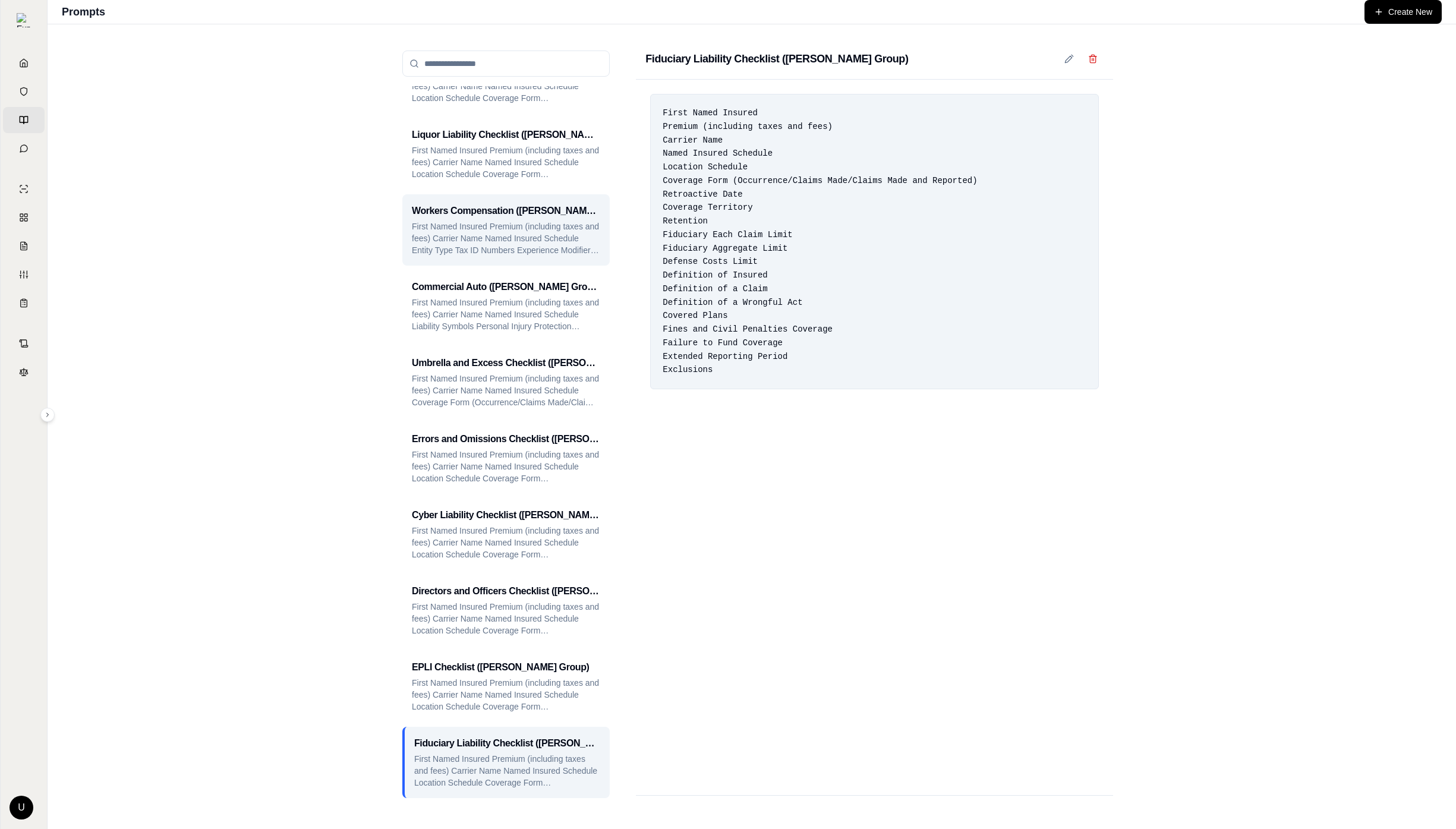
scroll to position [0, 0]
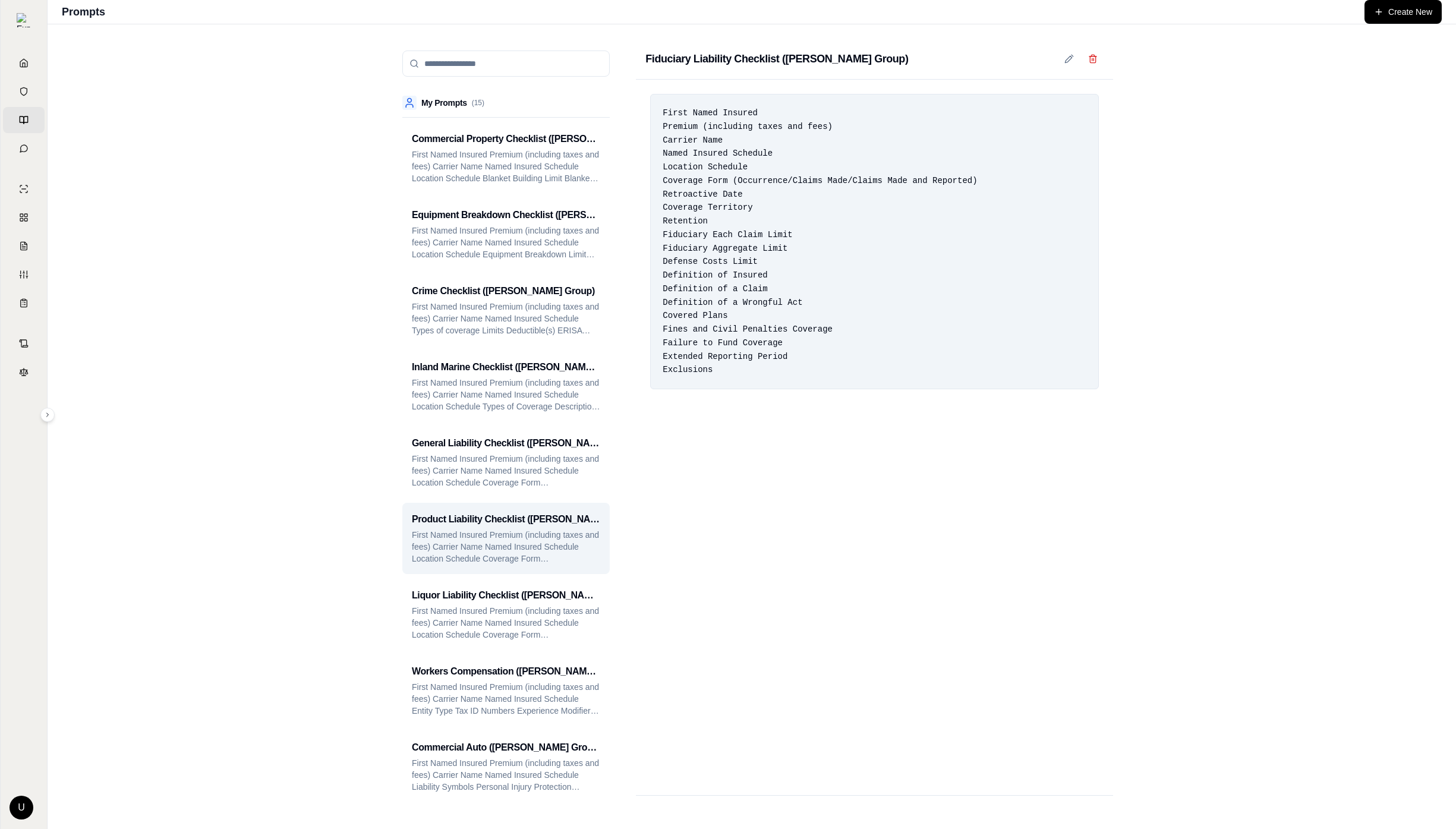
click at [527, 517] on h3 "Product Liability Checklist ([PERSON_NAME] Group)" at bounding box center [506, 519] width 188 height 14
click at [40, 810] on div "U Hummel Group" at bounding box center [24, 802] width 42 height 33
click at [27, 812] on html "Home Vault Prompts Chats Single Policy Comparisons Claims Custom Report Coverag…" at bounding box center [728, 414] width 1456 height 829
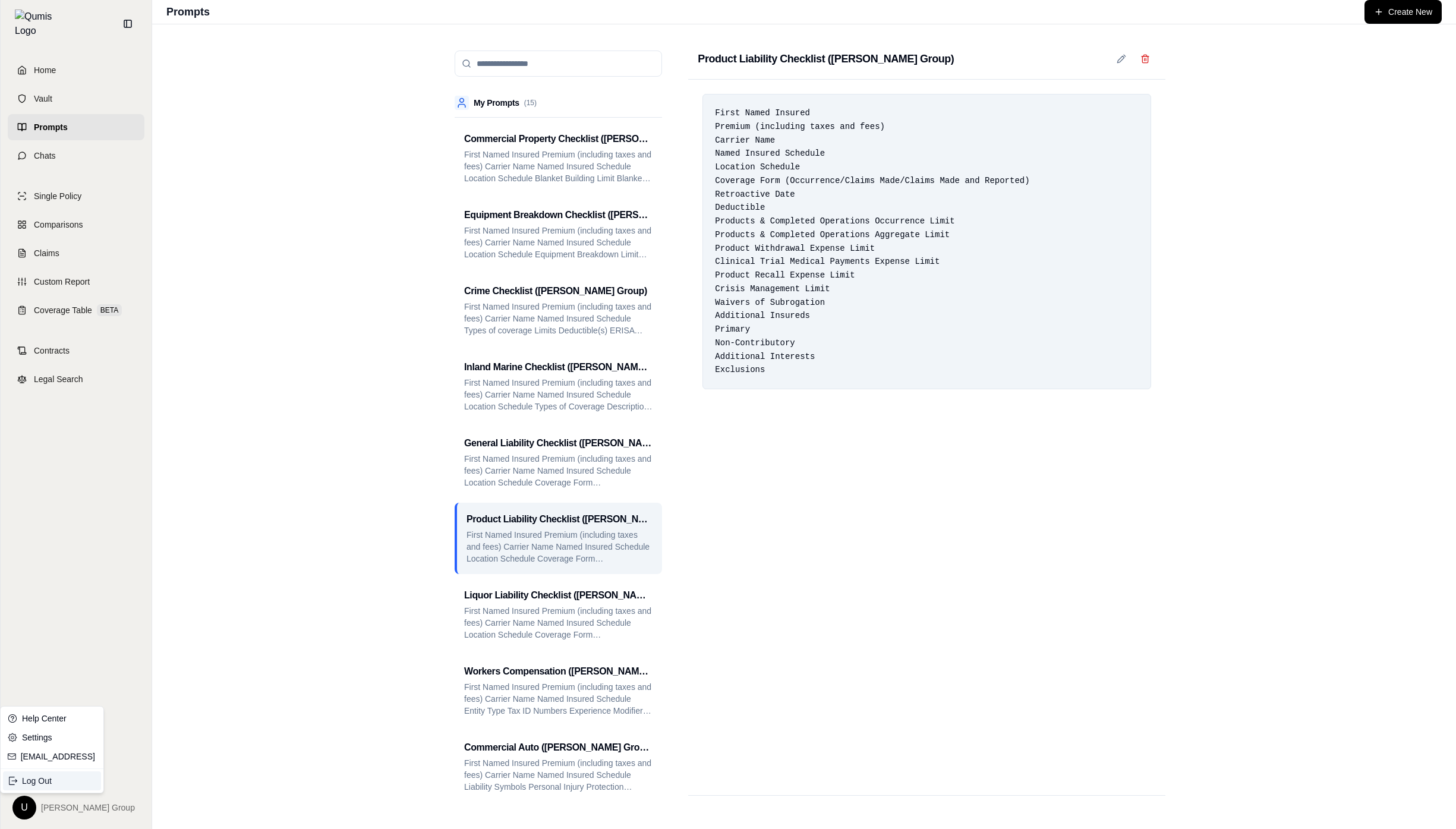
click at [64, 785] on div "Log Out" at bounding box center [52, 781] width 98 height 19
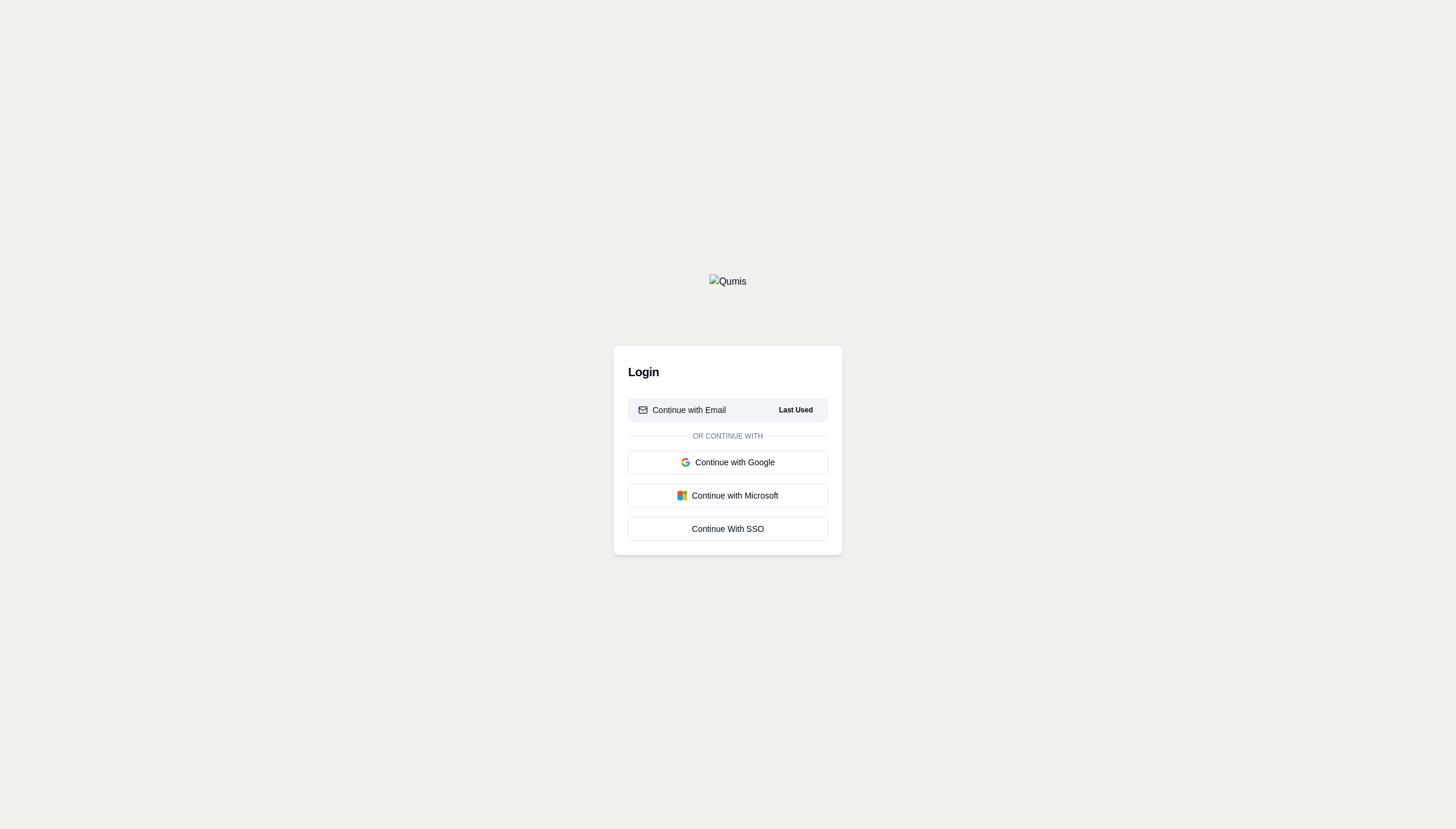
click at [718, 419] on button "Continue with Email Last Used" at bounding box center [728, 410] width 200 height 24
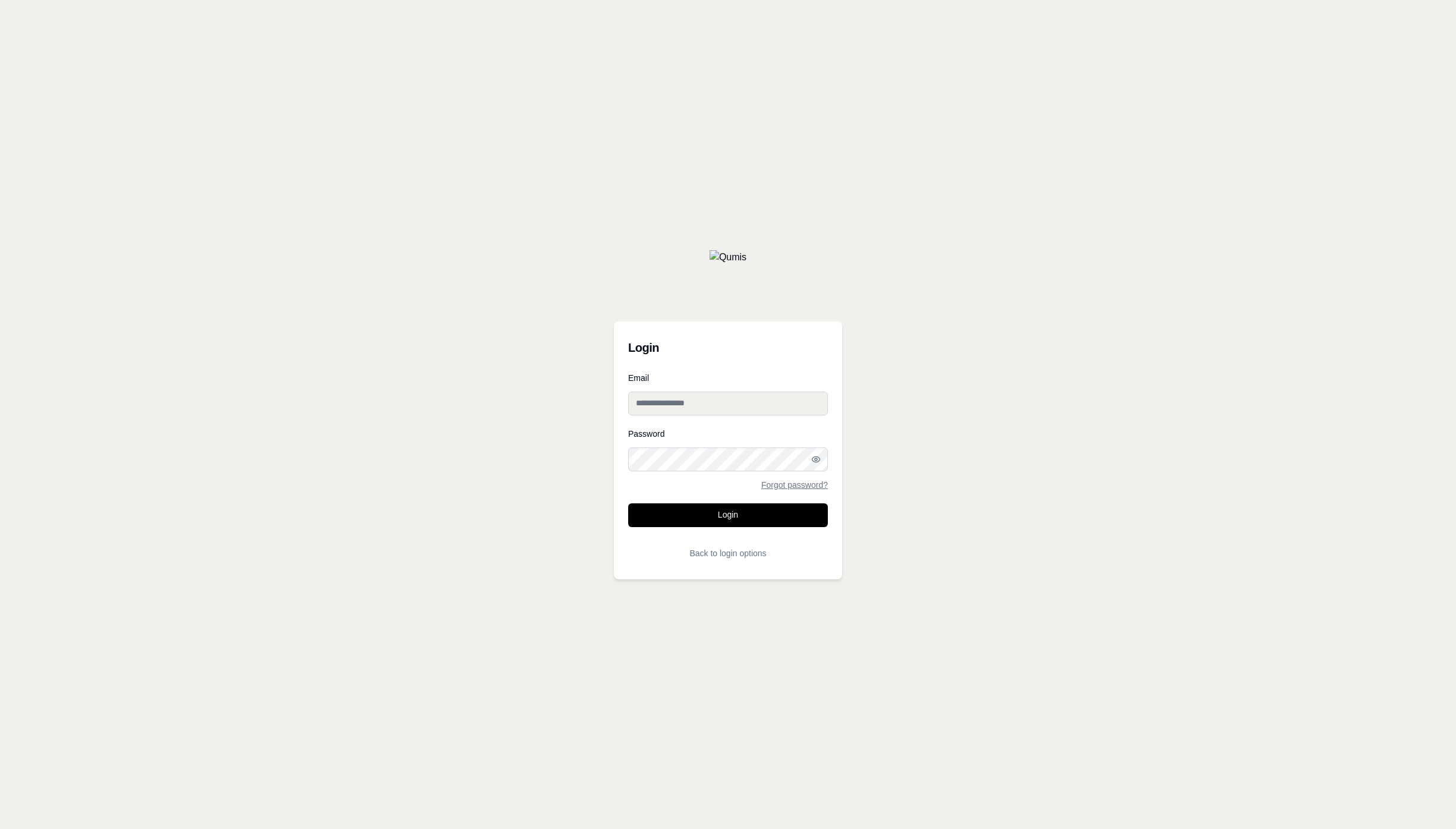
click at [736, 395] on input "Email" at bounding box center [728, 403] width 200 height 24
type input "**********"
click at [629, 504] on button "Login" at bounding box center [728, 515] width 200 height 24
